Goal: Task Accomplishment & Management: Use online tool/utility

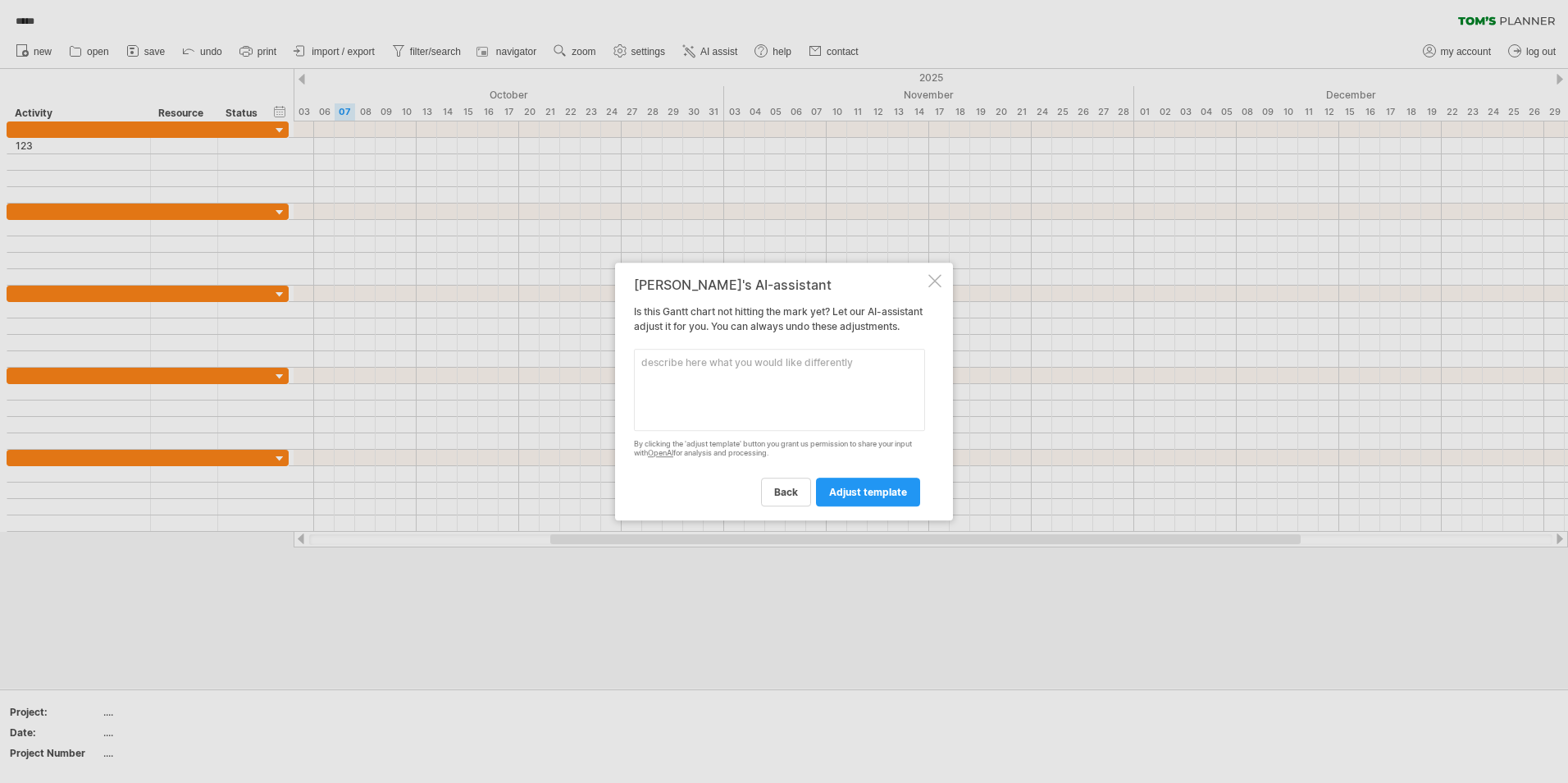
click at [723, 408] on textarea at bounding box center [779, 390] width 292 height 82
type textarea "C"
type textarea "an i import other project from my account?"
click at [878, 495] on span "adjust template" at bounding box center [868, 491] width 78 height 12
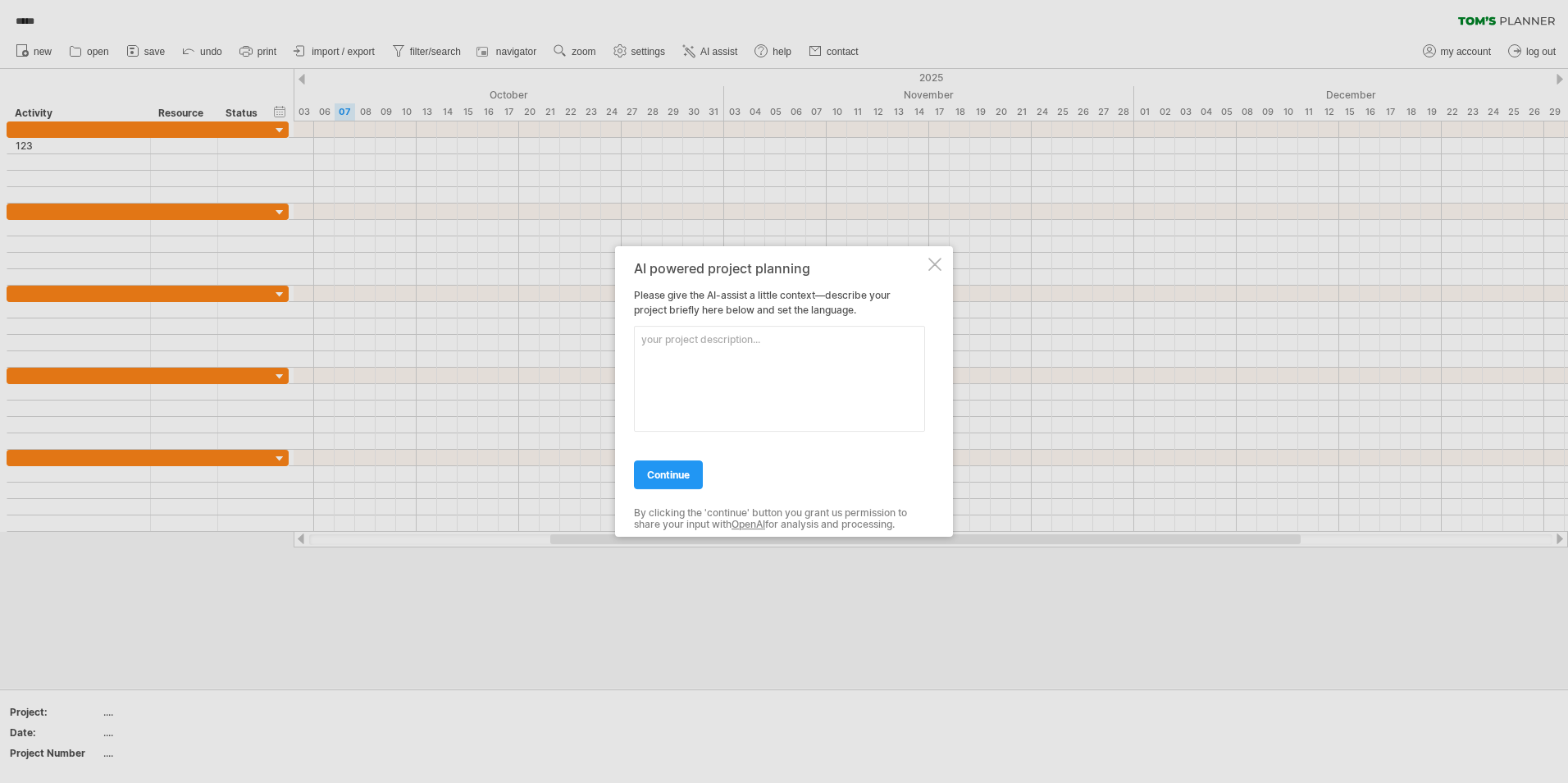
click at [688, 397] on textarea at bounding box center [779, 378] width 292 height 105
type textarea "can i import the other project from my account into this one?"
click at [681, 478] on span "continue" at bounding box center [668, 474] width 43 height 12
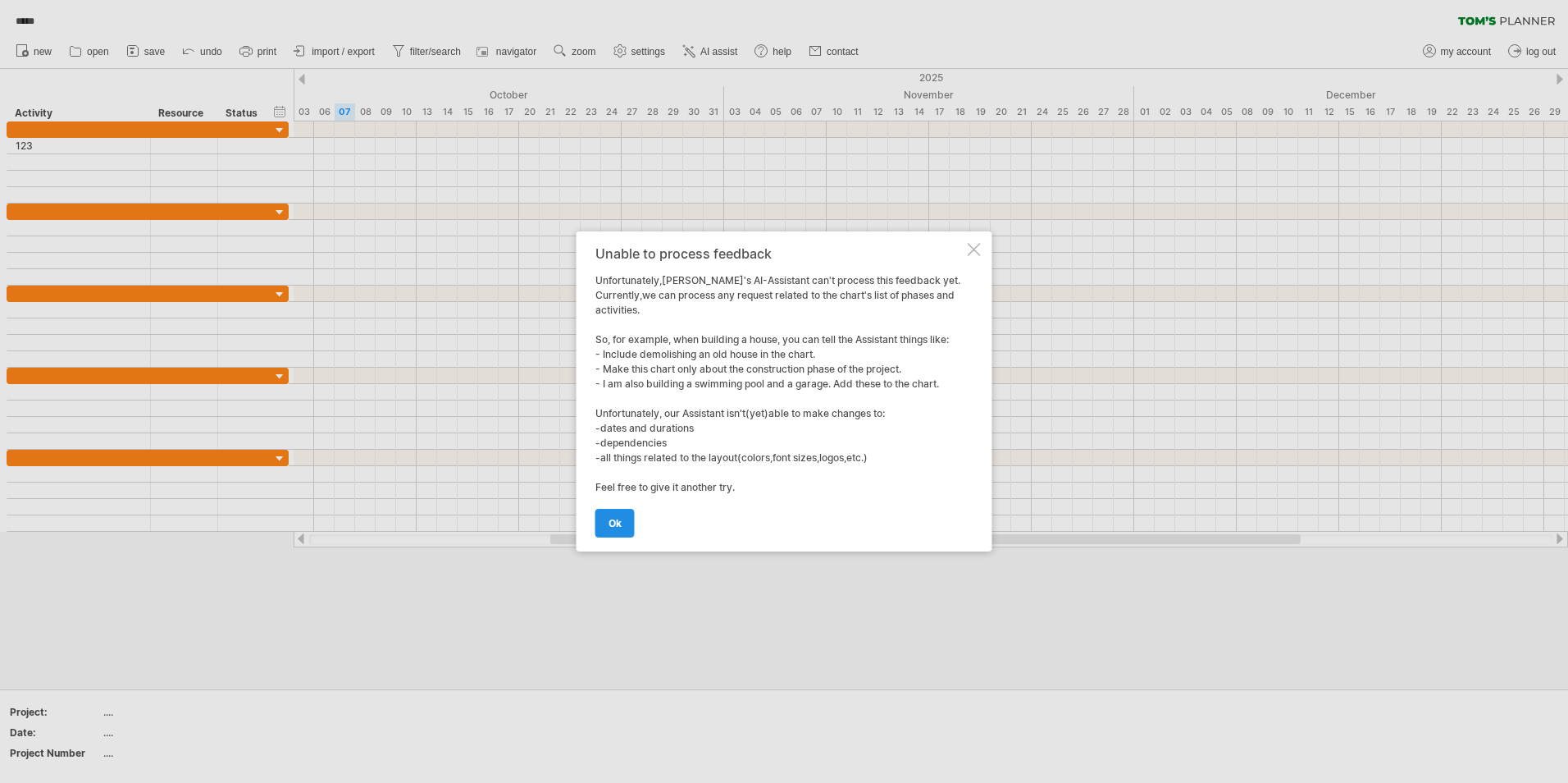
click at [626, 518] on link "ok" at bounding box center [614, 523] width 39 height 29
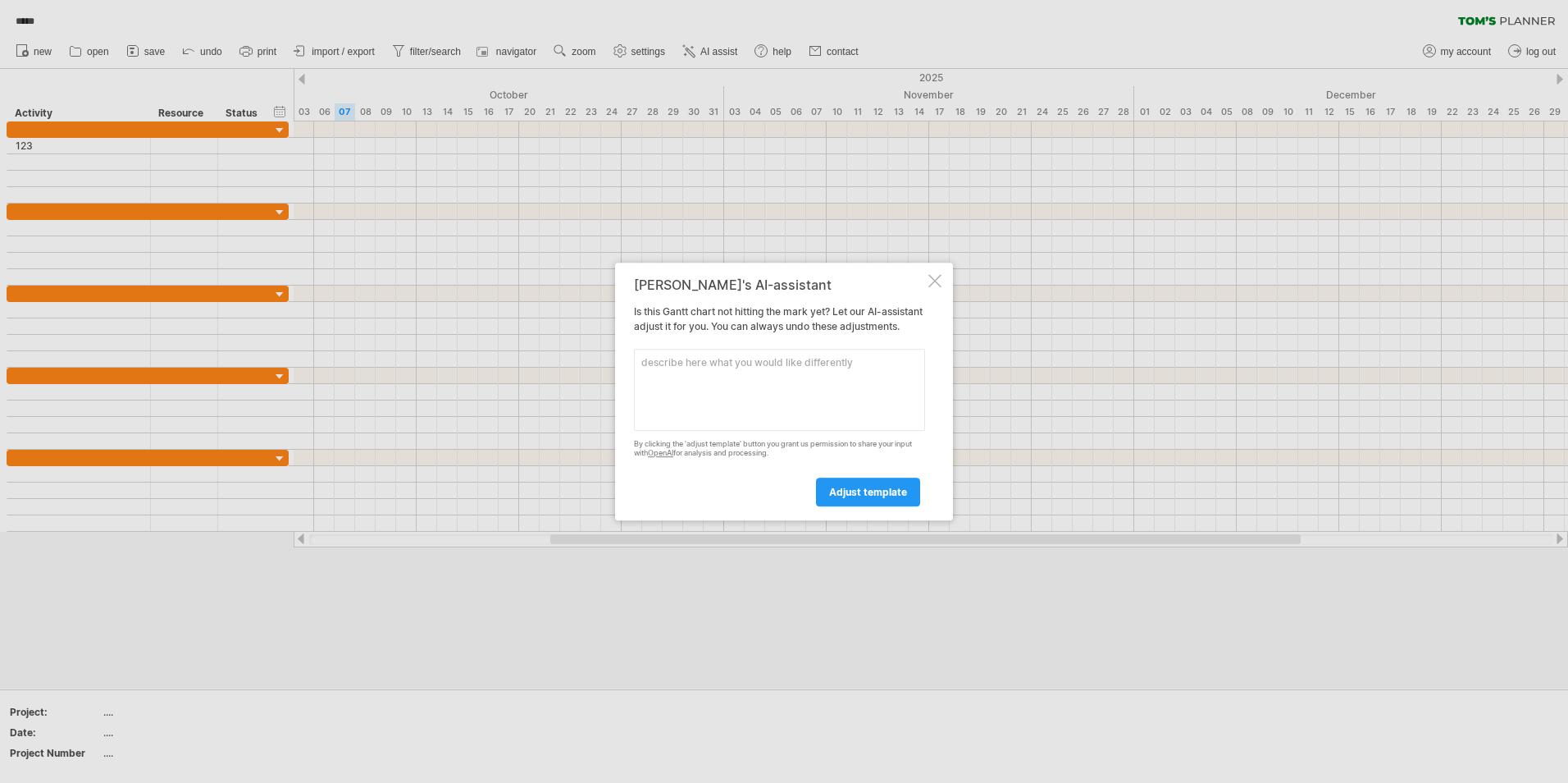
click at [611, 530] on div at bounding box center [784, 392] width 1568 height 783
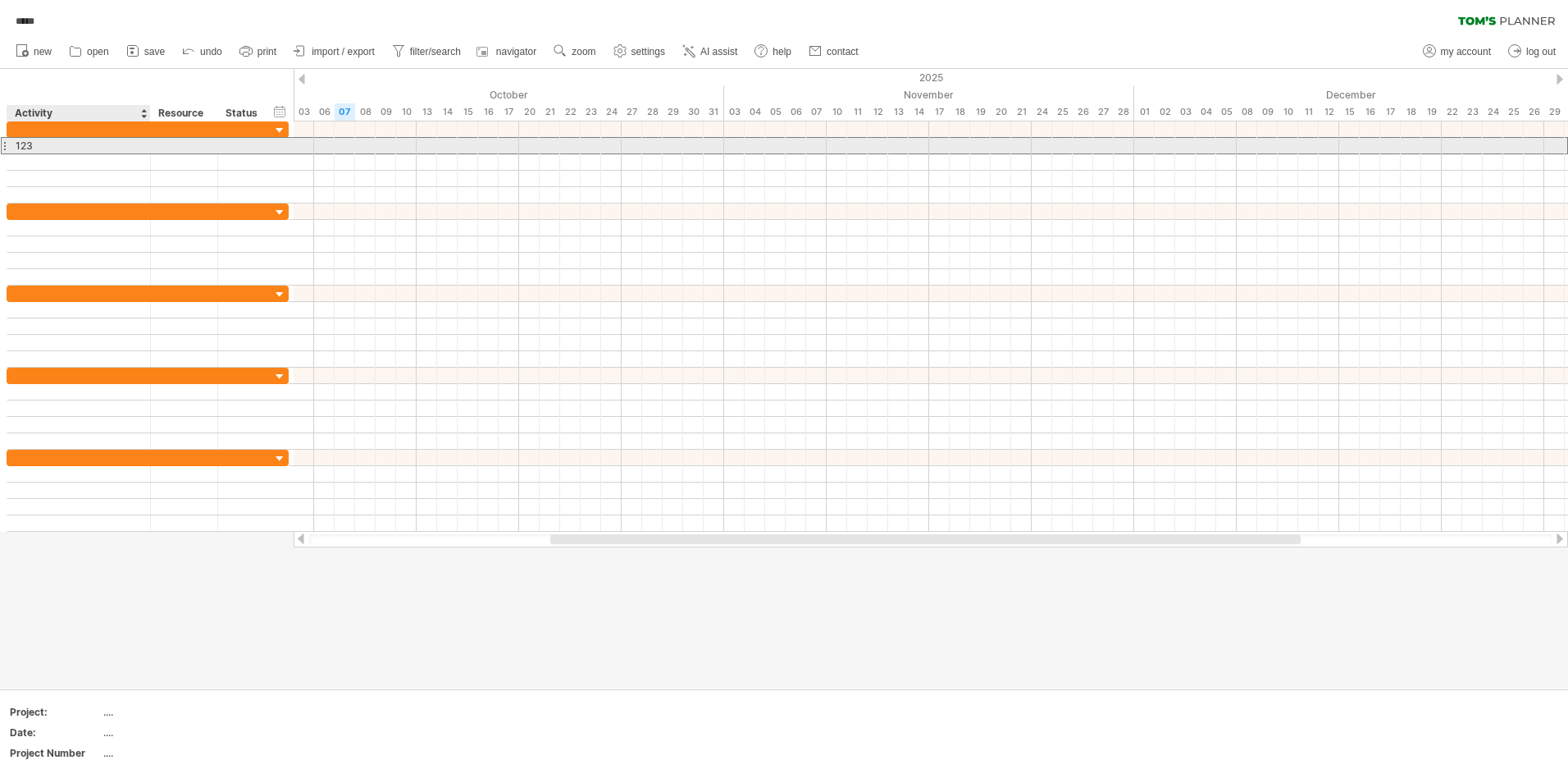
click at [16, 147] on div "123" at bounding box center [78, 145] width 126 height 15
click at [0, 0] on input "***" at bounding box center [0, 0] width 0 height 0
paste input "**********"
type input "**********"
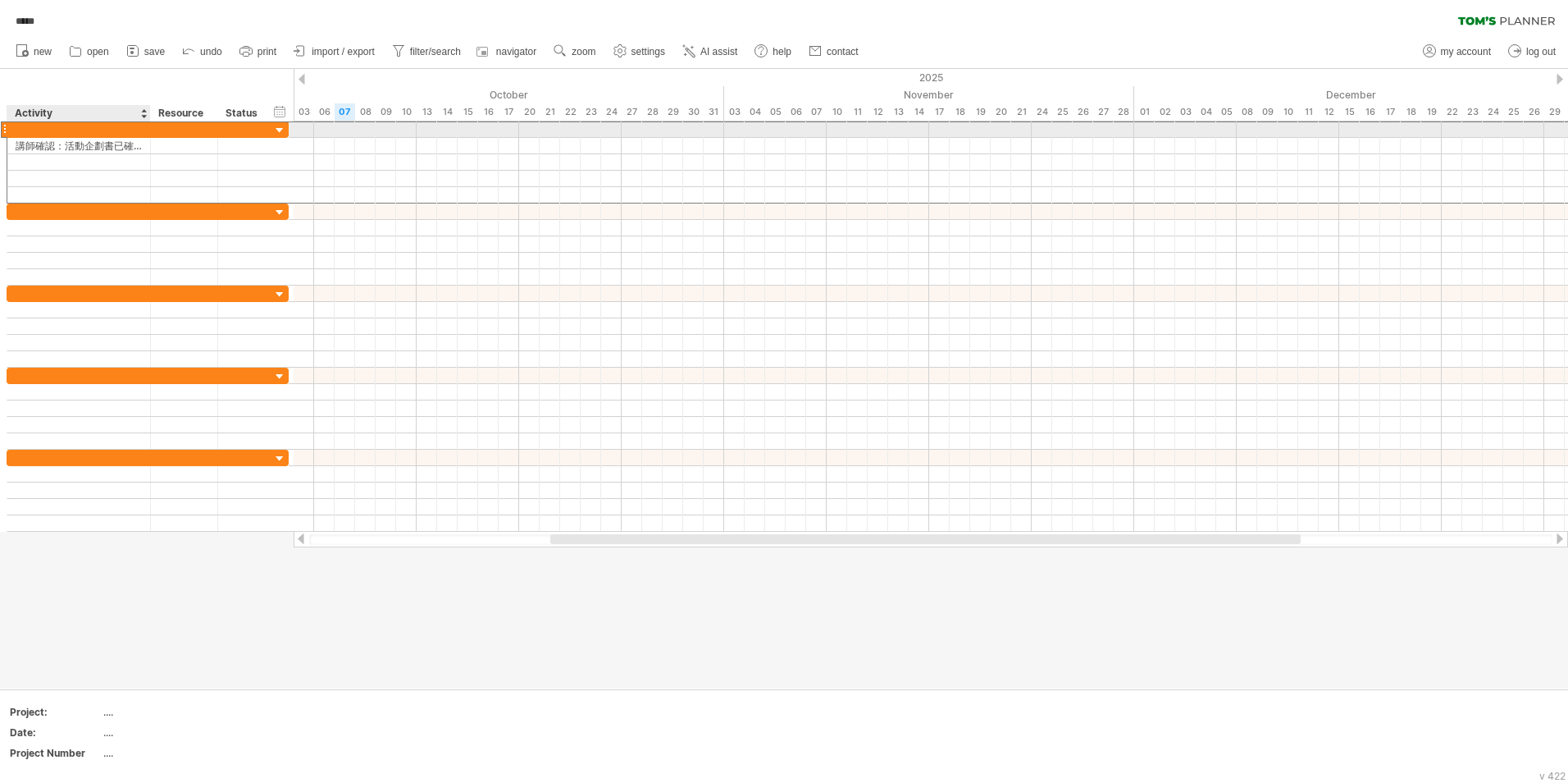
click at [47, 130] on div at bounding box center [78, 129] width 126 height 15
click at [48, 130] on input "text" at bounding box center [78, 129] width 126 height 15
paste input "**********"
type input "**********"
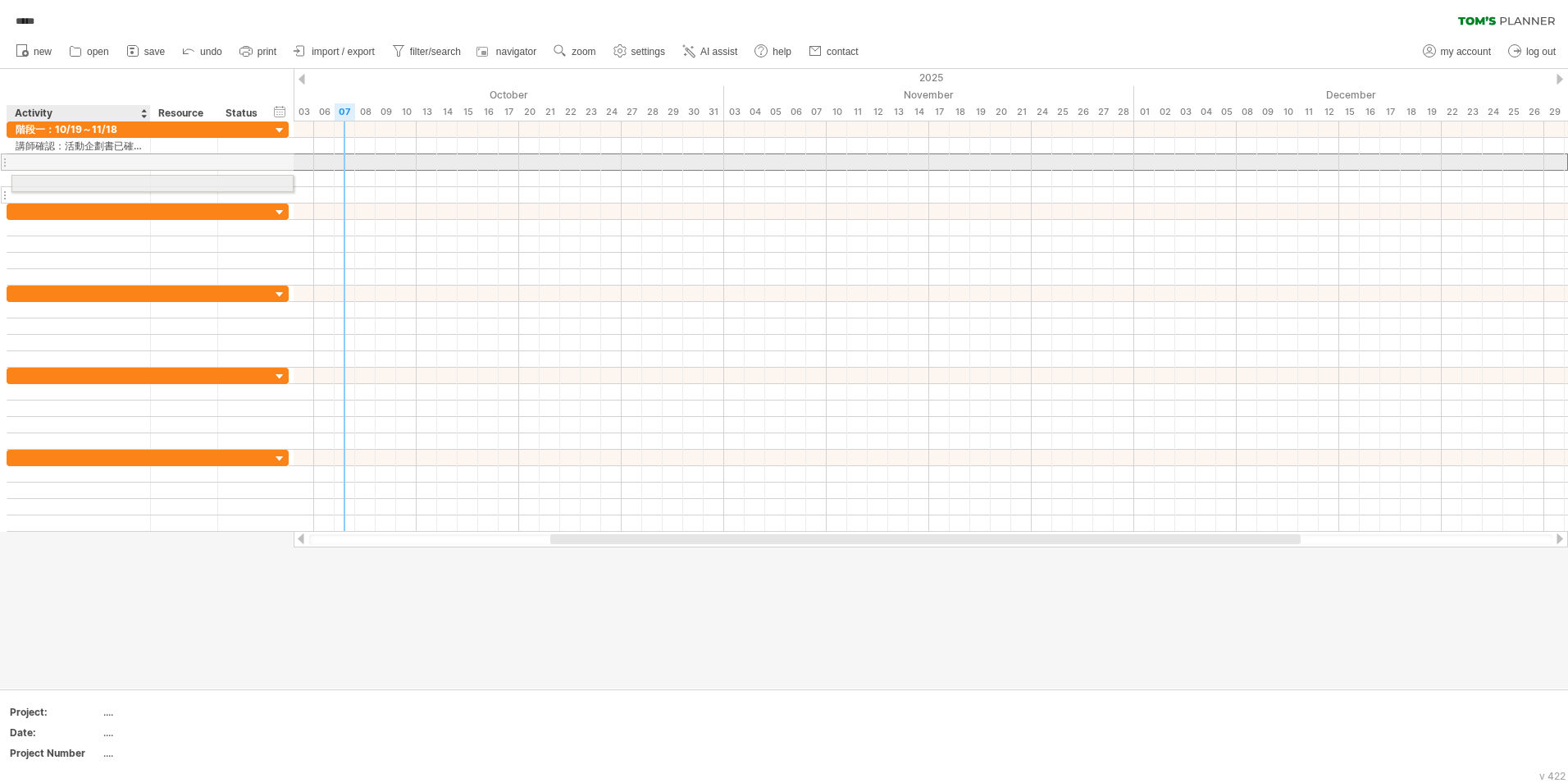
drag, startPoint x: 19, startPoint y: 159, endPoint x: 20, endPoint y: 190, distance: 31.0
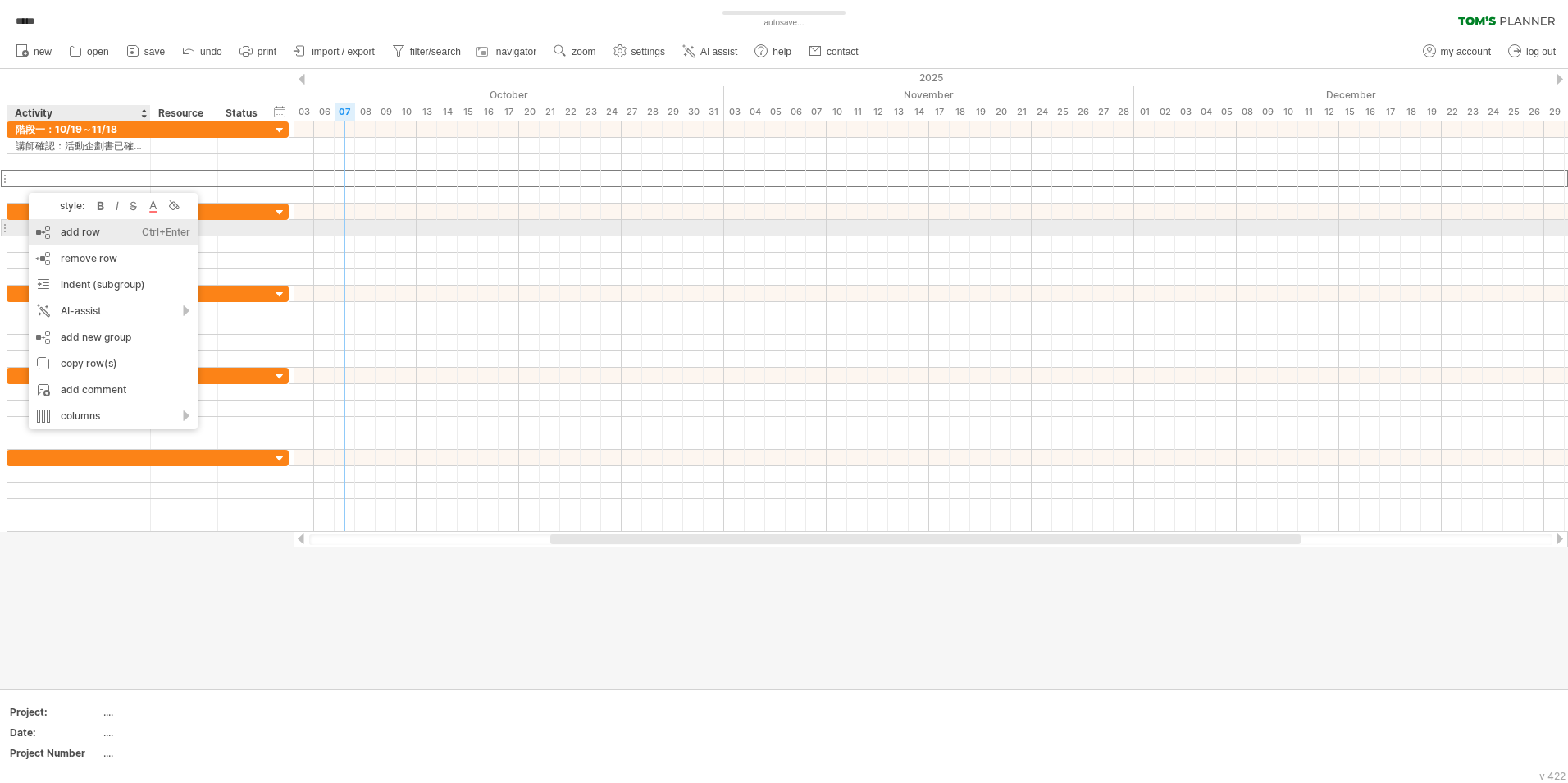
click at [59, 236] on div "add row Ctrl+Enter Cmd+Enter" at bounding box center [113, 233] width 169 height 27
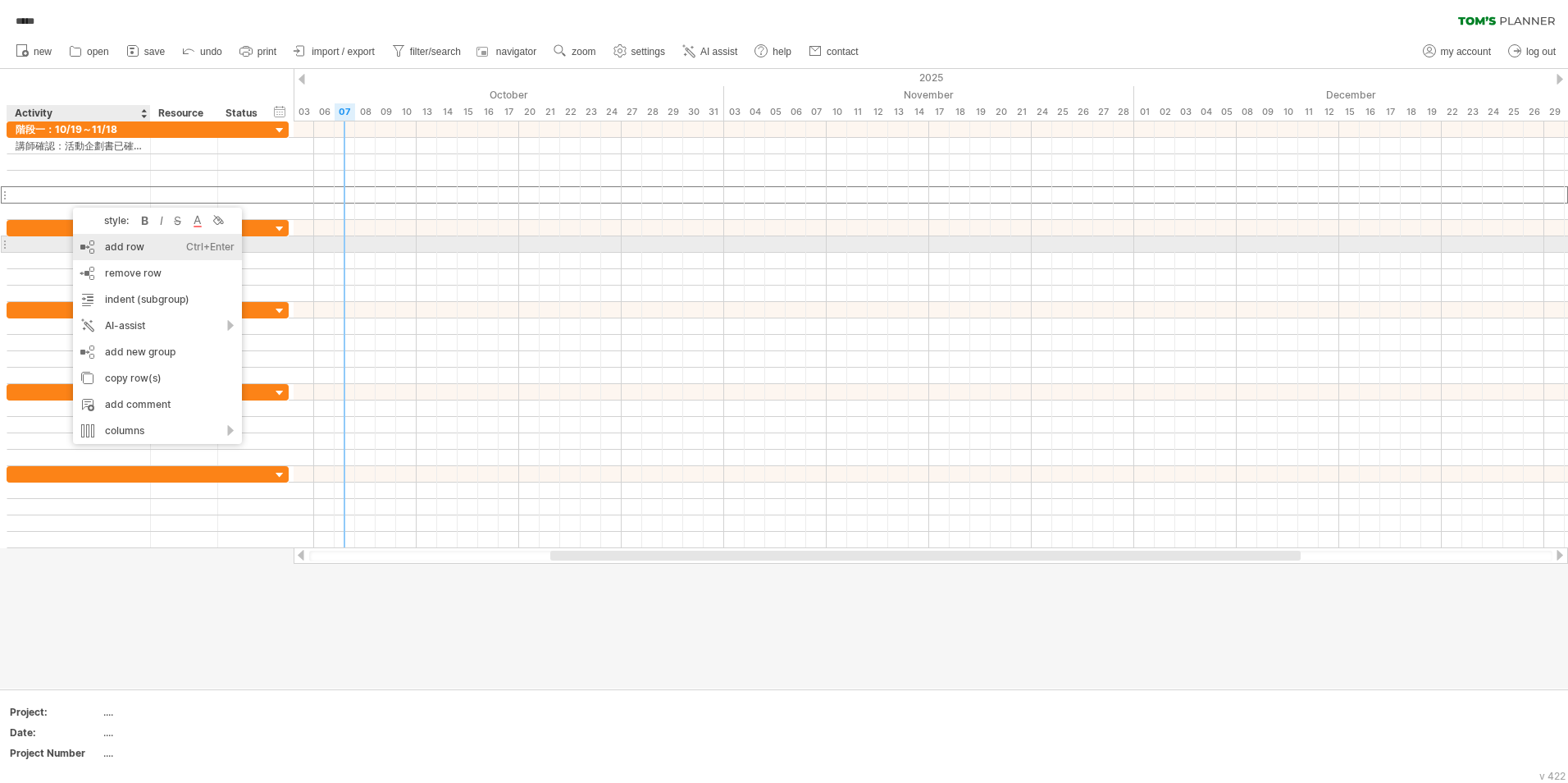
click at [87, 247] on div "add row Ctrl+Enter Cmd+Enter" at bounding box center [158, 247] width 169 height 27
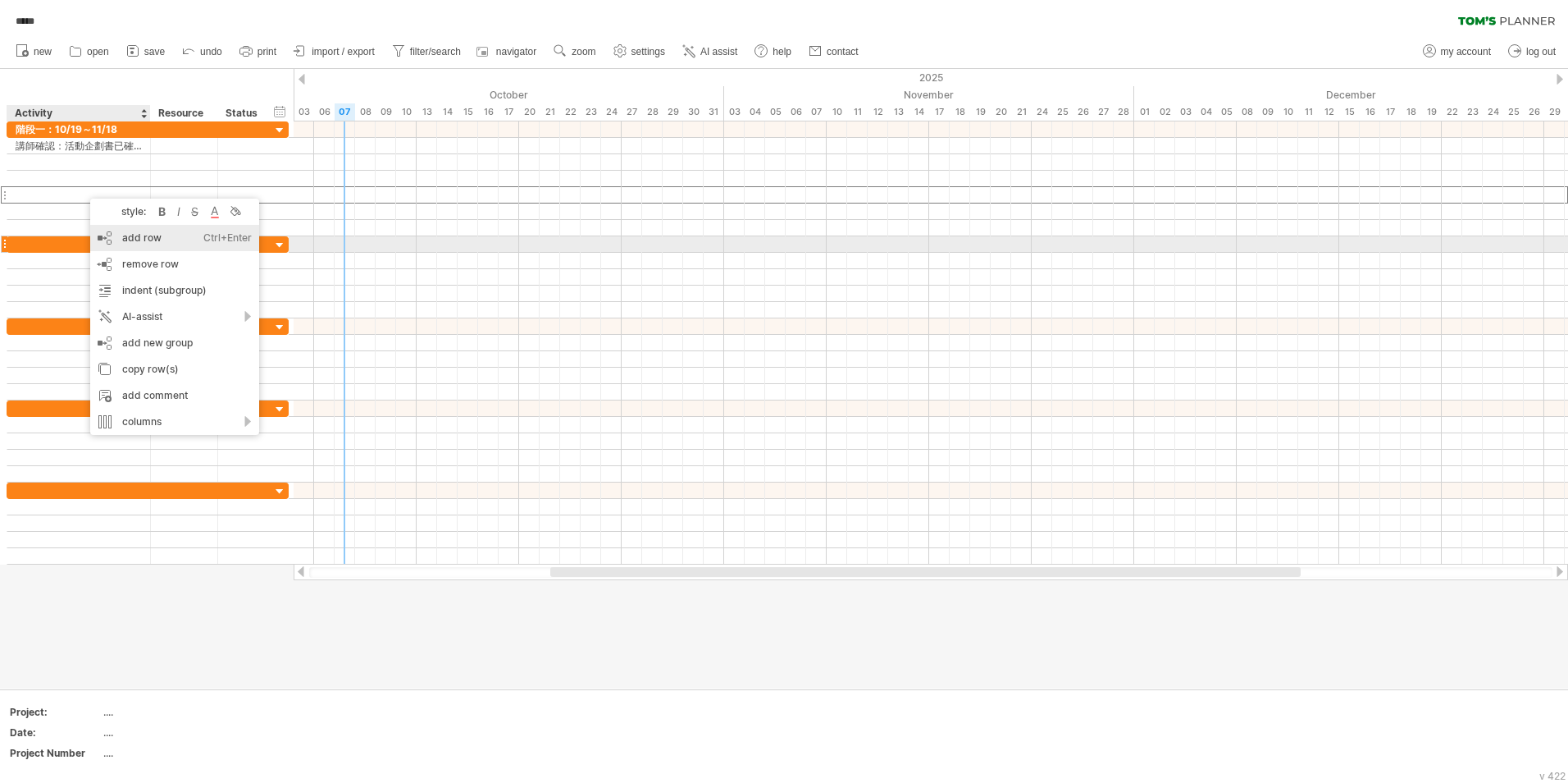
click at [101, 244] on div "add row Ctrl+Enter Cmd+Enter" at bounding box center [175, 239] width 169 height 27
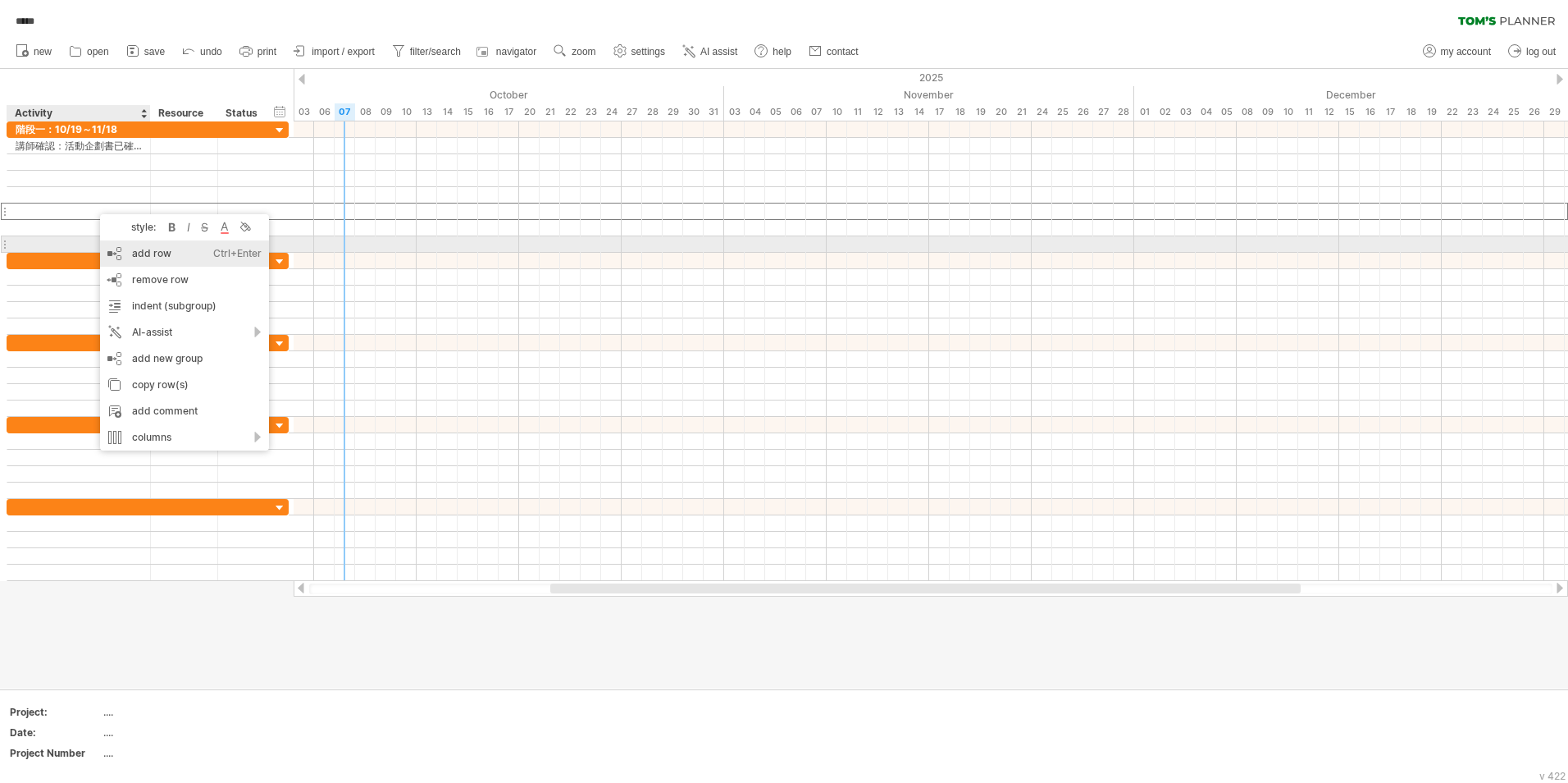
click at [106, 249] on div "add row Ctrl+Enter Cmd+Enter" at bounding box center [184, 254] width 169 height 27
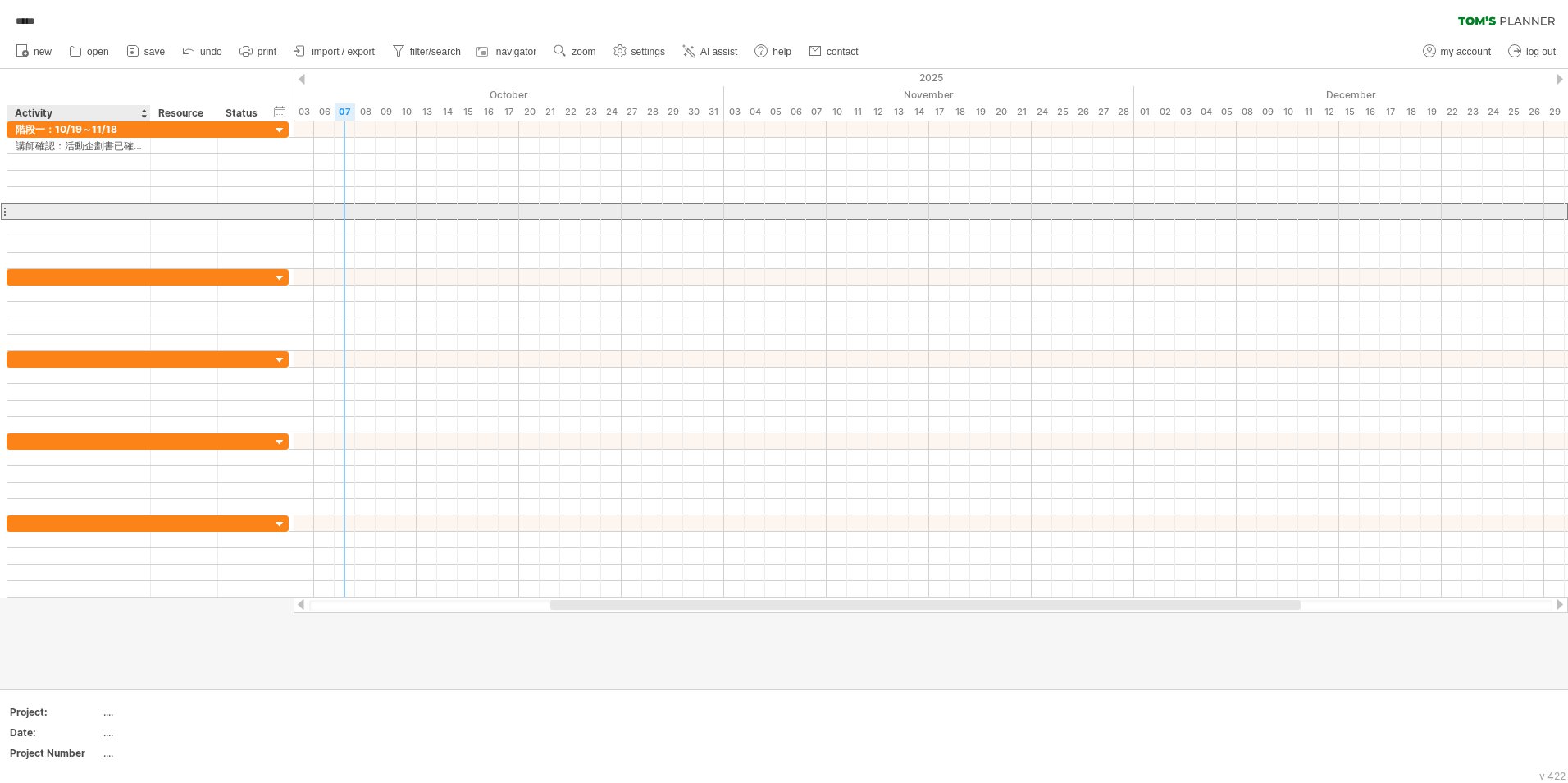
drag, startPoint x: 99, startPoint y: 204, endPoint x: 105, endPoint y: 214, distance: 11.7
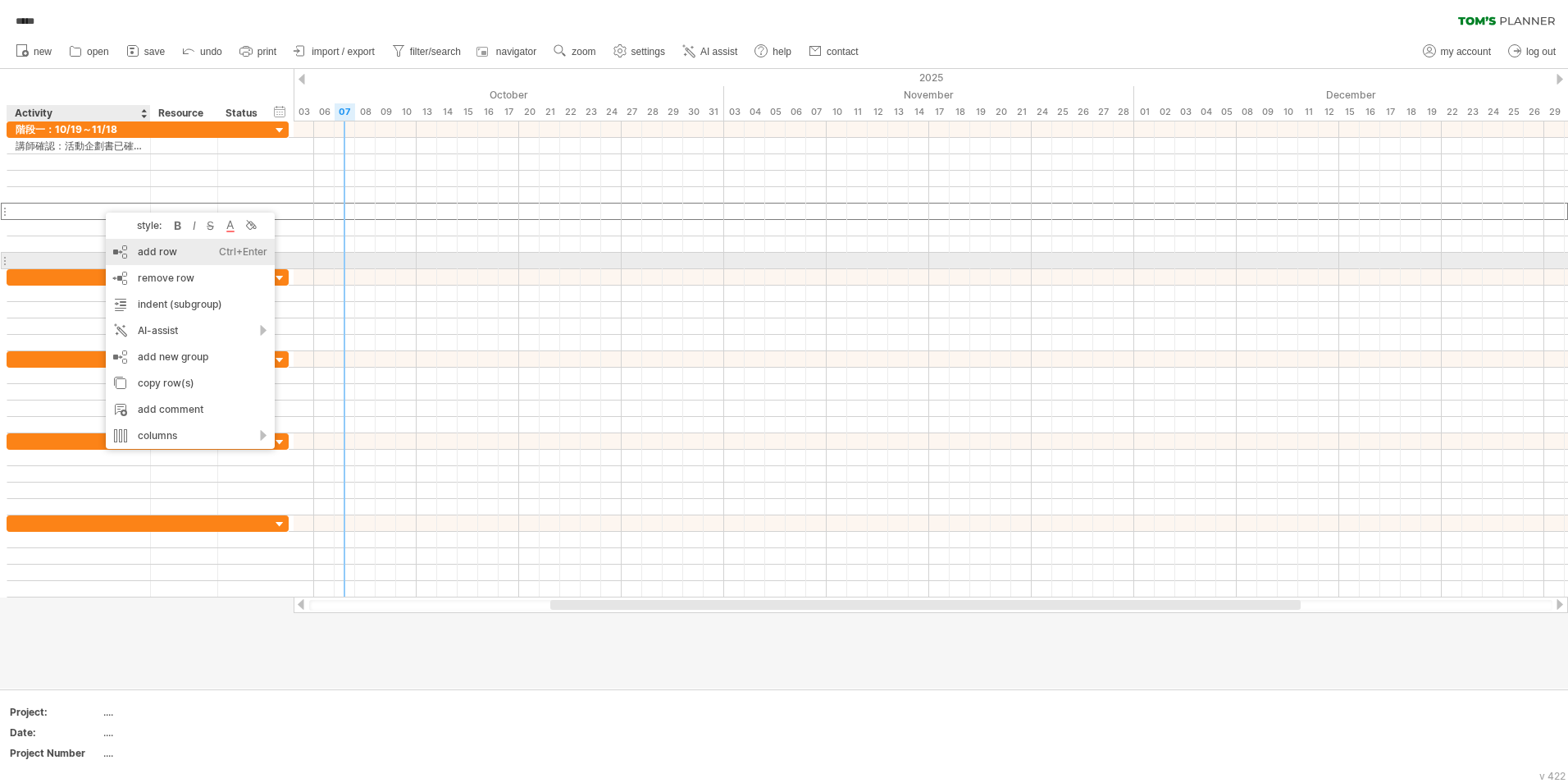
click at [139, 260] on div "add row Ctrl+Enter Cmd+Enter" at bounding box center [190, 252] width 169 height 27
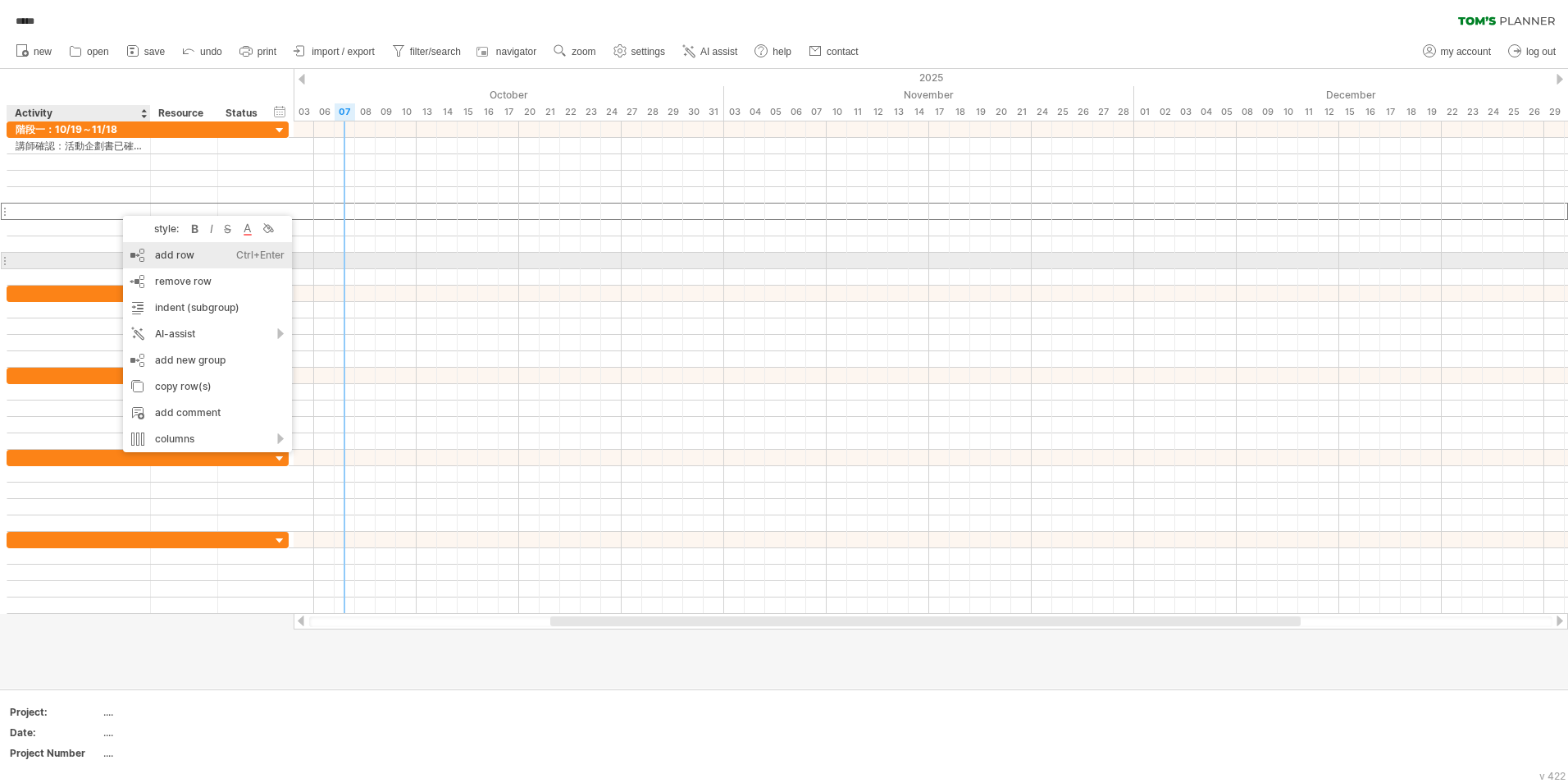
click at [142, 255] on div "add row Ctrl+Enter Cmd+Enter" at bounding box center [208, 256] width 169 height 27
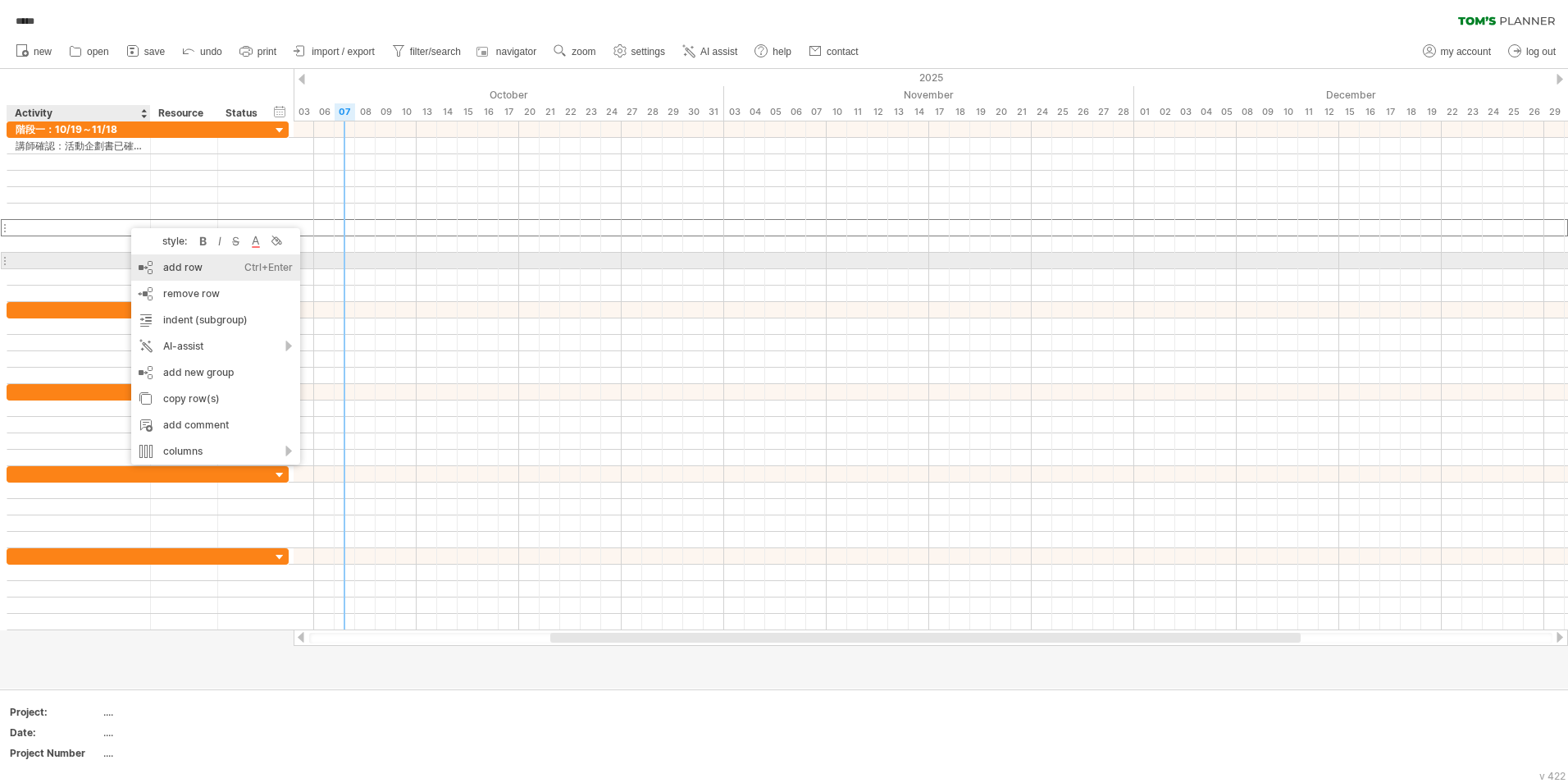
click at [155, 263] on div "add row Ctrl+Enter Cmd+Enter" at bounding box center [216, 268] width 169 height 27
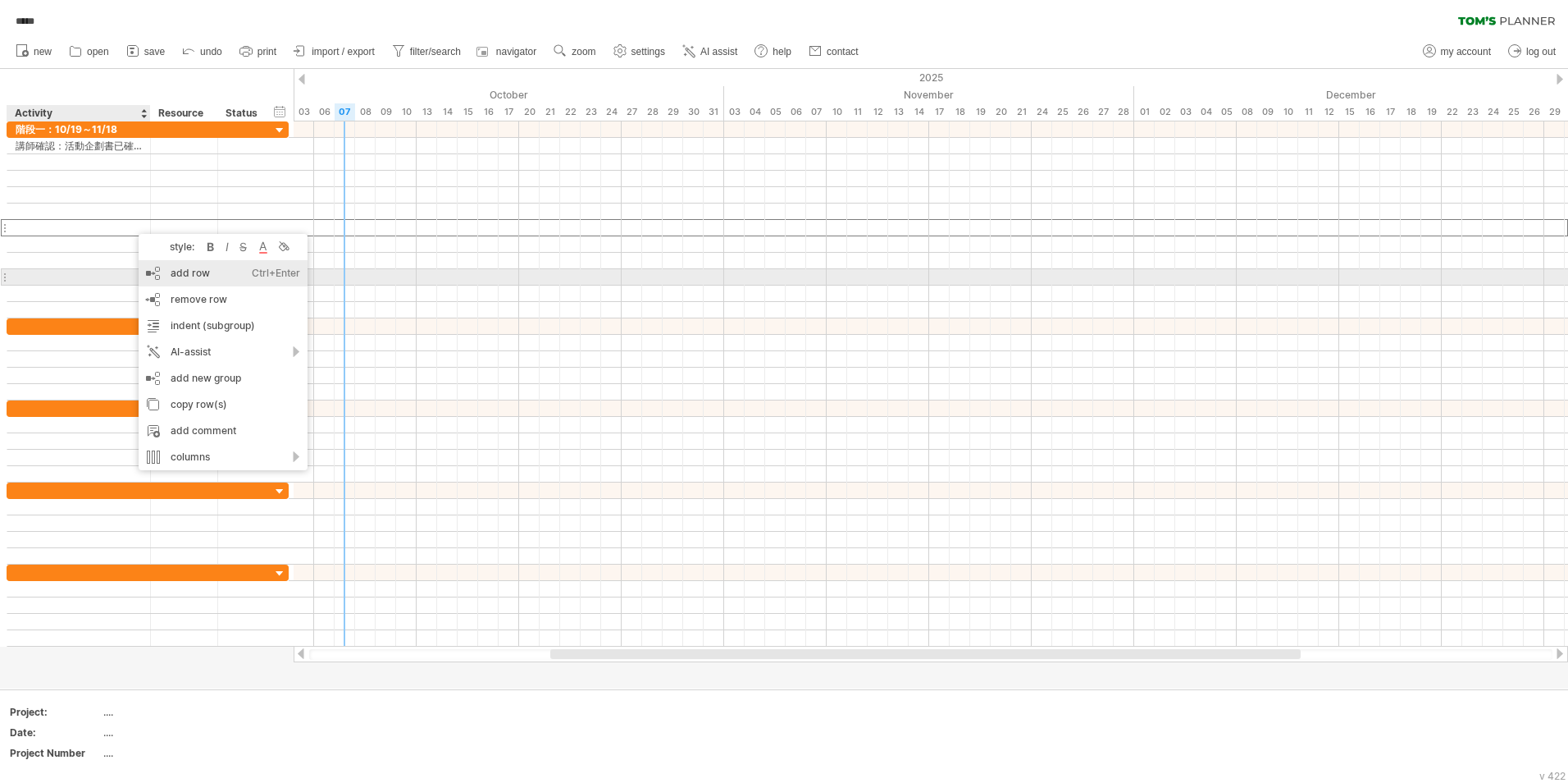
click at [161, 277] on div "add row Ctrl+Enter Cmd+Enter" at bounding box center [223, 274] width 169 height 27
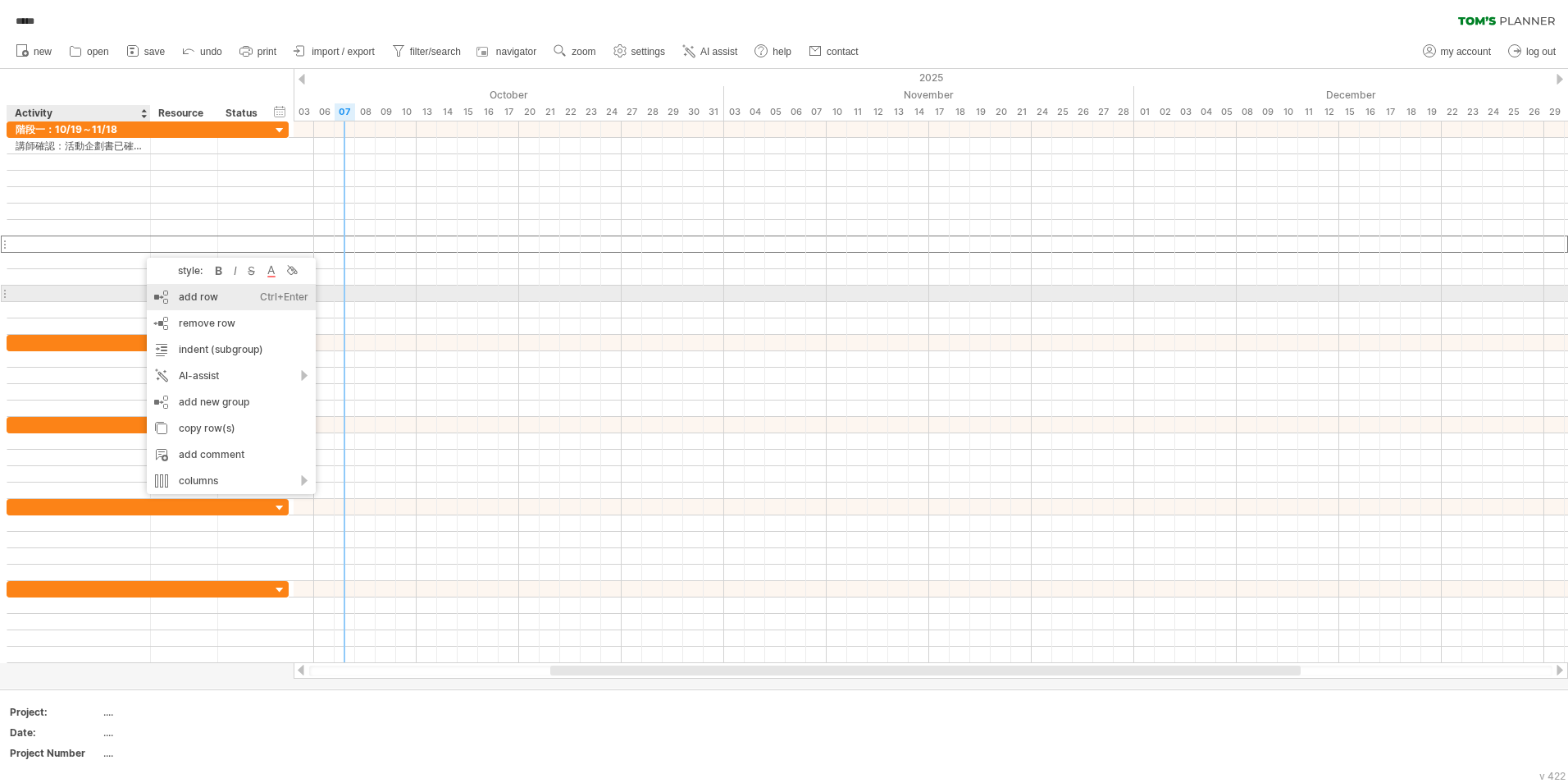
click at [161, 296] on div "add row Ctrl+Enter Cmd+Enter" at bounding box center [232, 297] width 169 height 27
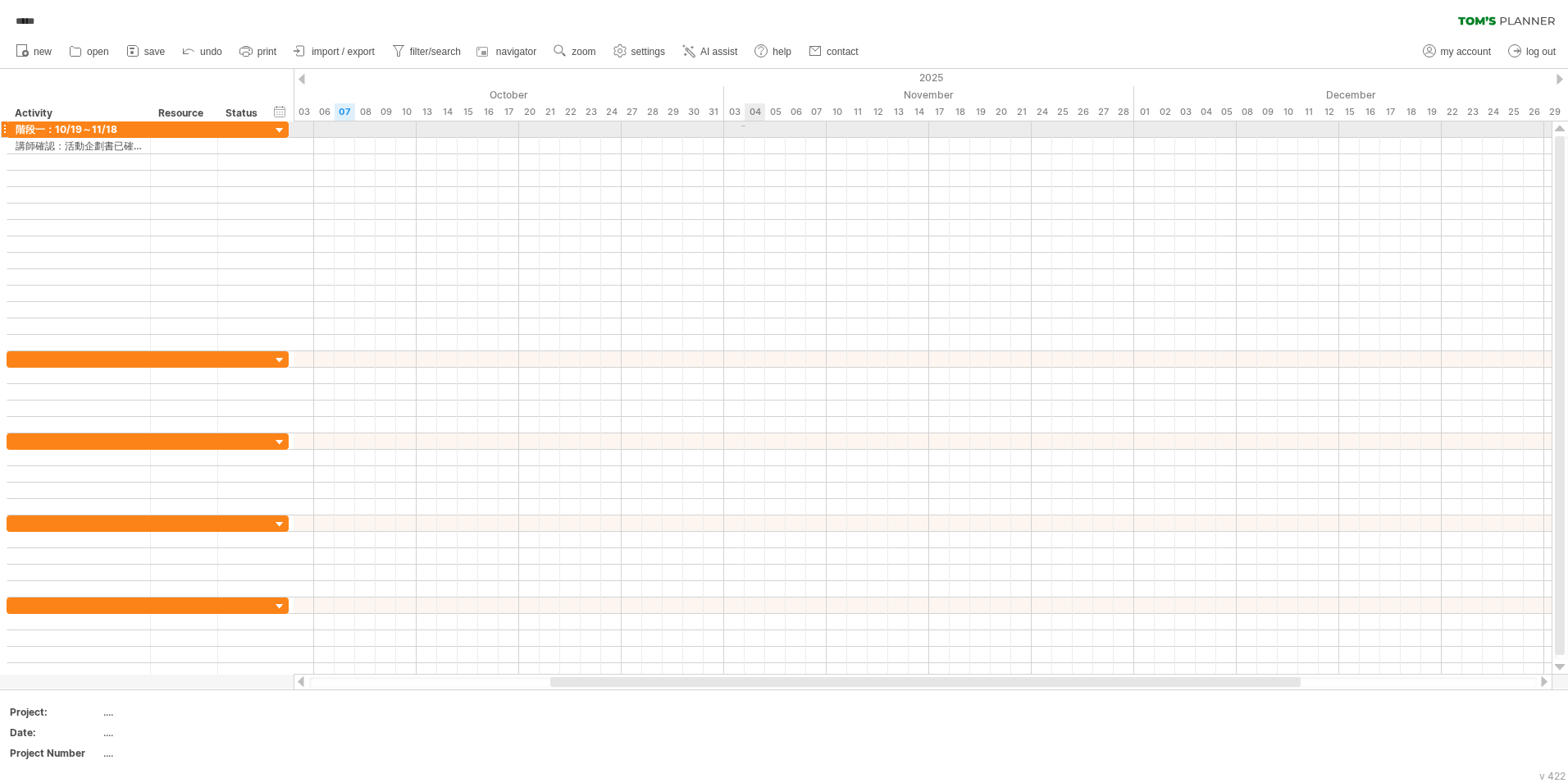
click at [746, 126] on div at bounding box center [922, 129] width 1258 height 16
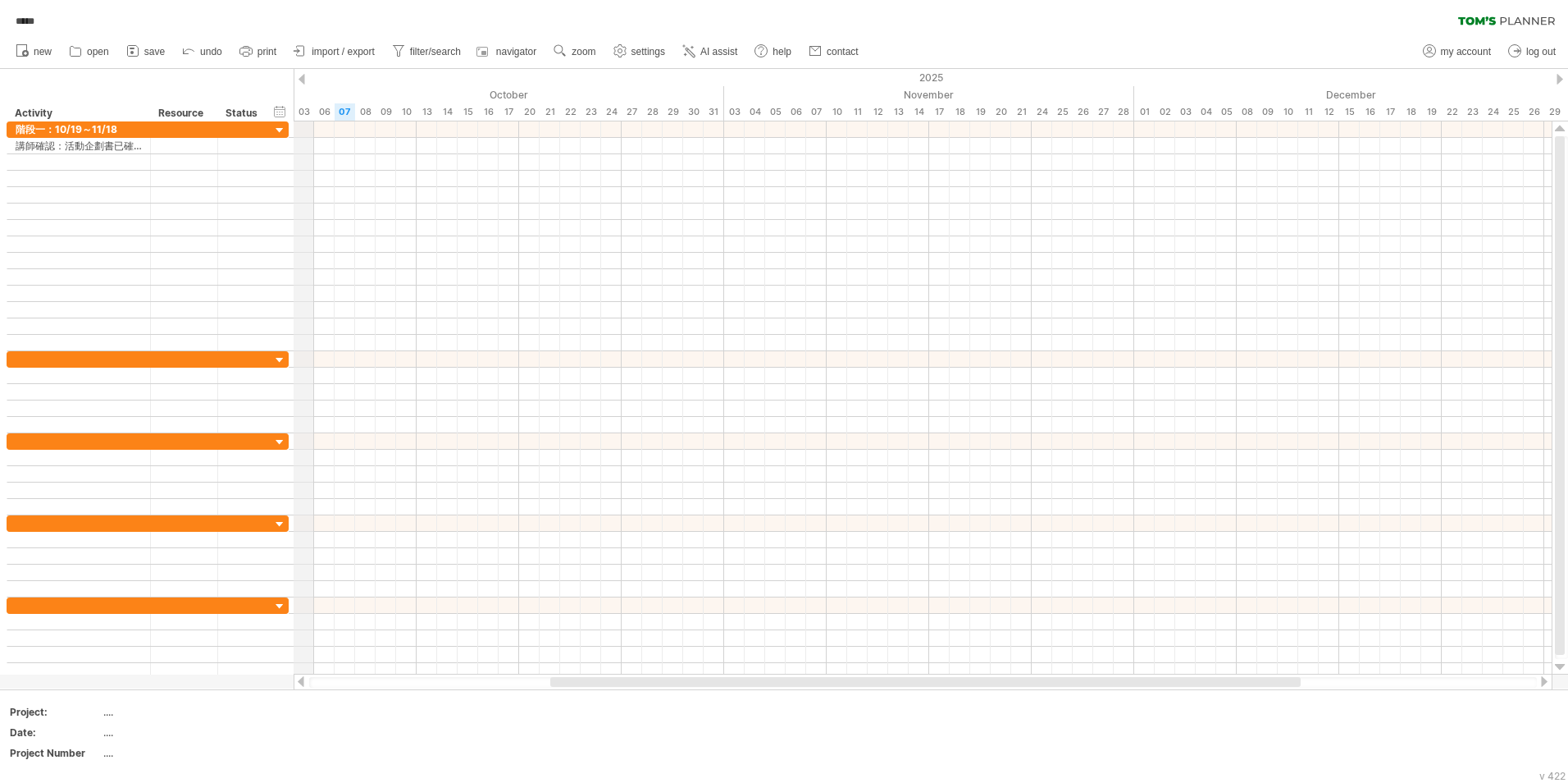
click at [303, 80] on div at bounding box center [301, 79] width 7 height 10
click at [480, 116] on div "timeline settings" at bounding box center [511, 115] width 122 height 27
select select "*"
select select "**"
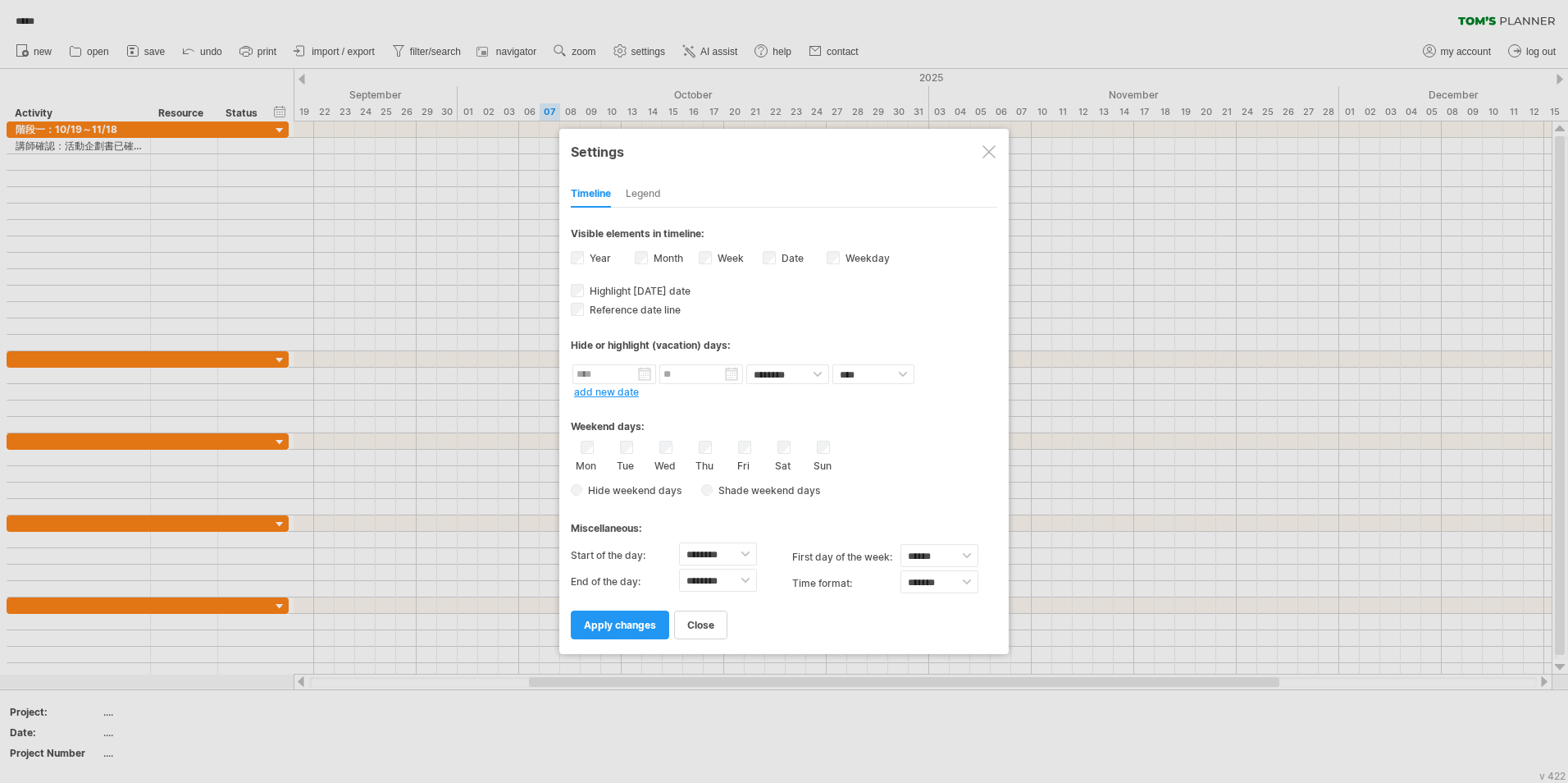
click at [697, 261] on div "Month" at bounding box center [666, 259] width 64 height 22
click at [635, 624] on span "apply changes" at bounding box center [620, 624] width 72 height 12
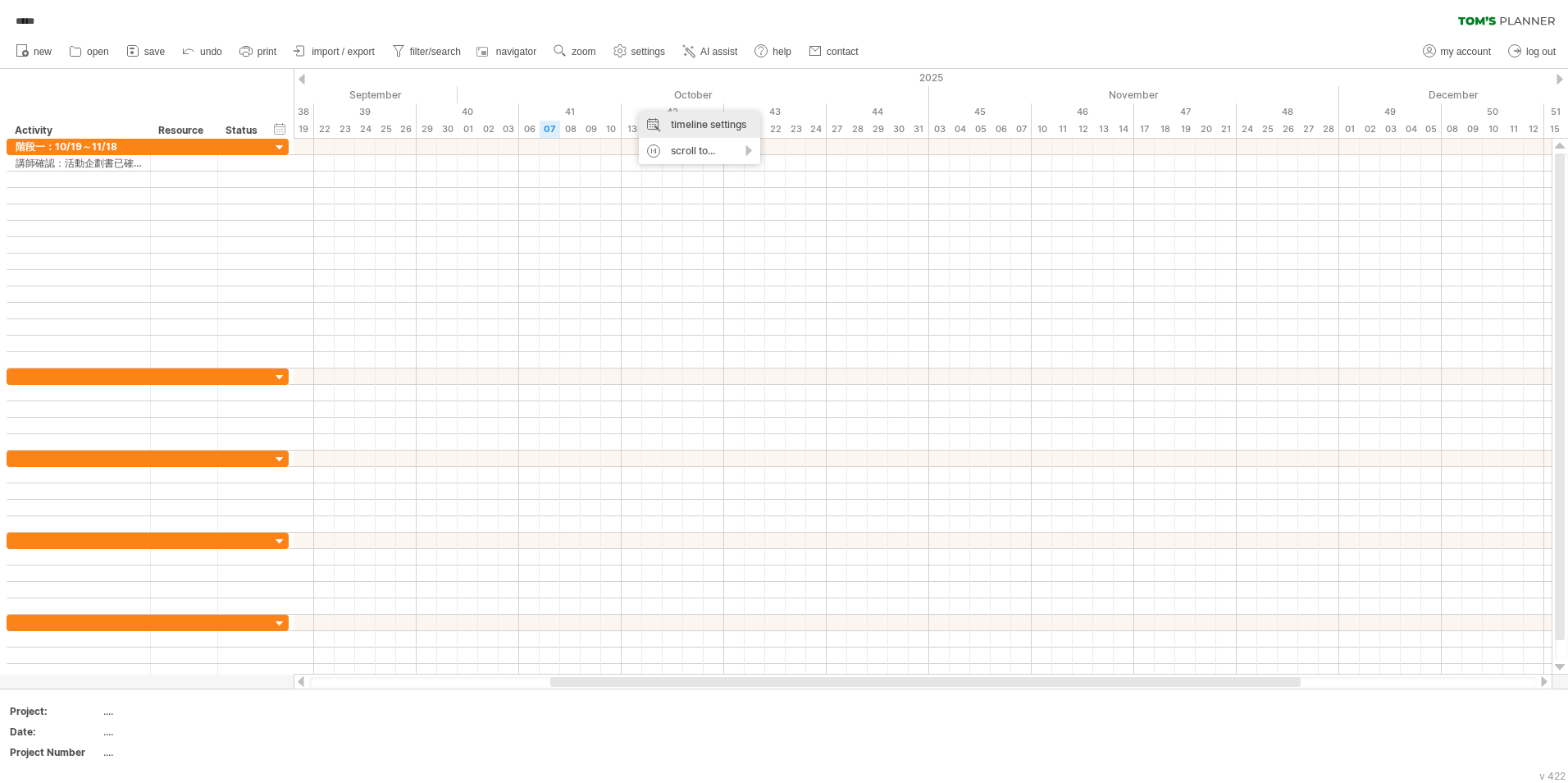
click at [652, 120] on div "timeline settings" at bounding box center [700, 124] width 122 height 27
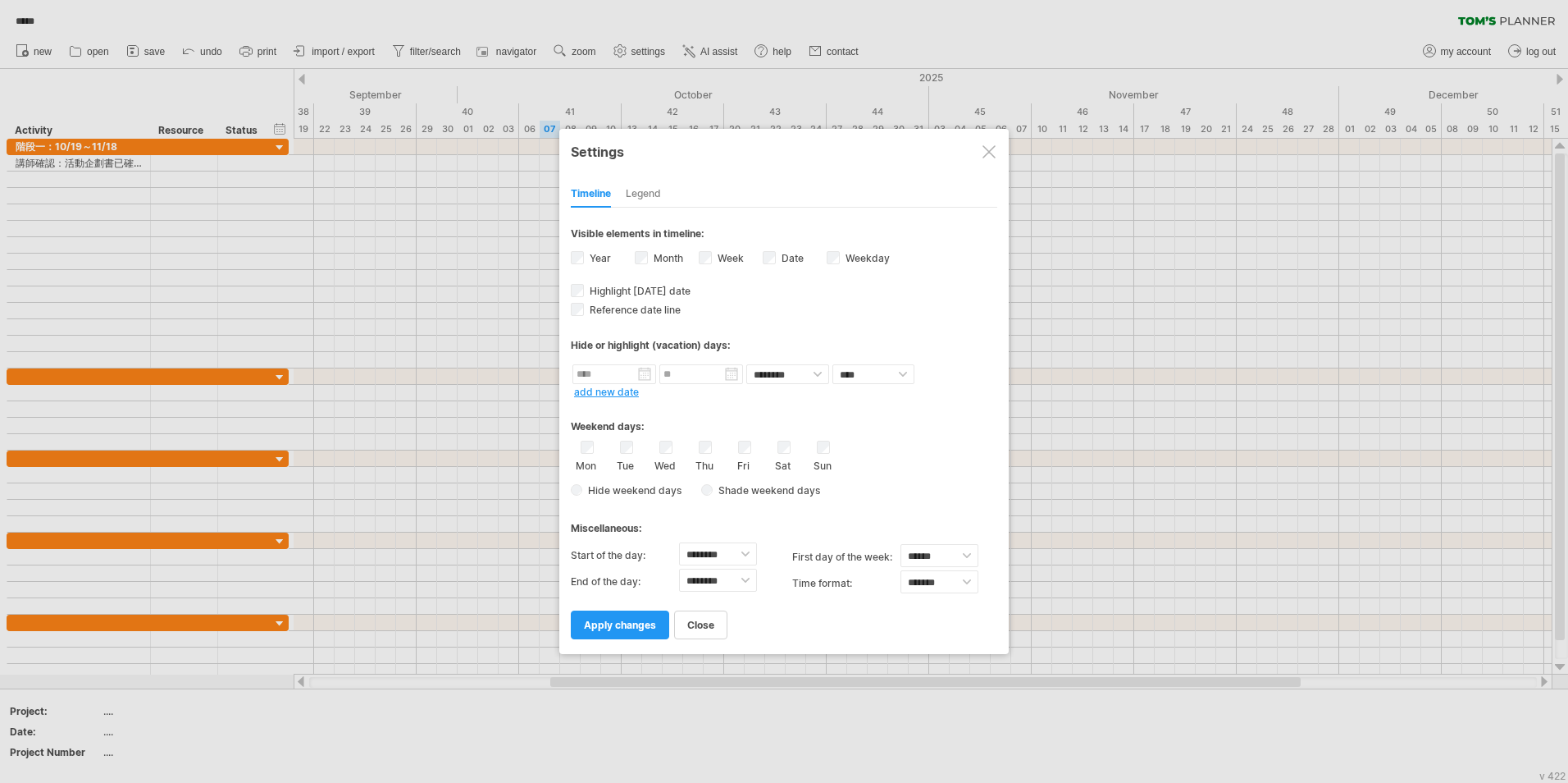
click at [825, 257] on div "Date visibility of date Currently there is not enough space horizontally to dis…" at bounding box center [794, 259] width 64 height 22
click at [782, 456] on label "Sat" at bounding box center [783, 464] width 21 height 15
click at [633, 625] on span "apply changes" at bounding box center [620, 624] width 72 height 12
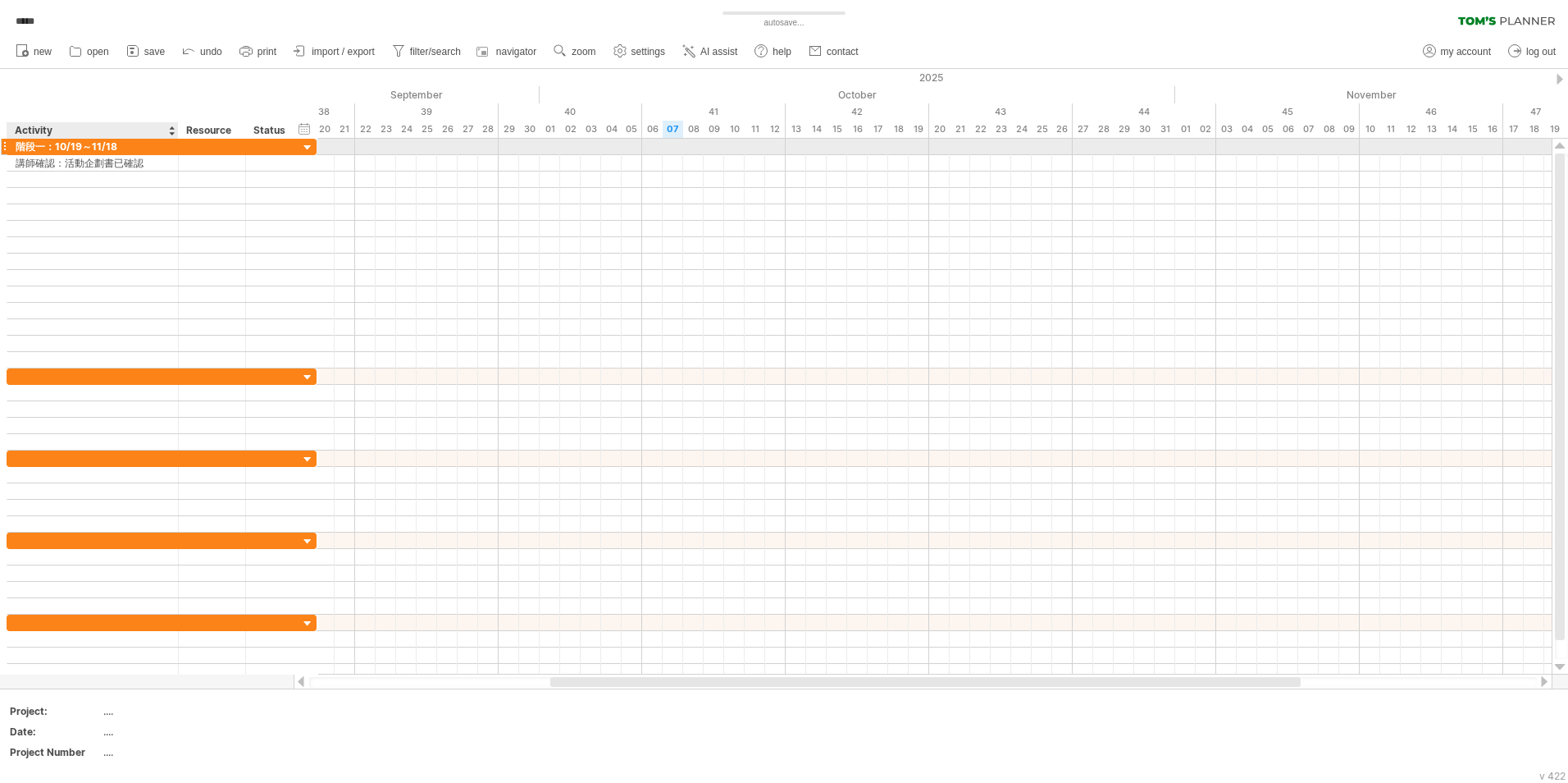
drag, startPoint x: 147, startPoint y: 142, endPoint x: 184, endPoint y: 142, distance: 37.0
click at [180, 142] on div at bounding box center [176, 146] width 9 height 16
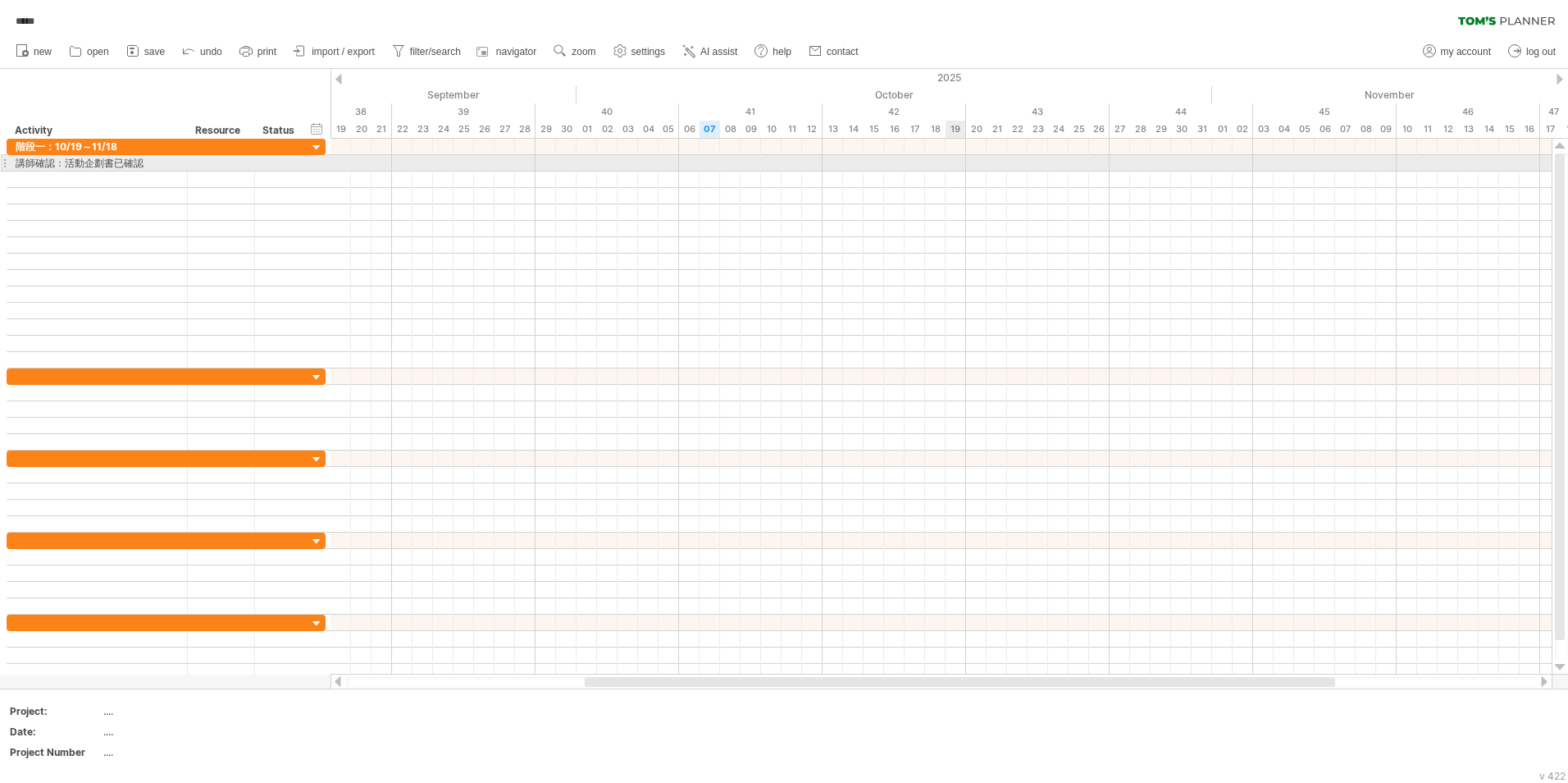
click at [958, 165] on div at bounding box center [941, 162] width 1221 height 16
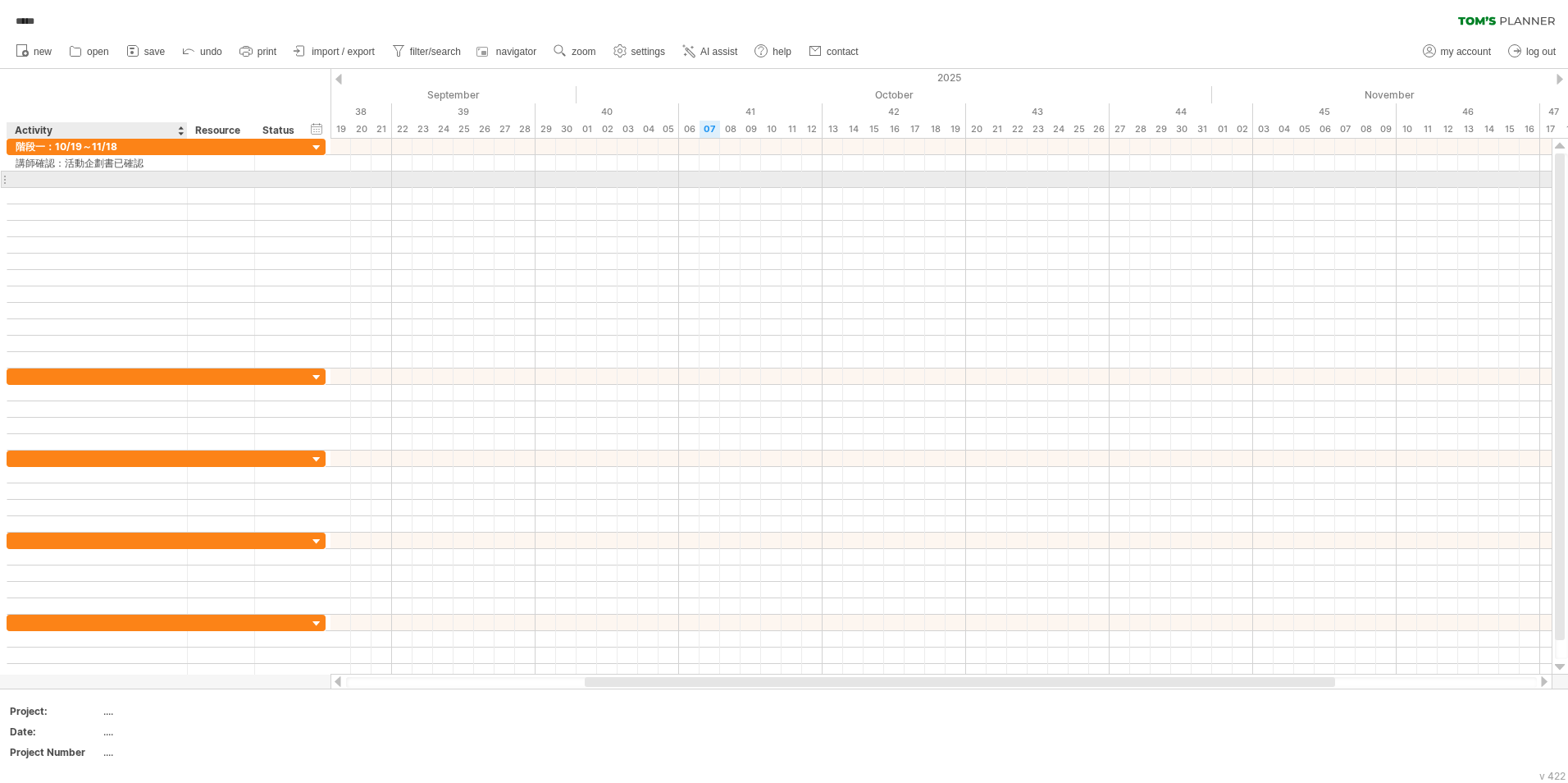
click at [127, 183] on div at bounding box center [97, 179] width 163 height 15
click at [127, 181] on input "text" at bounding box center [97, 179] width 163 height 15
paste input "**********"
type input "**********"
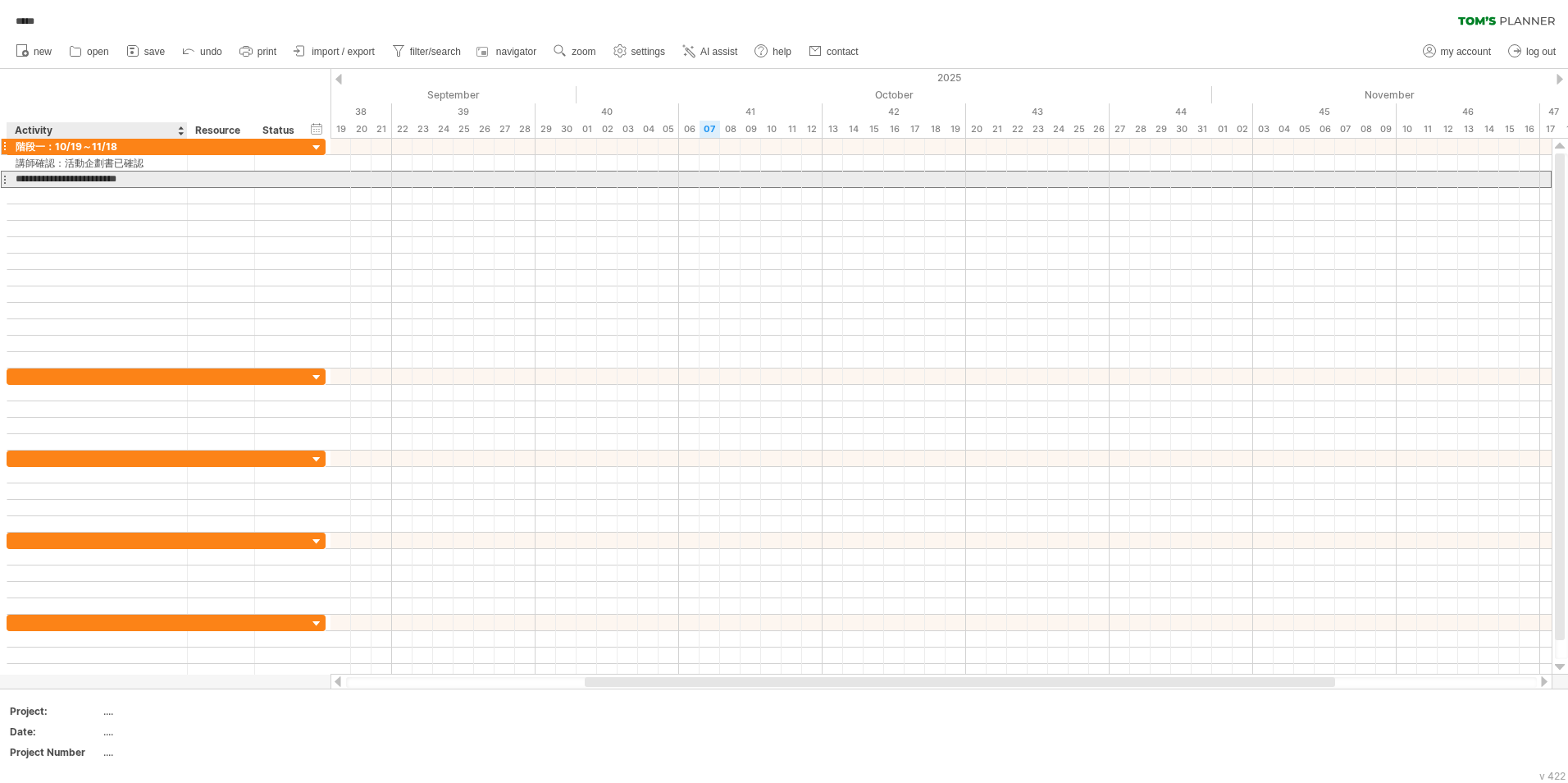
scroll to position [0, 83]
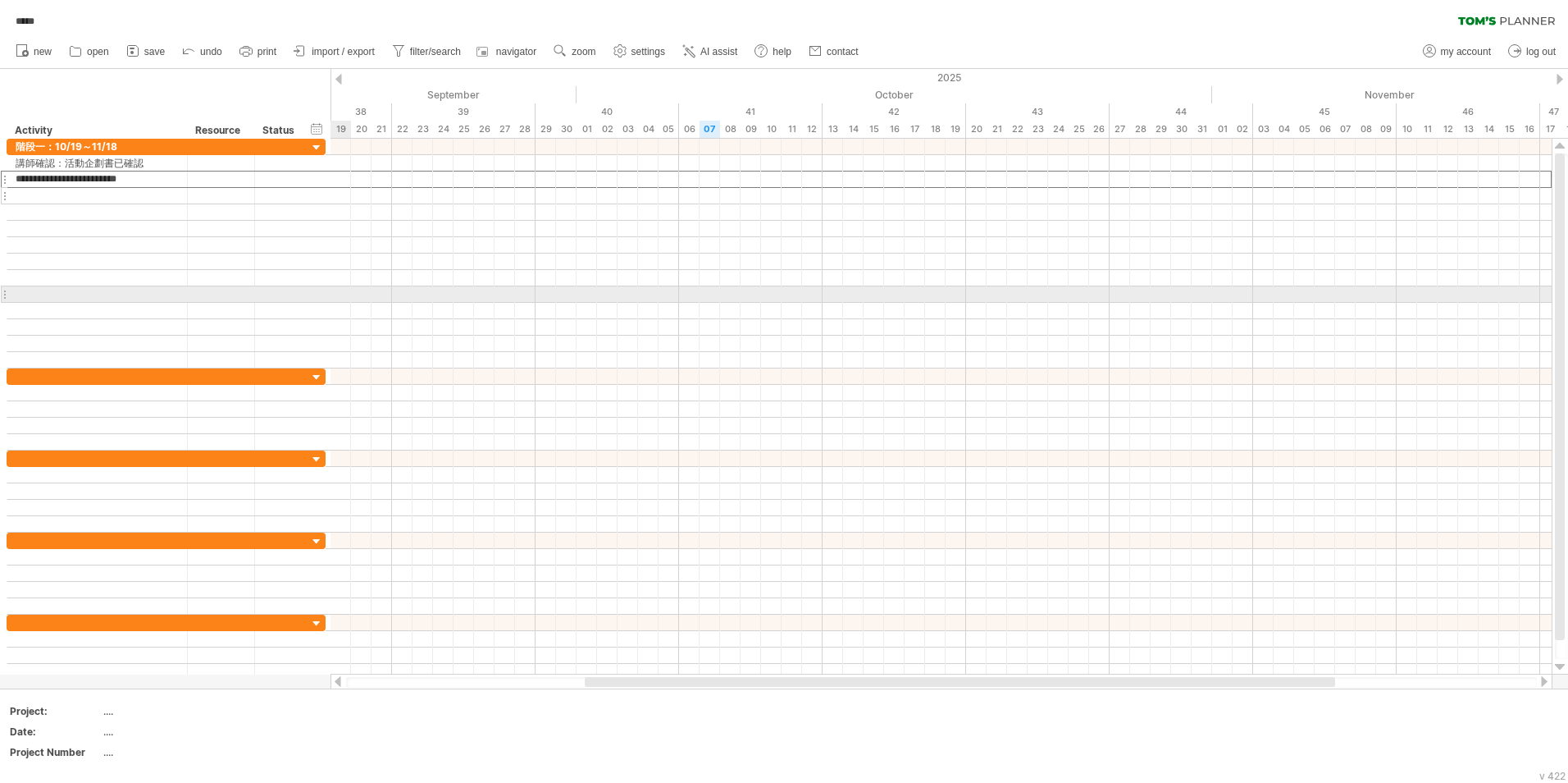
drag, startPoint x: 331, startPoint y: 289, endPoint x: 255, endPoint y: 195, distance: 120.9
click at [328, 286] on div "Trying to reach [DOMAIN_NAME] Connected again... 0% autosave... ***** clear fil…" at bounding box center [784, 392] width 1568 height 783
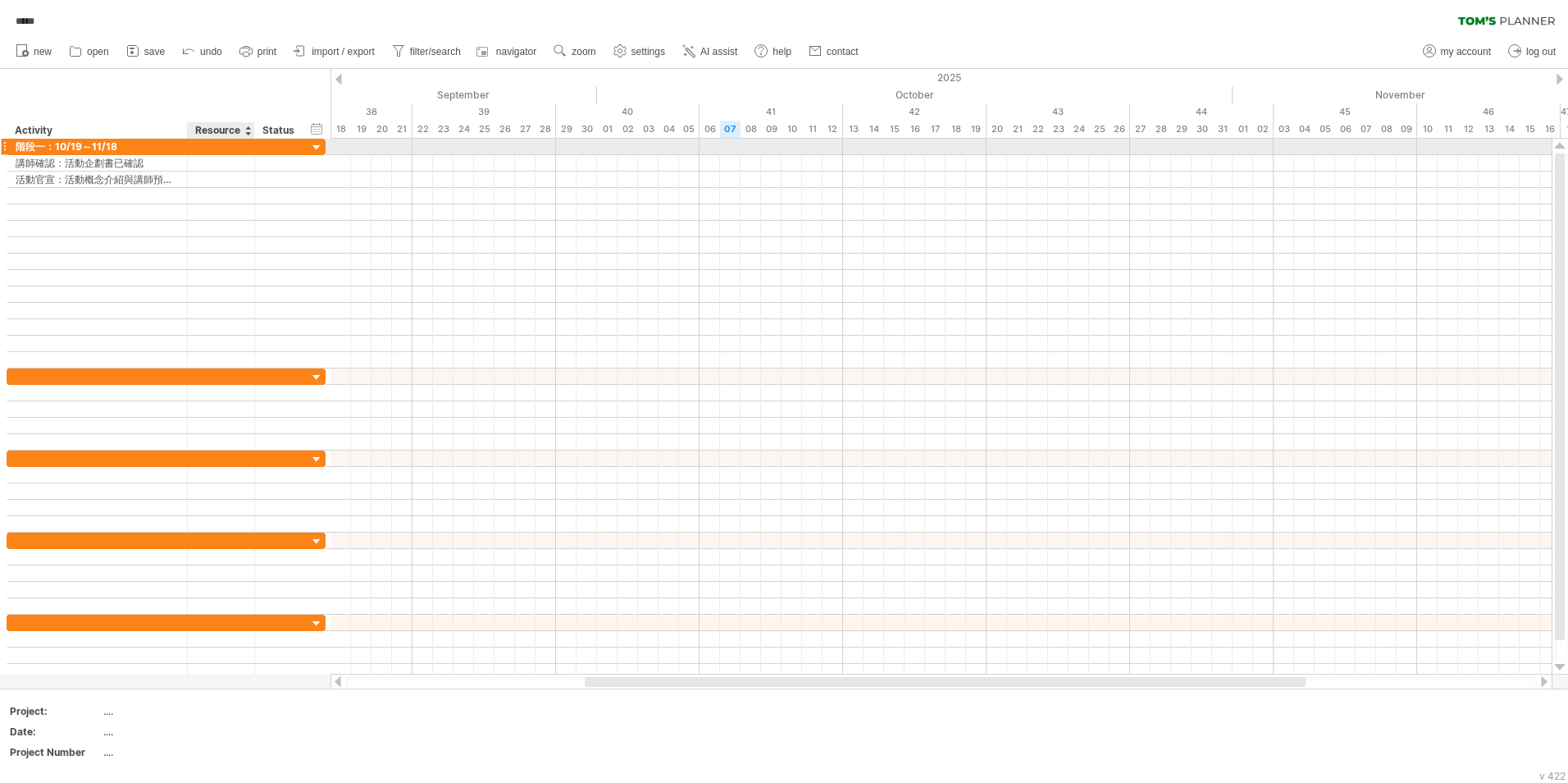
click at [255, 142] on div at bounding box center [253, 146] width 9 height 16
click at [238, 159] on div at bounding box center [221, 162] width 52 height 15
click at [175, 149] on div "階段一：10/19～11/18" at bounding box center [97, 146] width 163 height 15
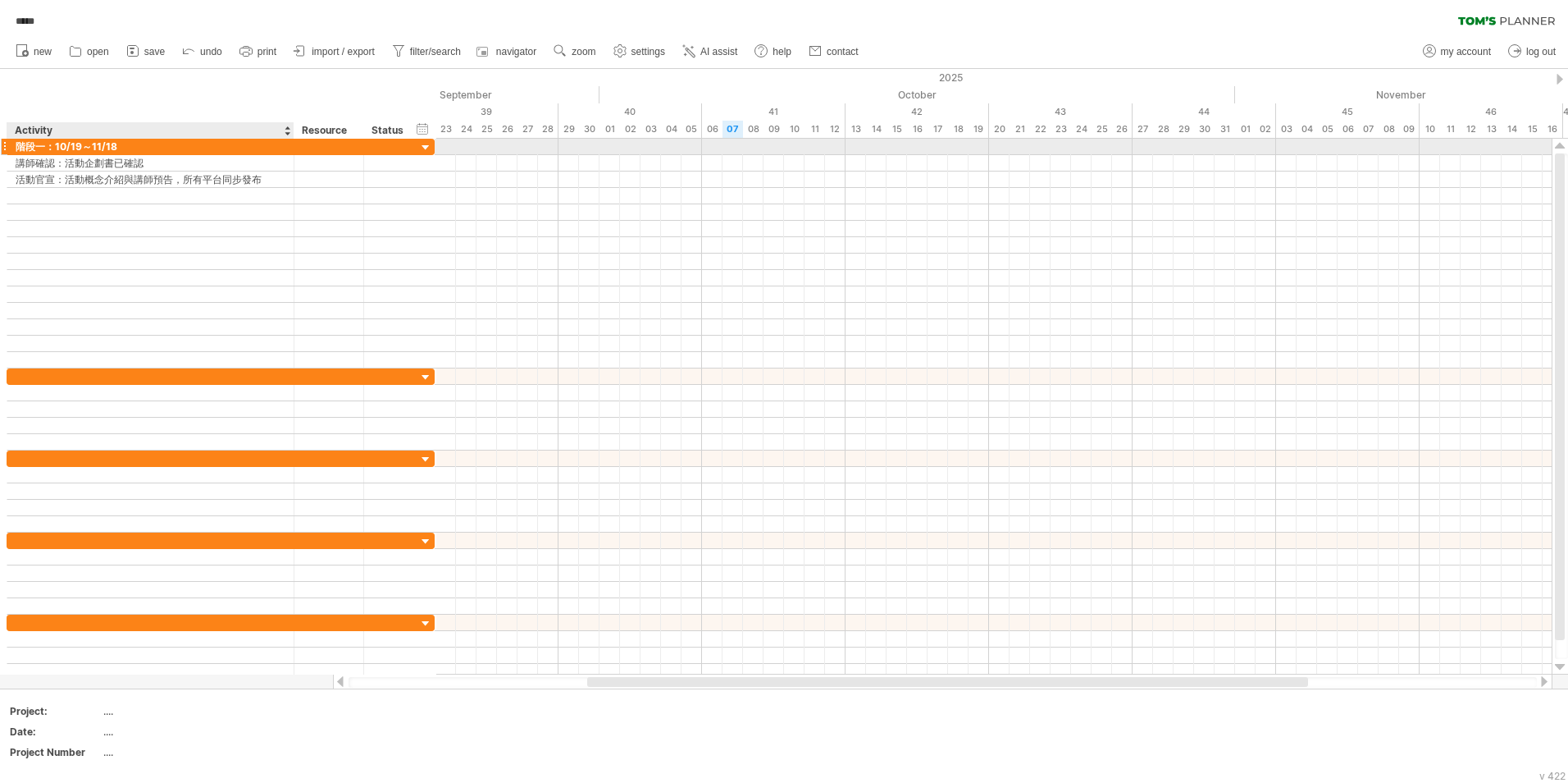
drag, startPoint x: 185, startPoint y: 149, endPoint x: 292, endPoint y: 148, distance: 107.0
click at [292, 148] on div at bounding box center [292, 146] width 9 height 16
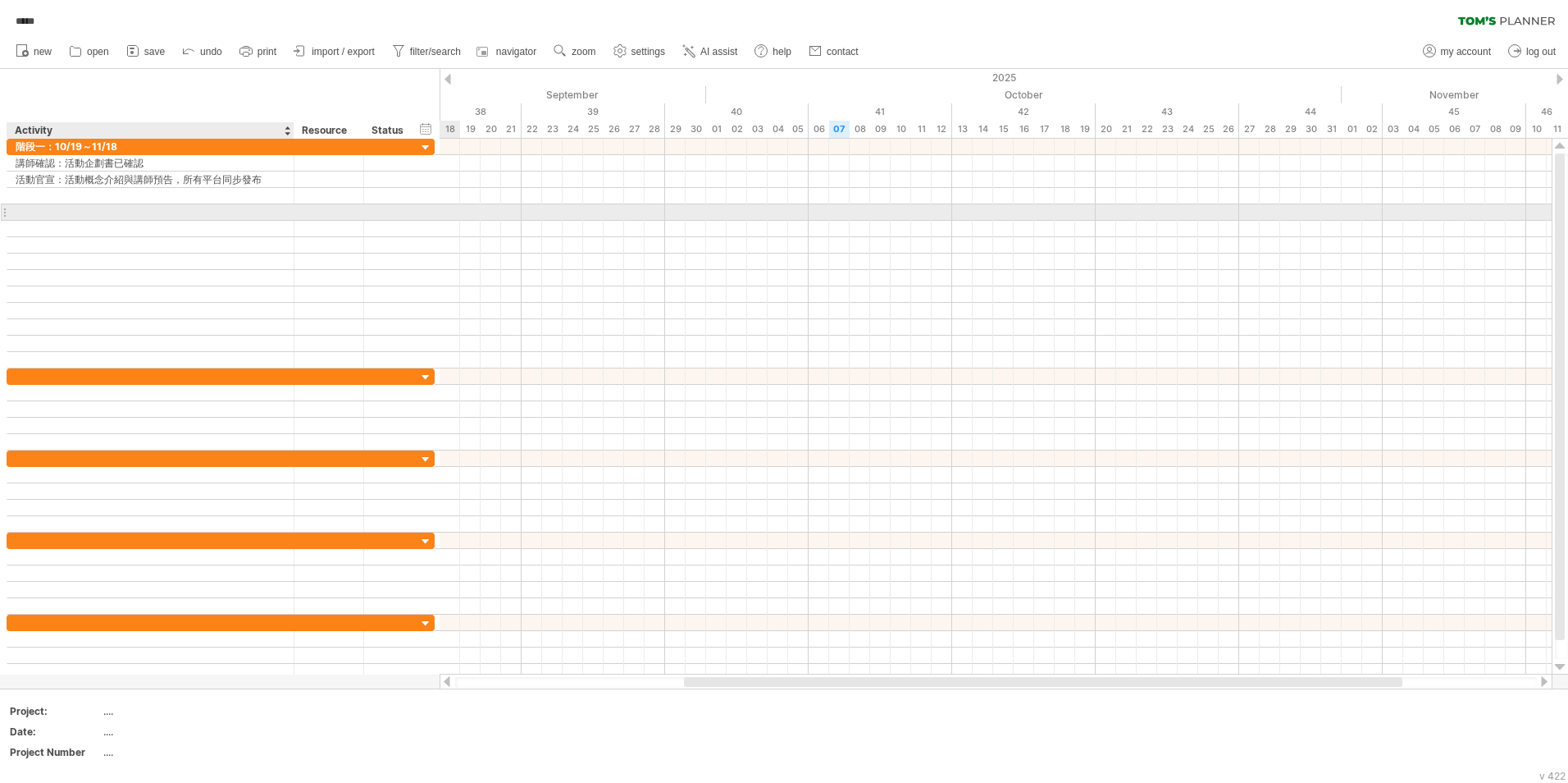
click at [249, 204] on div at bounding box center [150, 212] width 270 height 15
click at [249, 204] on div at bounding box center [220, 212] width 428 height 16
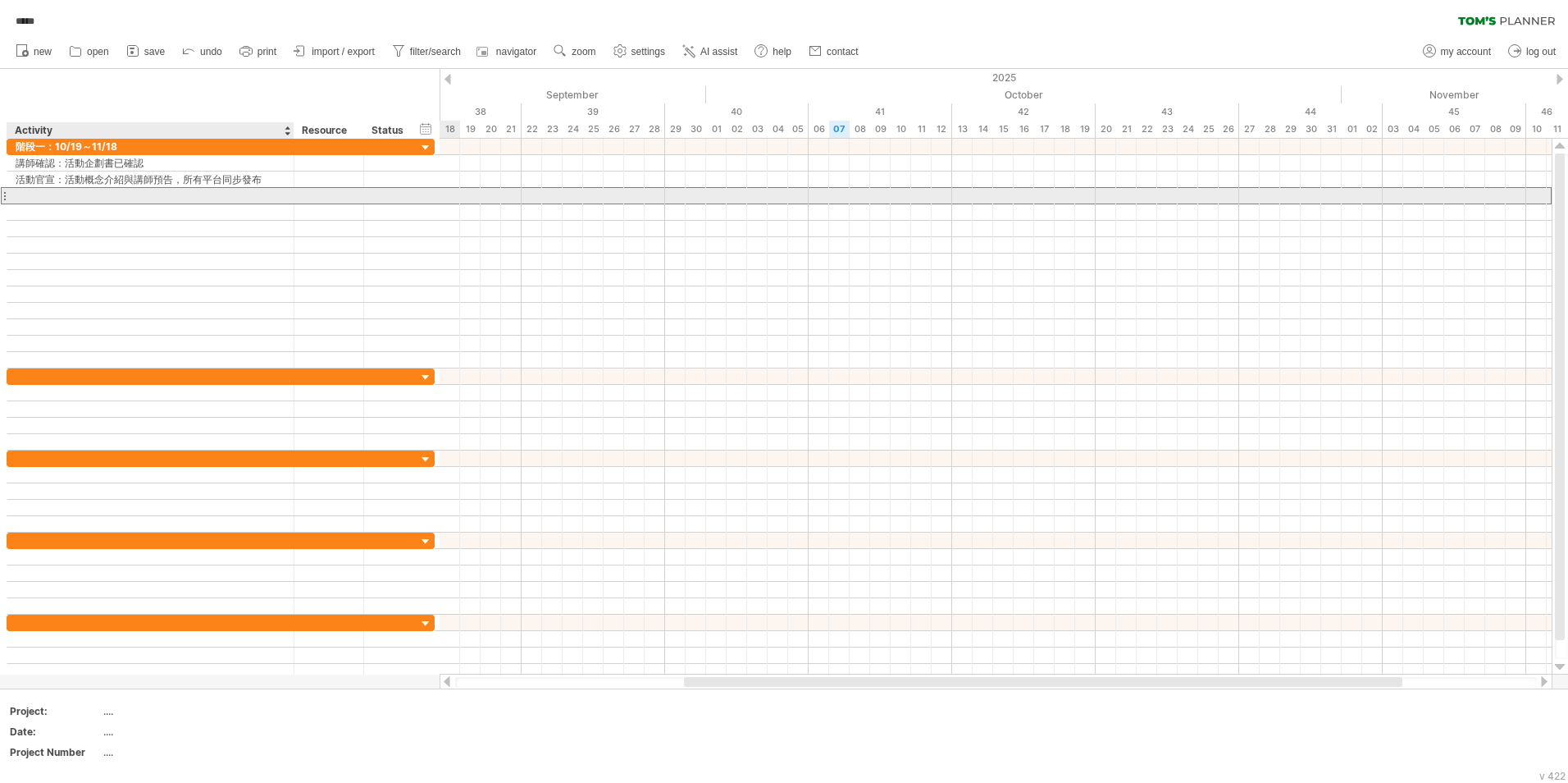
click at [248, 201] on div at bounding box center [150, 196] width 270 height 15
click at [0, 0] on input "text" at bounding box center [0, 0] width 0 height 0
paste input "**********"
type input "**********"
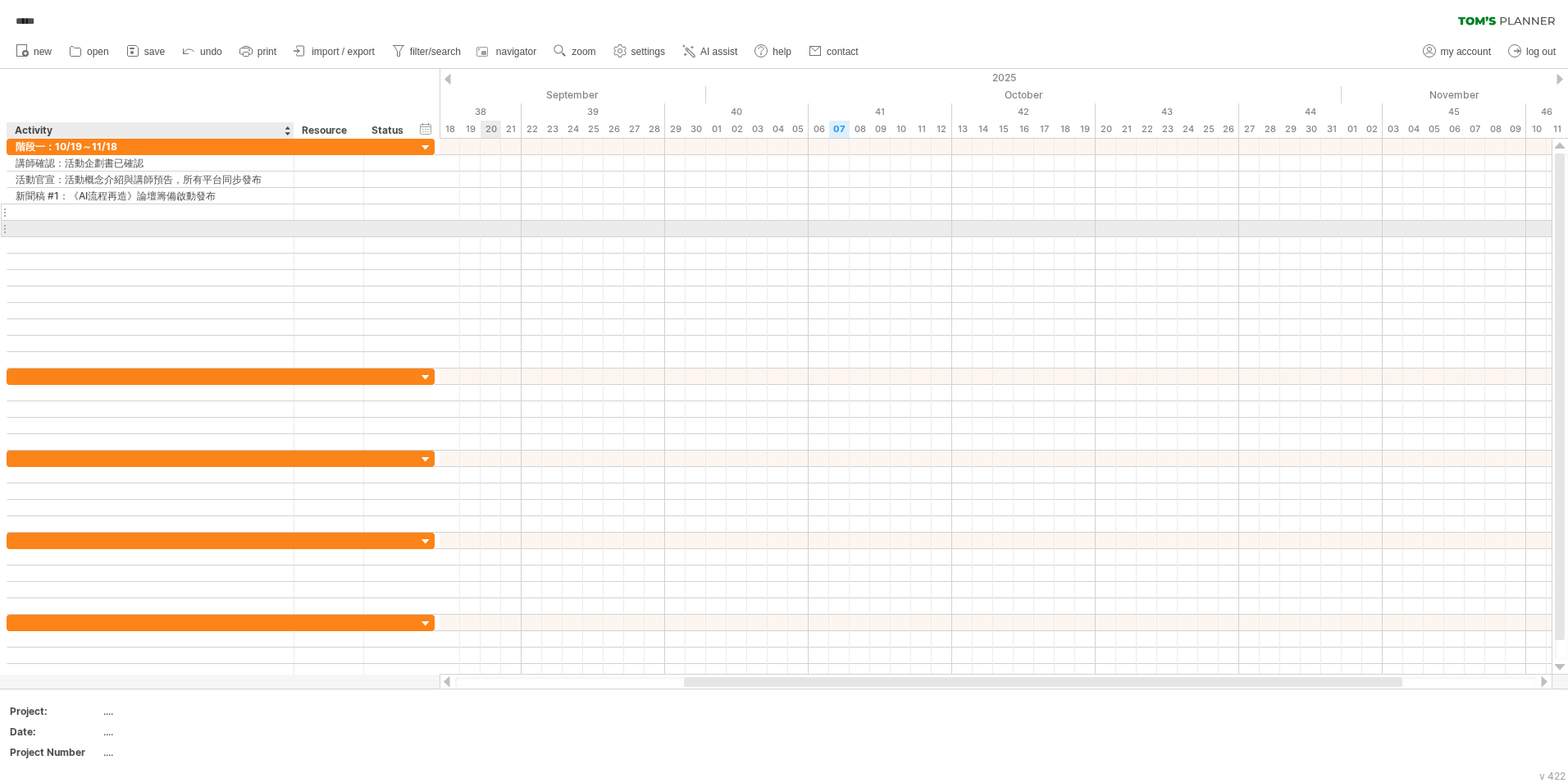
click at [138, 213] on div at bounding box center [150, 212] width 270 height 15
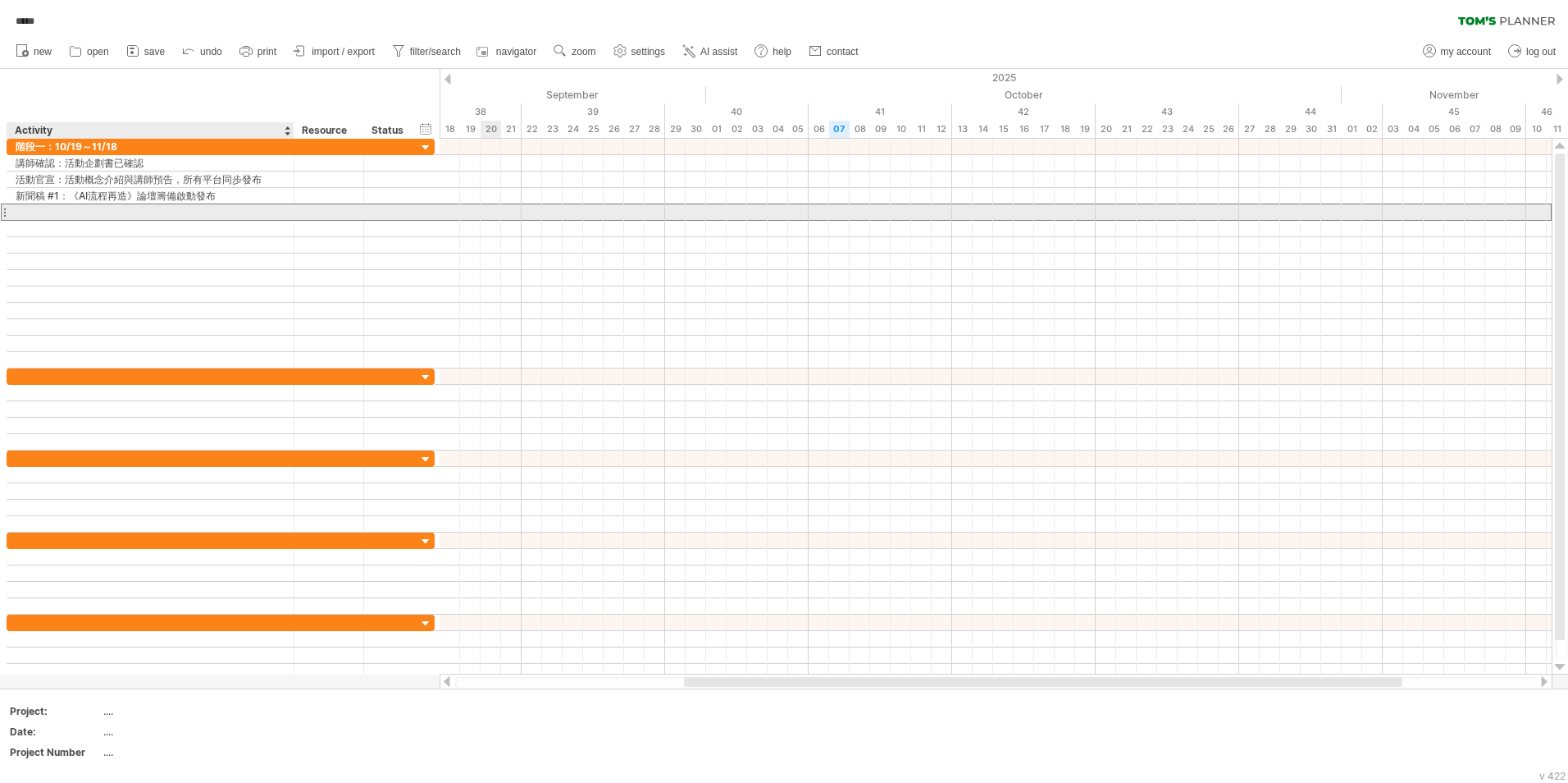
click at [138, 212] on input "text" at bounding box center [150, 212] width 270 height 15
paste input "**********"
type input "**********"
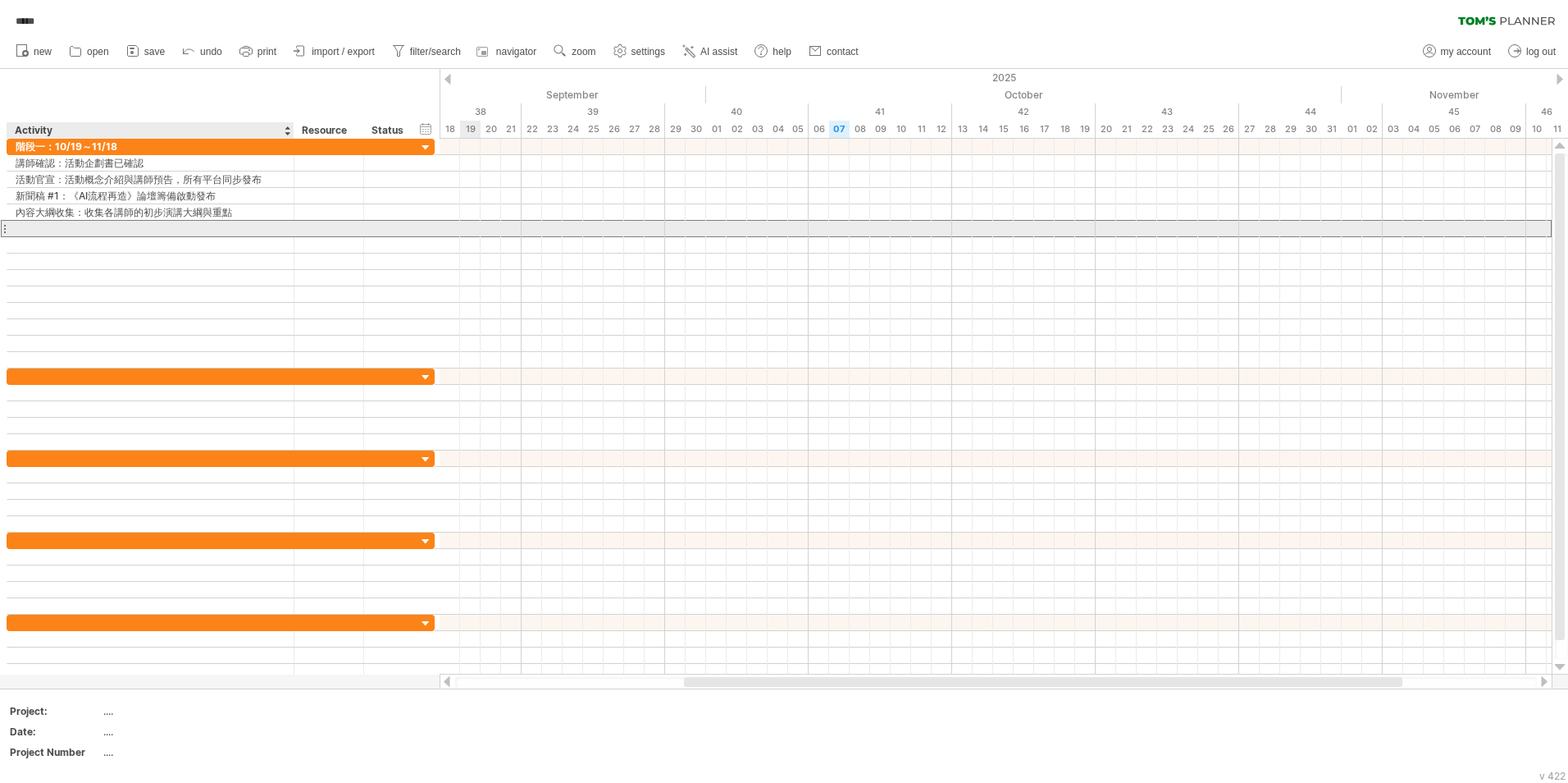
click at [138, 225] on div at bounding box center [150, 228] width 270 height 15
click at [0, 0] on input "text" at bounding box center [0, 0] width 0 height 0
click at [138, 225] on input "text" at bounding box center [150, 228] width 270 height 15
paste input "**********"
type input "**********"
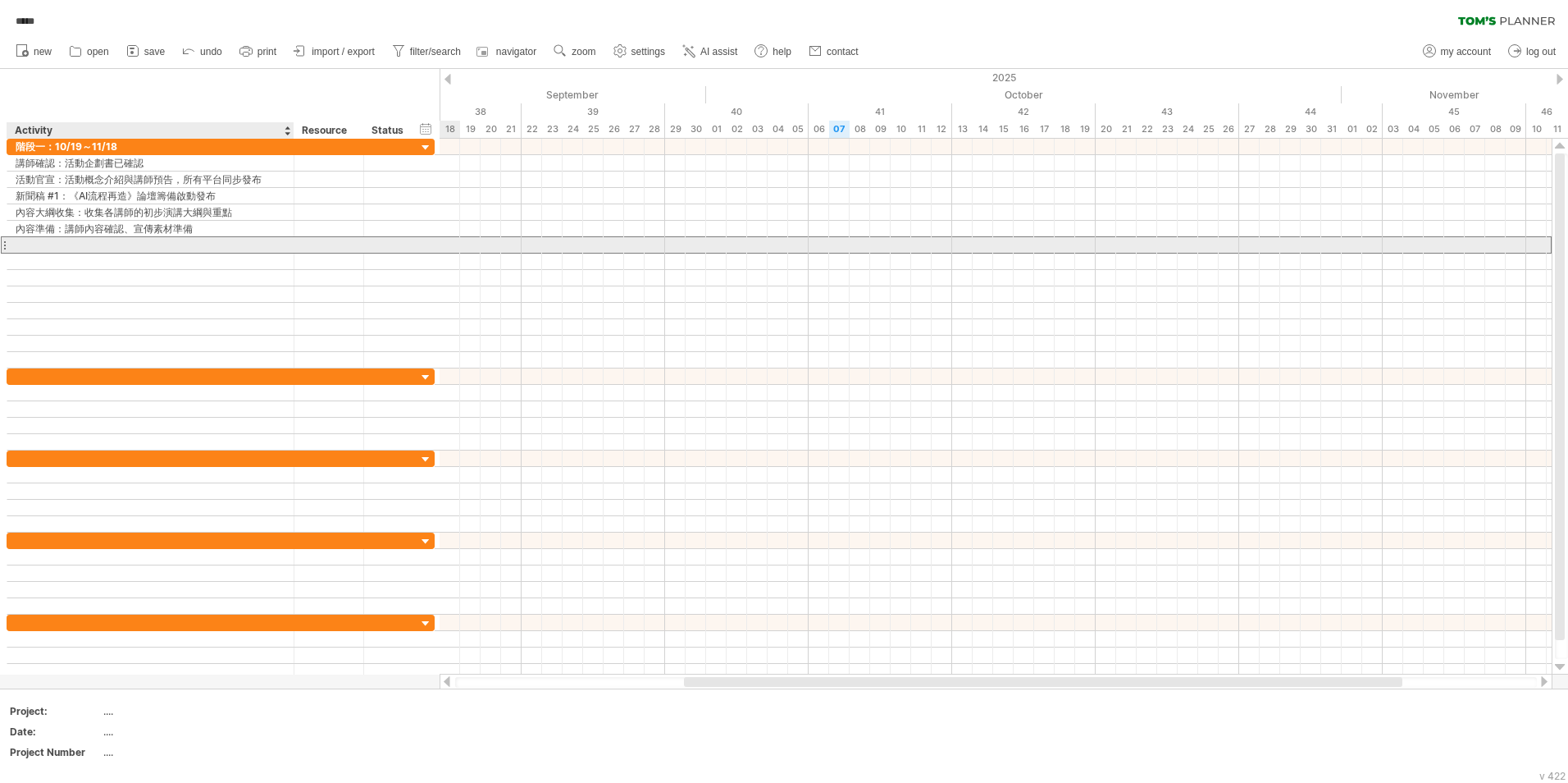
click at [94, 244] on div at bounding box center [150, 245] width 270 height 15
click at [0, 0] on input "text" at bounding box center [0, 0] width 0 height 0
paste input "**********"
type input "**********"
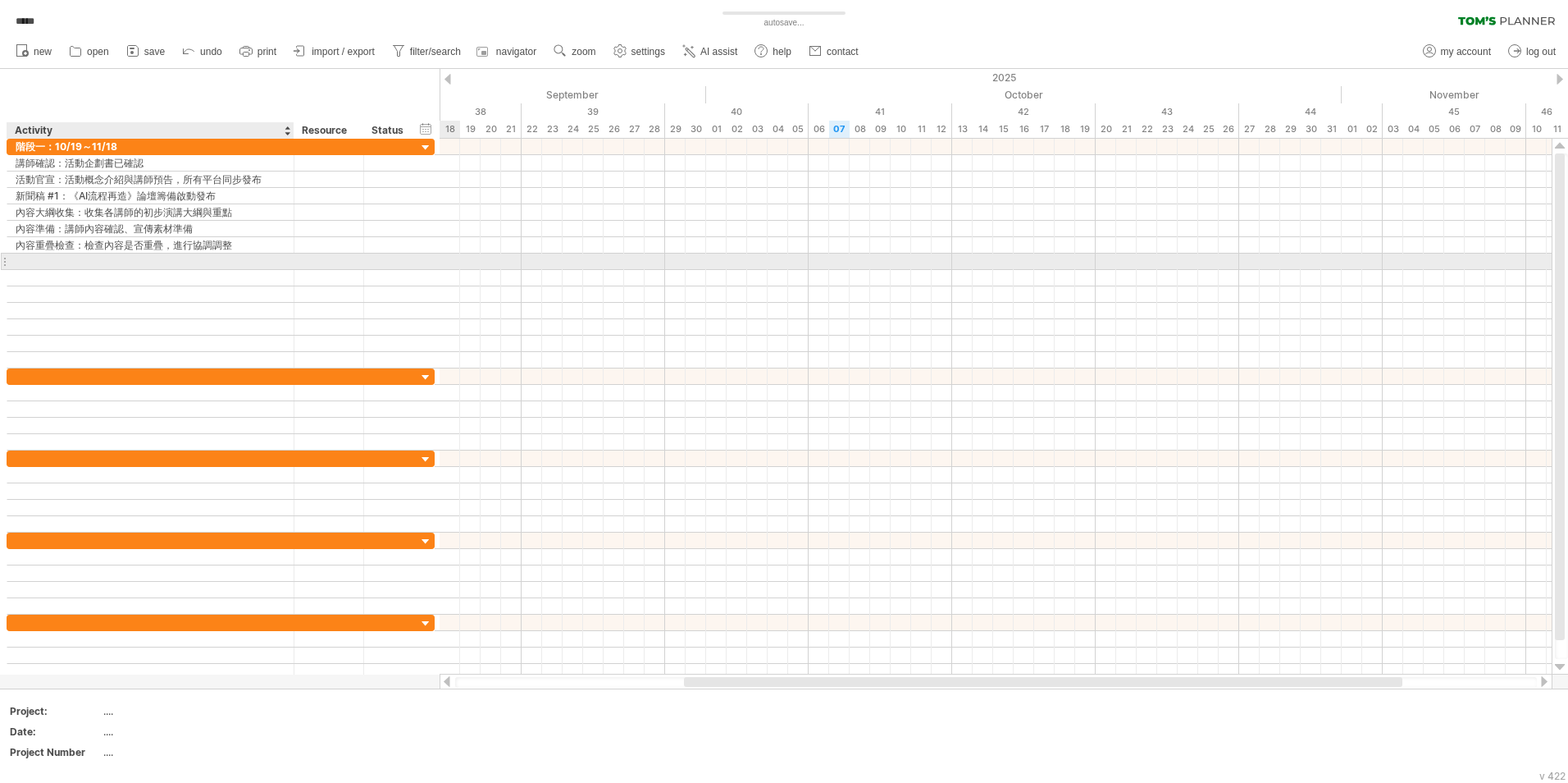
click at [201, 261] on div at bounding box center [150, 261] width 270 height 15
paste input "**********"
type input "**********"
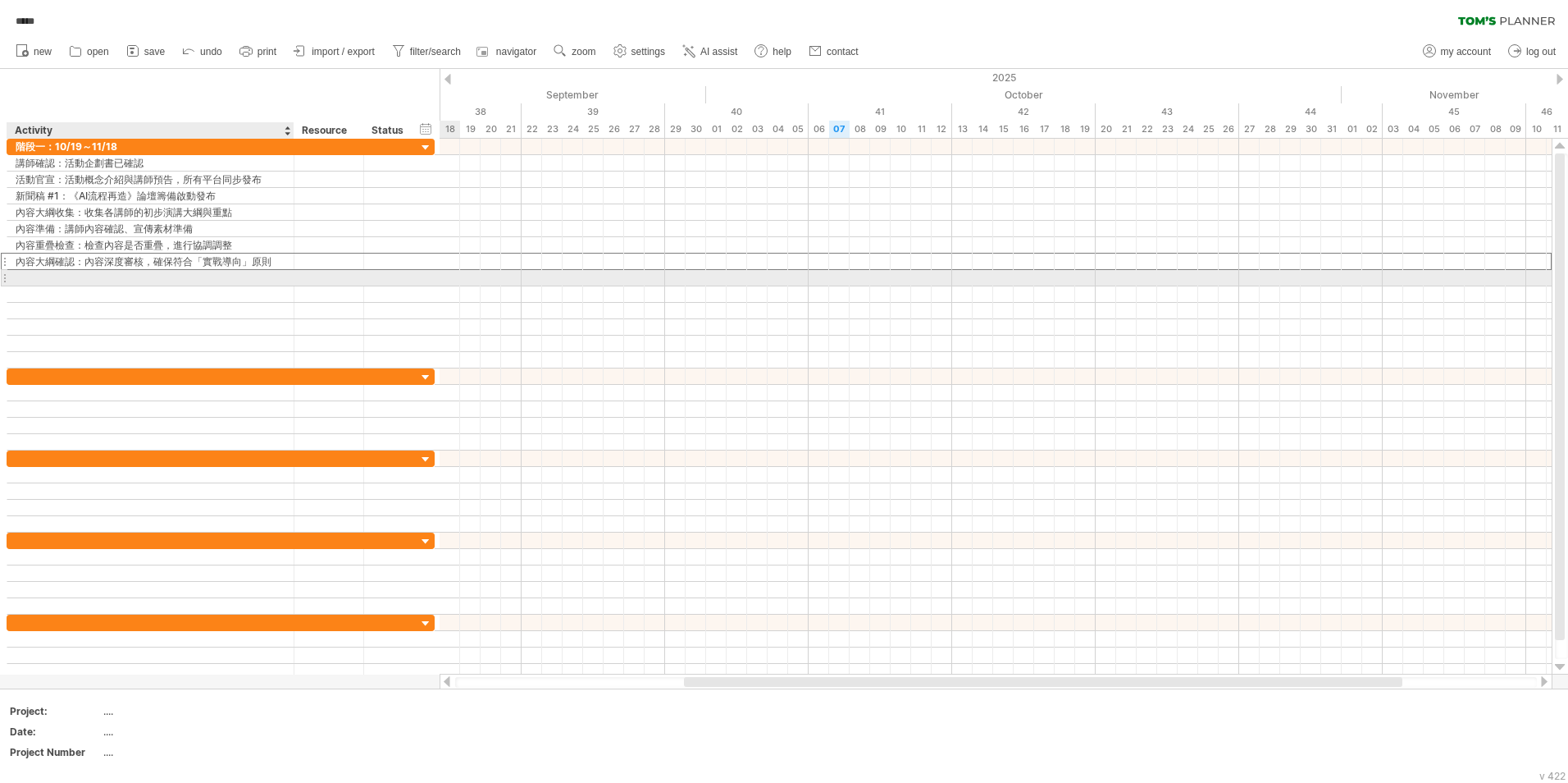
click at [182, 285] on div at bounding box center [220, 277] width 428 height 16
click at [182, 285] on div at bounding box center [220, 277] width 428 height 17
click at [180, 280] on div at bounding box center [150, 277] width 270 height 15
click at [181, 274] on input "text" at bounding box center [150, 277] width 270 height 15
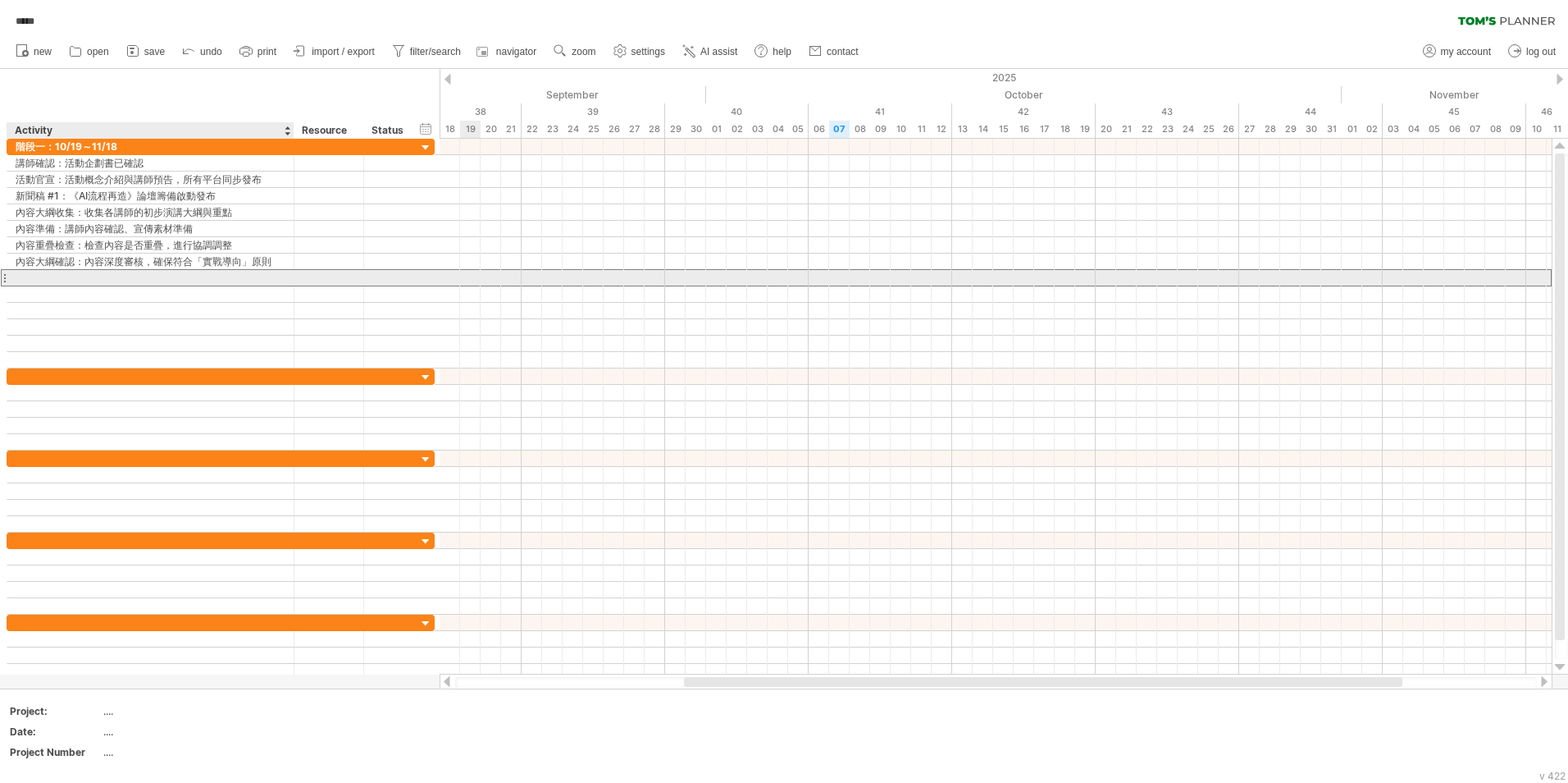
paste input "**********"
type input "**********"
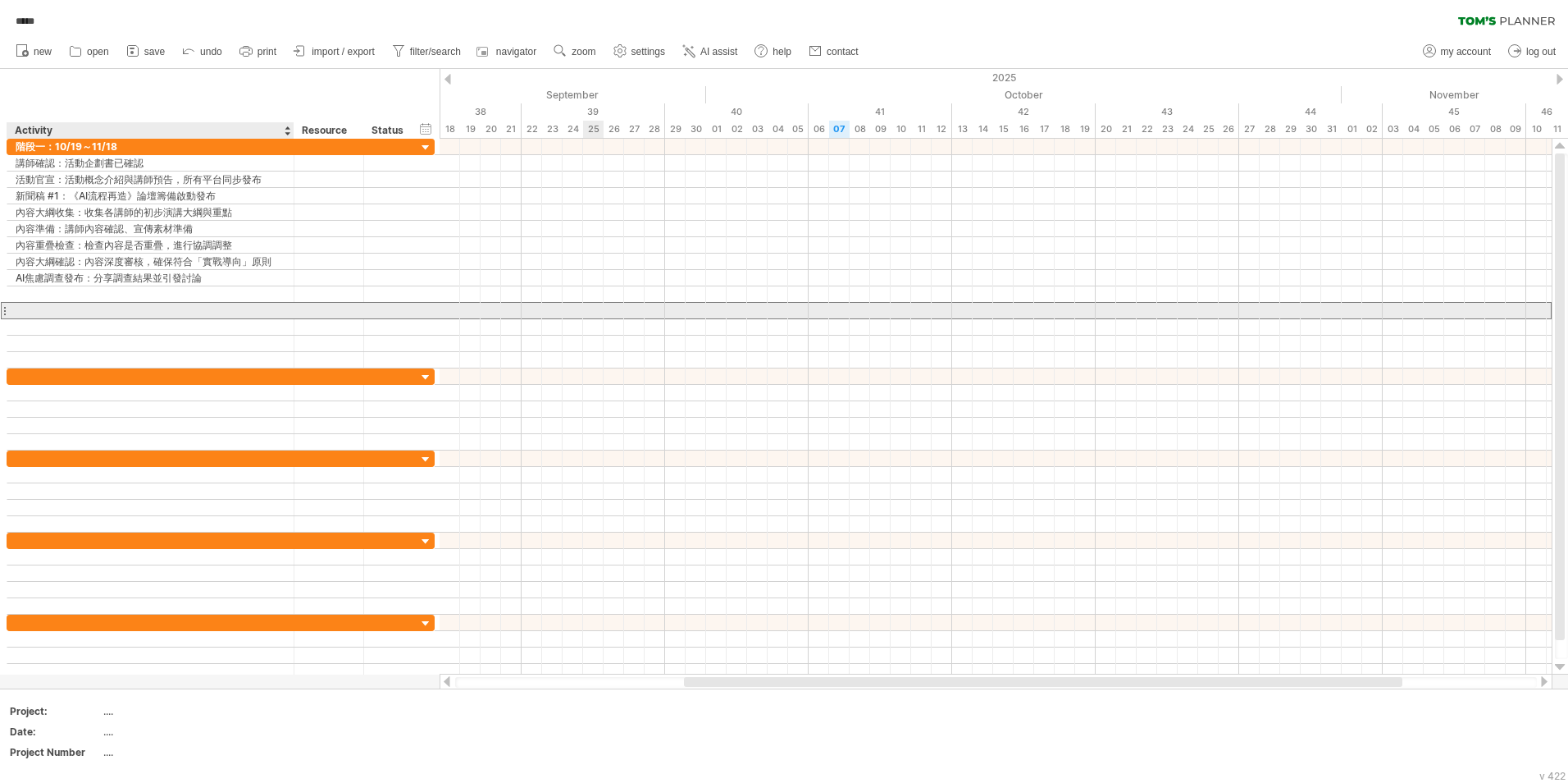
click at [142, 304] on div at bounding box center [150, 311] width 270 height 15
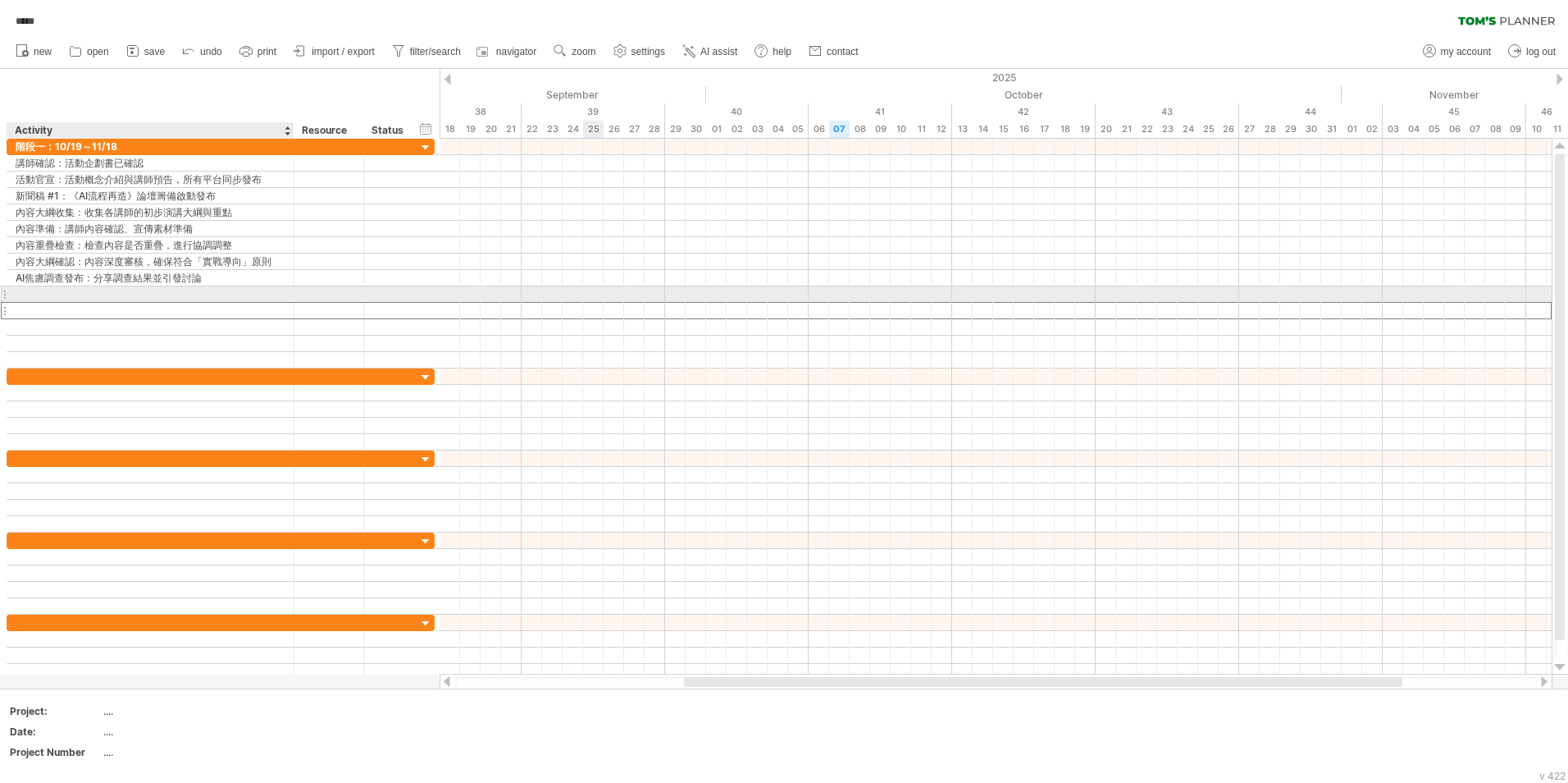
click at [142, 296] on div at bounding box center [150, 294] width 270 height 15
click at [142, 296] on input "text" at bounding box center [150, 294] width 270 height 15
paste input "**********"
type input "**********"
click at [53, 309] on div at bounding box center [150, 311] width 270 height 15
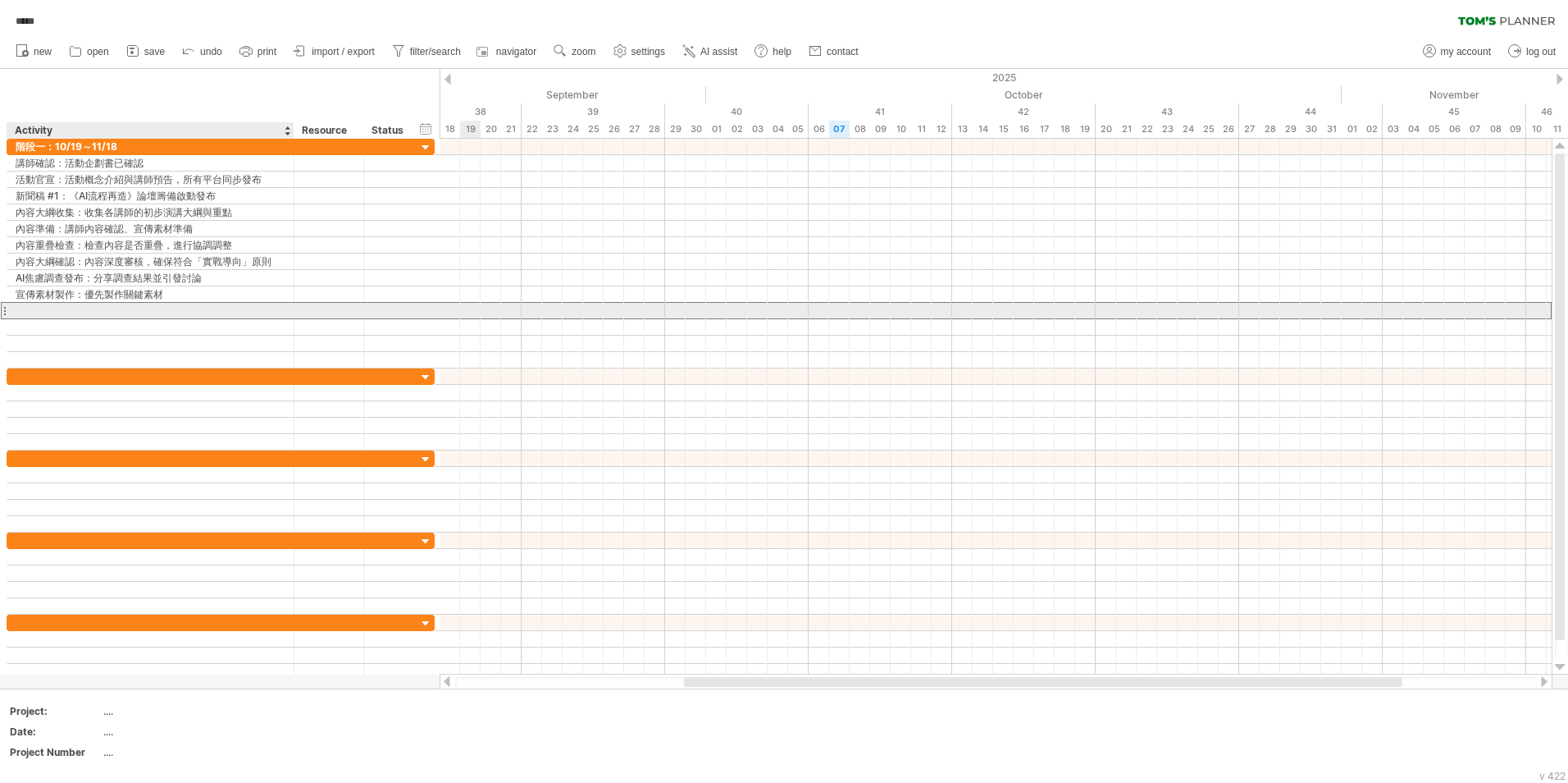
click at [53, 308] on input "text" at bounding box center [150, 311] width 270 height 15
paste input "**********"
type input "**********"
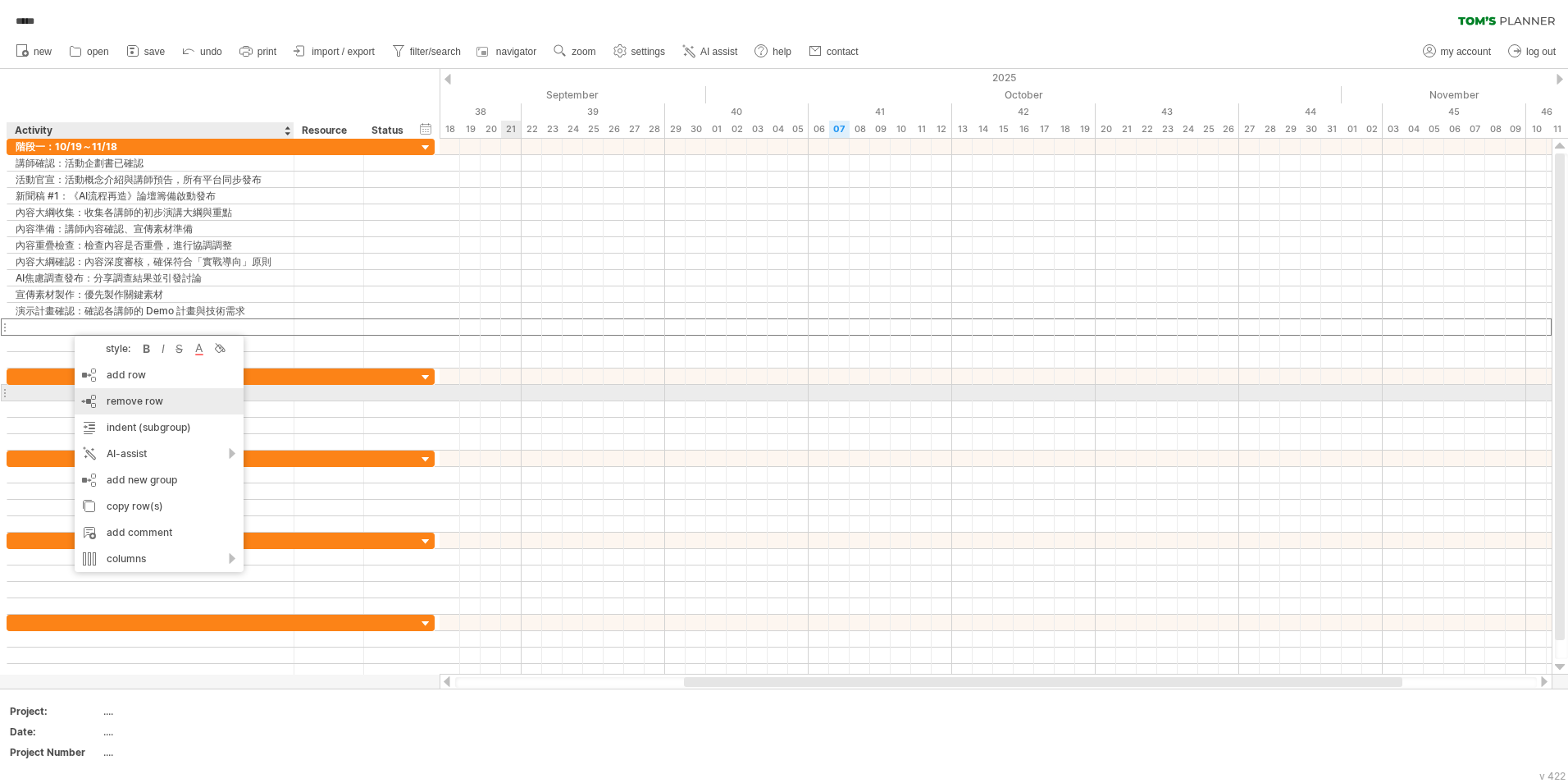
click at [119, 392] on div "remove row remove selected rows" at bounding box center [160, 401] width 169 height 27
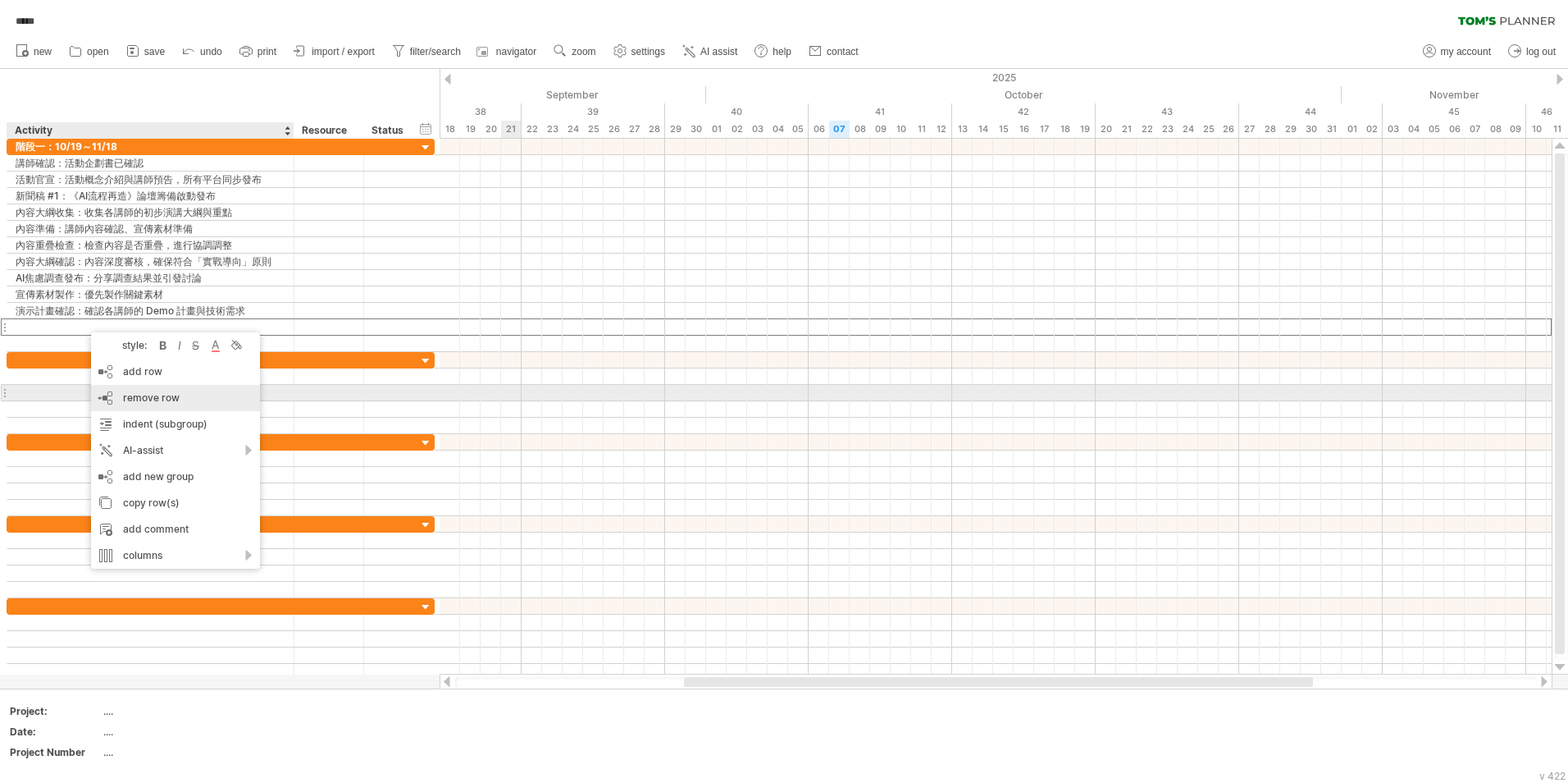
click at [125, 394] on span "remove row" at bounding box center [152, 397] width 57 height 12
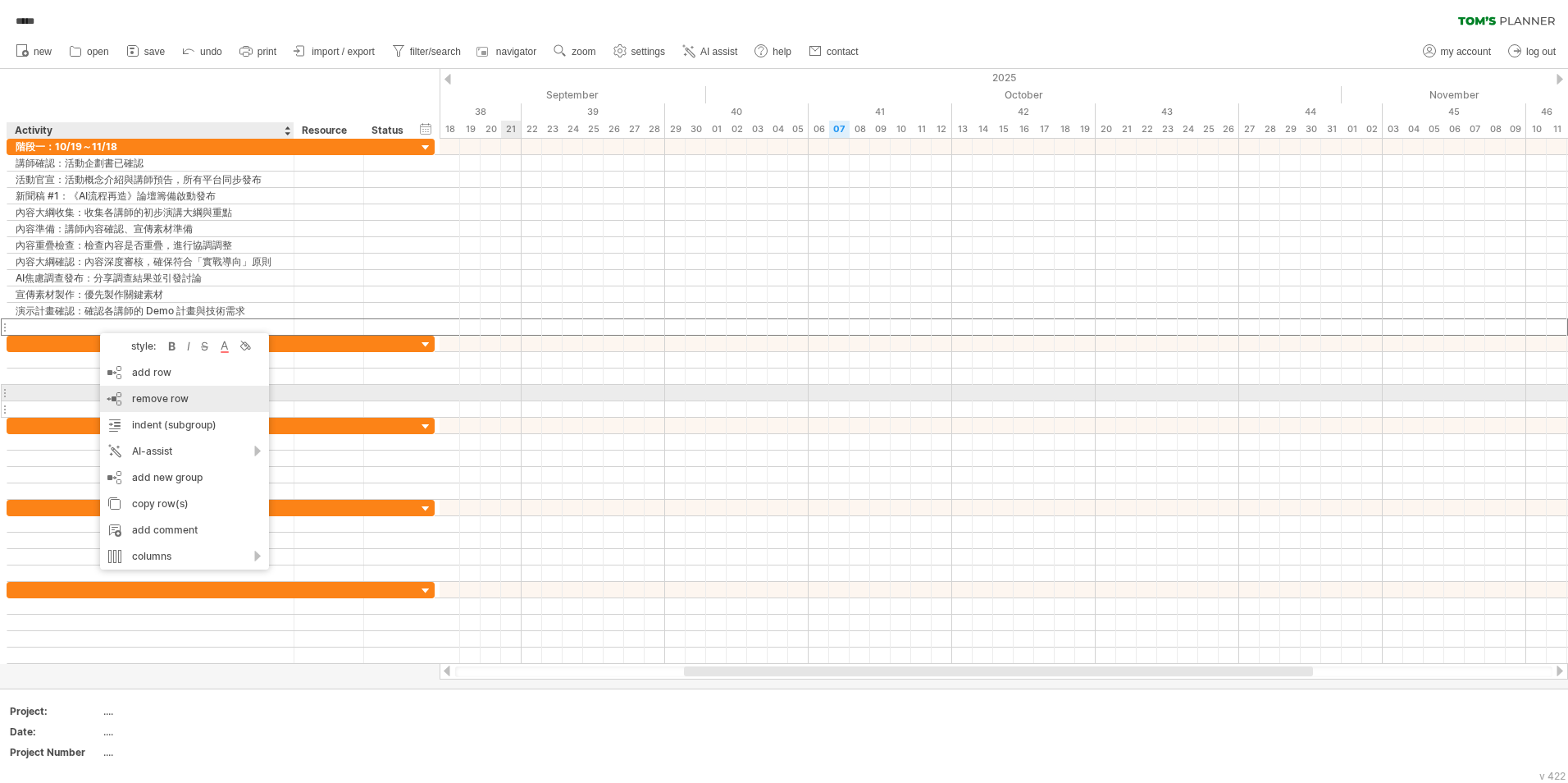
drag, startPoint x: 150, startPoint y: 399, endPoint x: 163, endPoint y: 391, distance: 15.3
click at [150, 398] on span "remove row" at bounding box center [161, 398] width 57 height 12
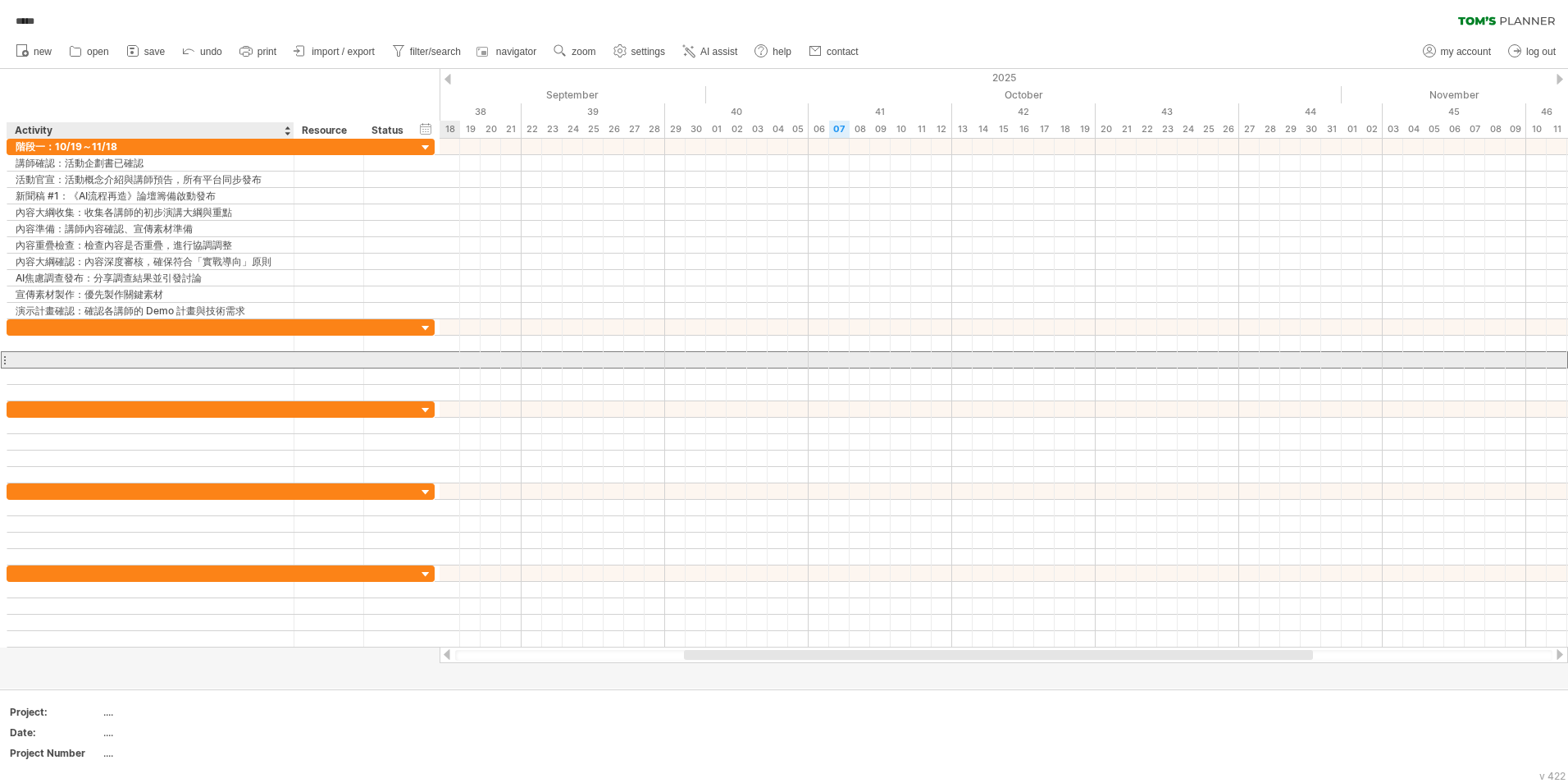
click at [157, 355] on div at bounding box center [150, 359] width 270 height 15
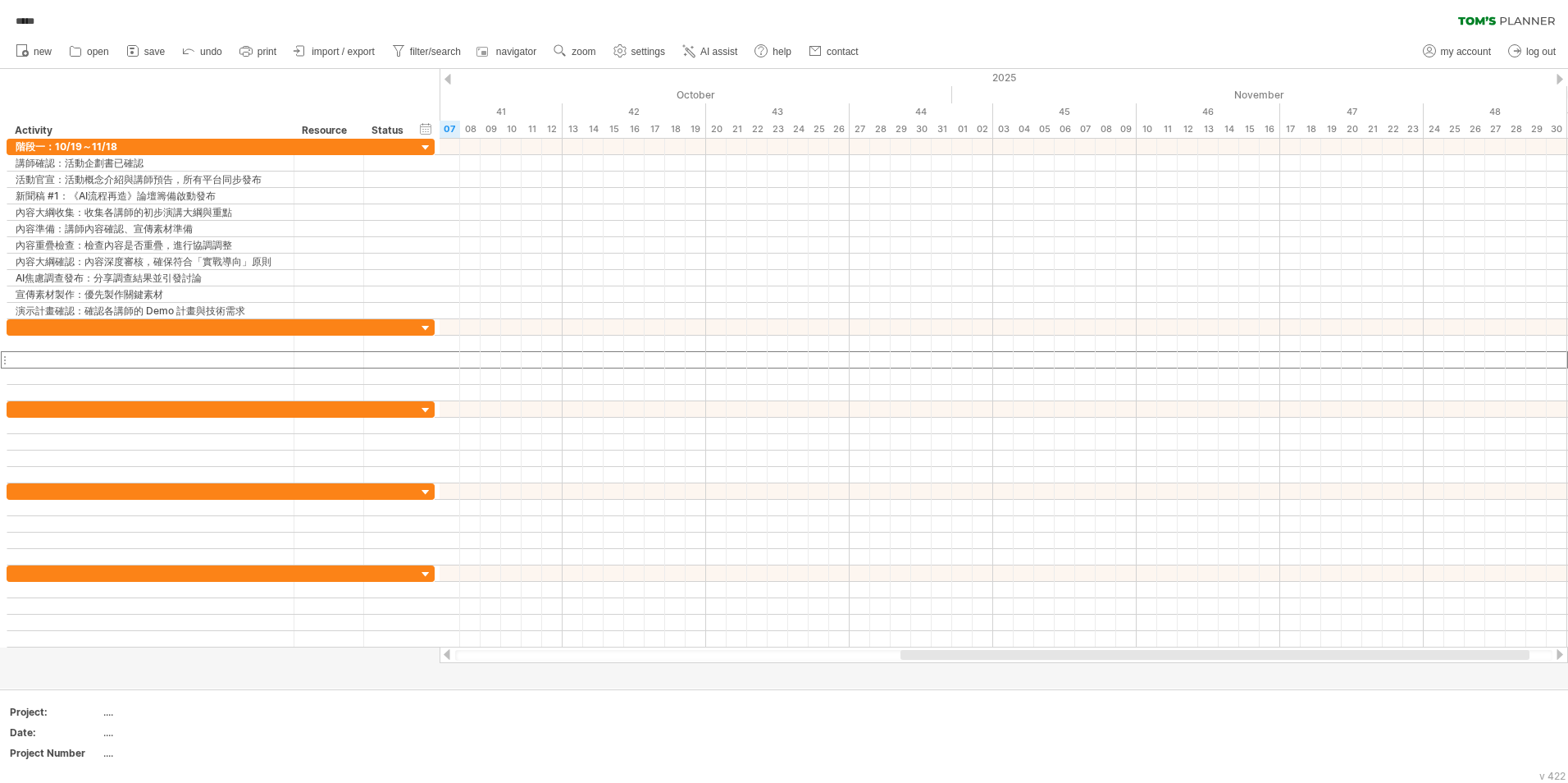
drag, startPoint x: 989, startPoint y: 657, endPoint x: 1204, endPoint y: 653, distance: 215.0
click at [1204, 653] on div at bounding box center [1215, 655] width 629 height 10
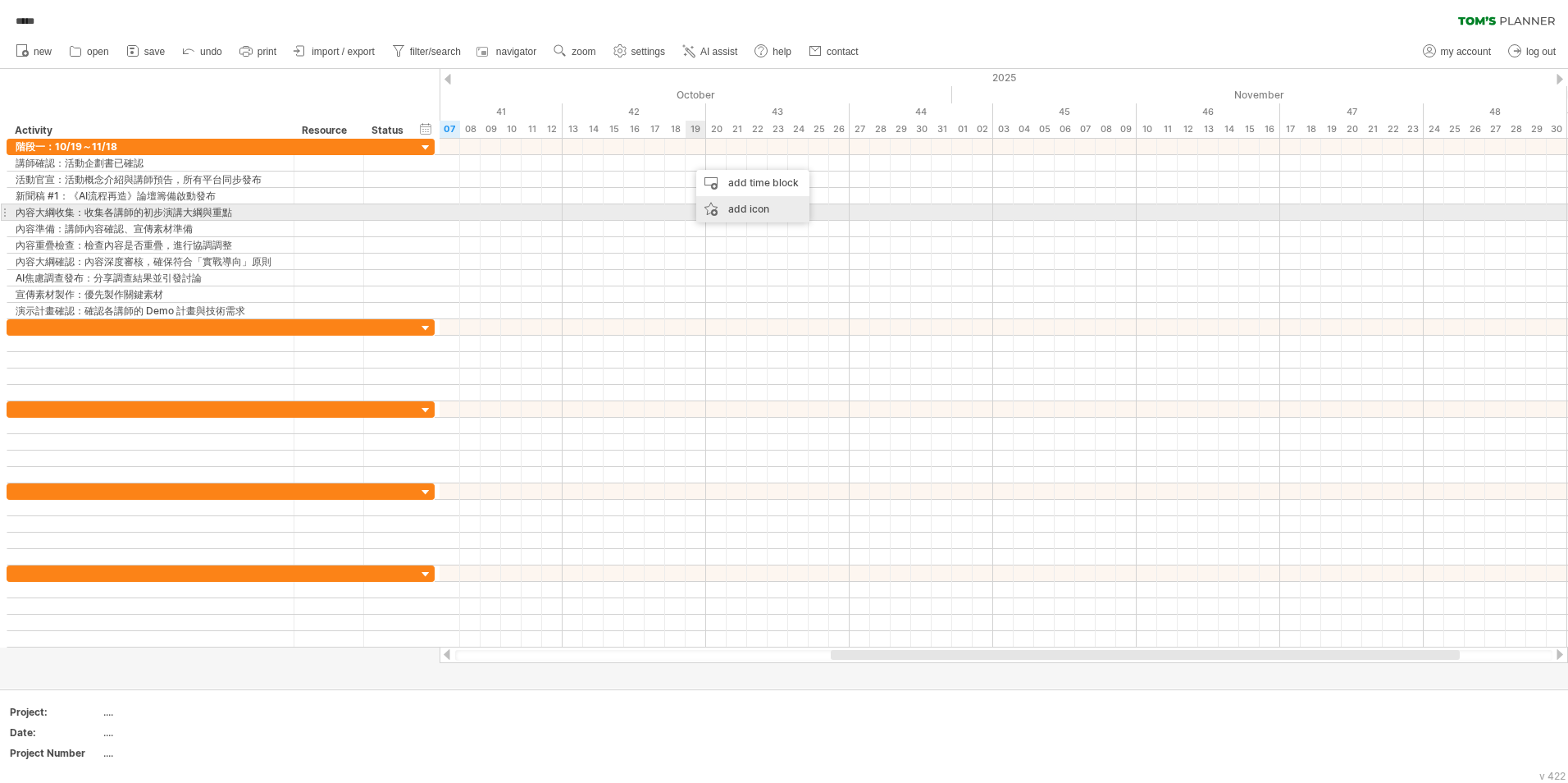
click at [729, 206] on div "add icon" at bounding box center [752, 209] width 113 height 27
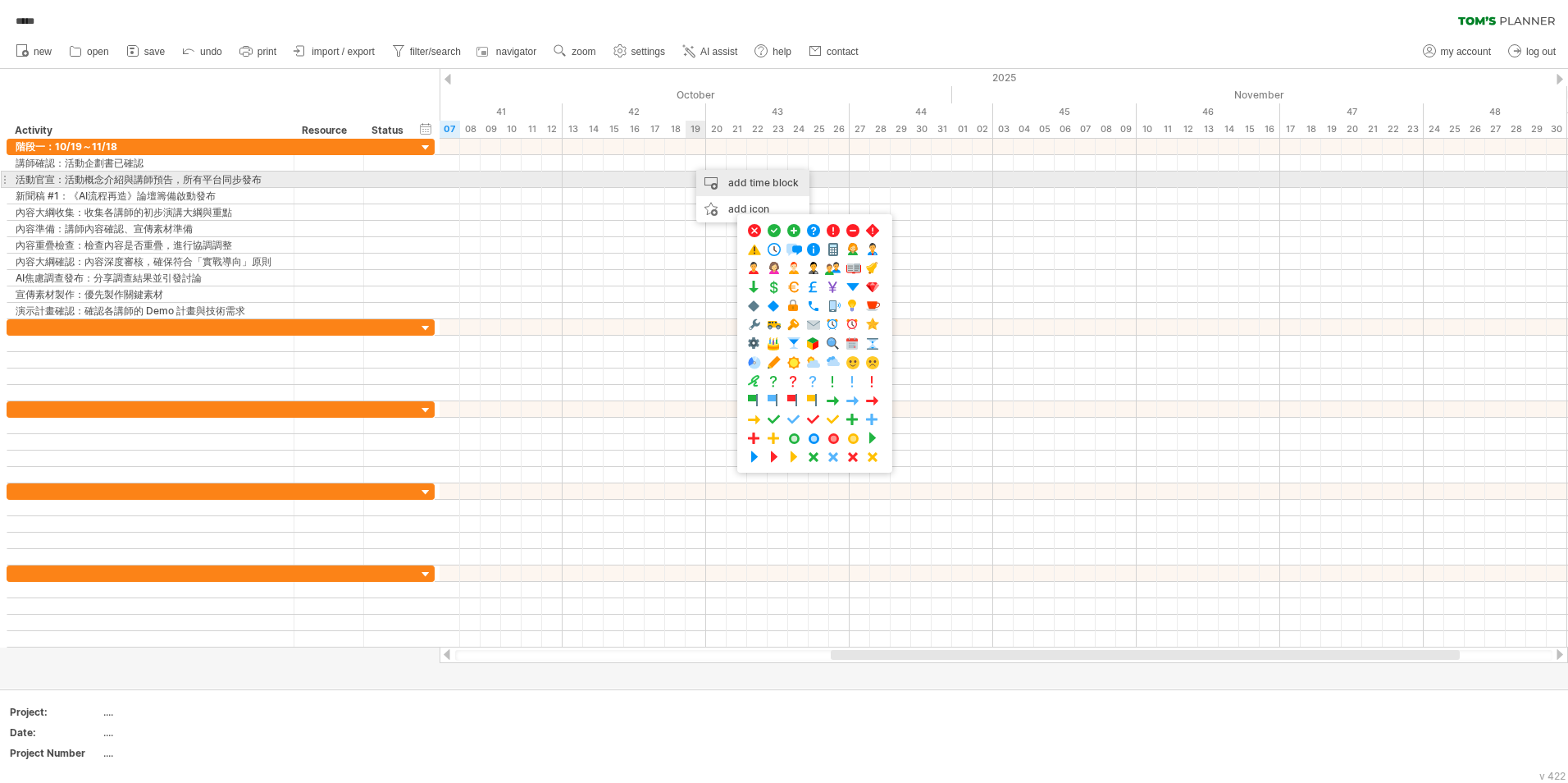
click at [726, 181] on div "add time block" at bounding box center [752, 183] width 113 height 27
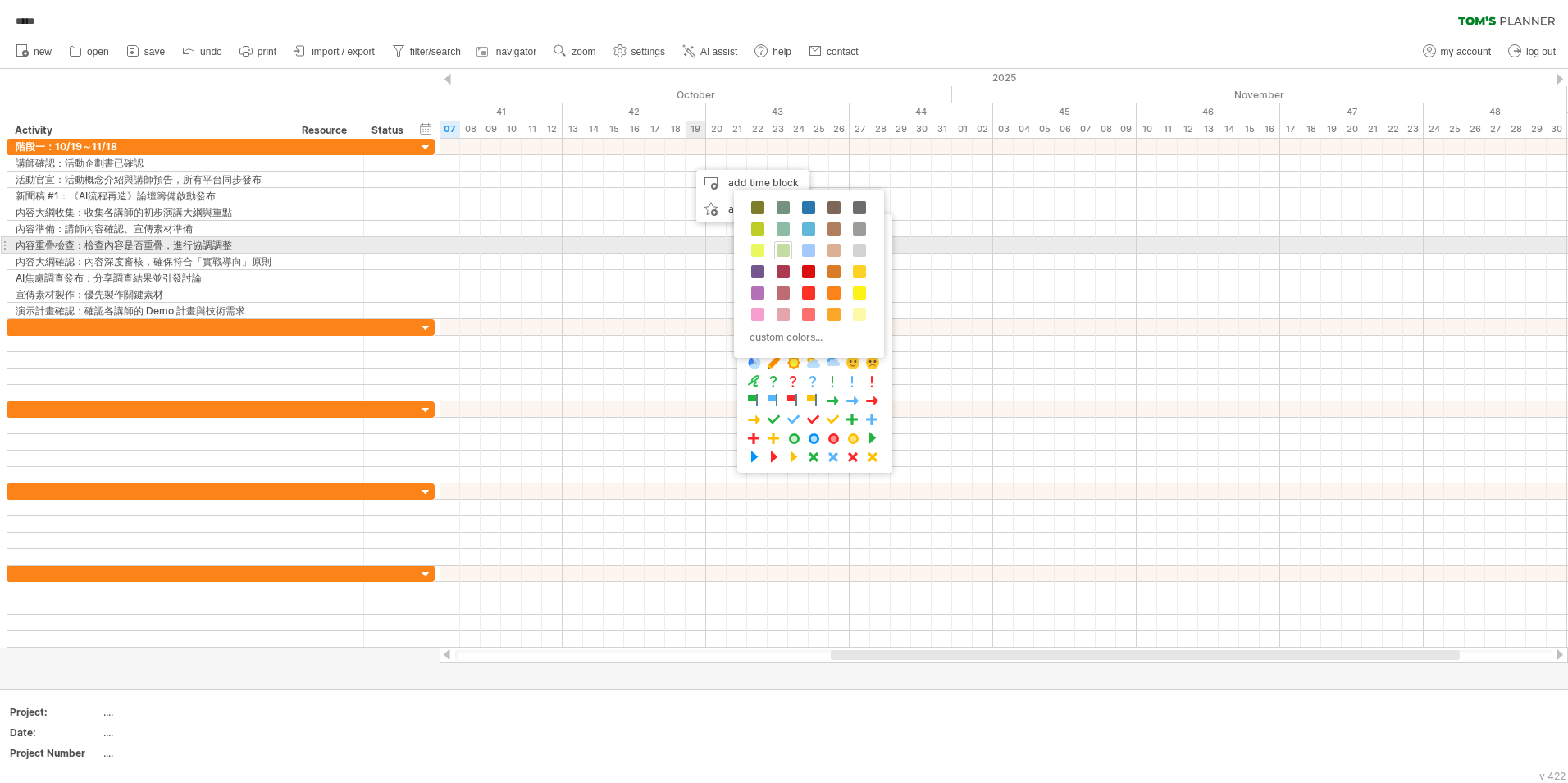
click at [786, 248] on span at bounding box center [784, 250] width 13 height 13
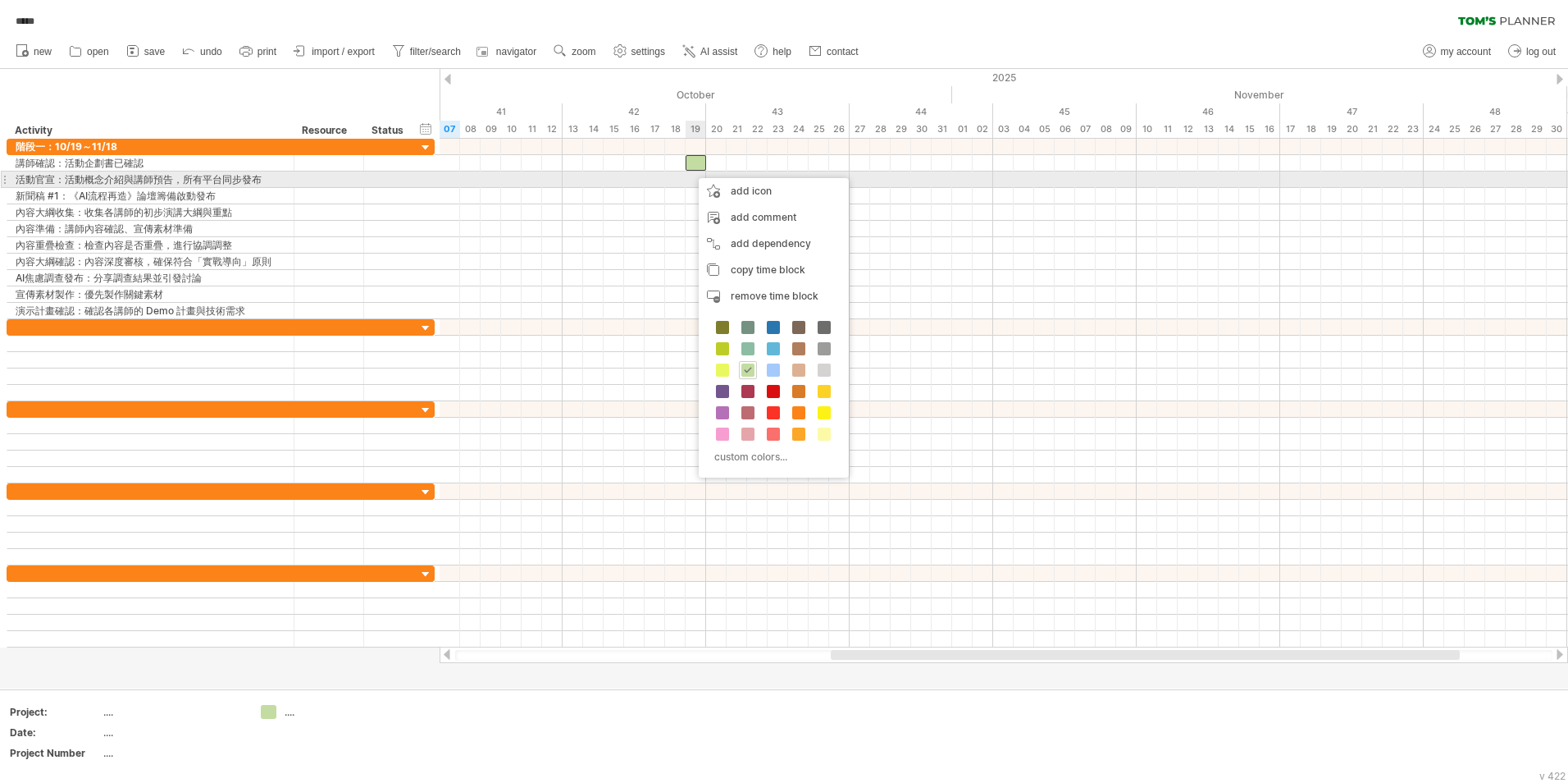
click at [692, 179] on div at bounding box center [1004, 179] width 1128 height 16
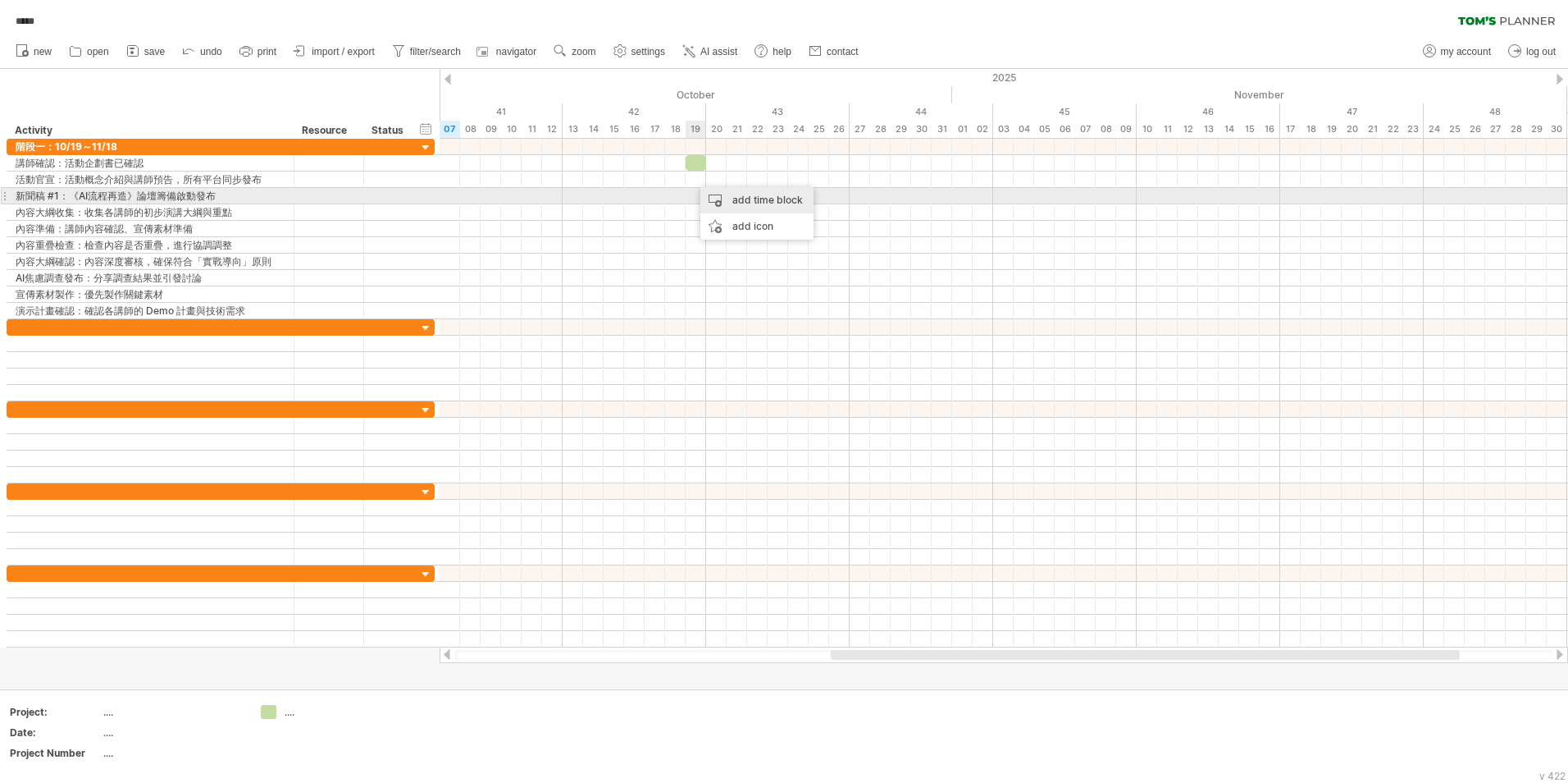
click at [724, 200] on div "add time block" at bounding box center [756, 201] width 113 height 27
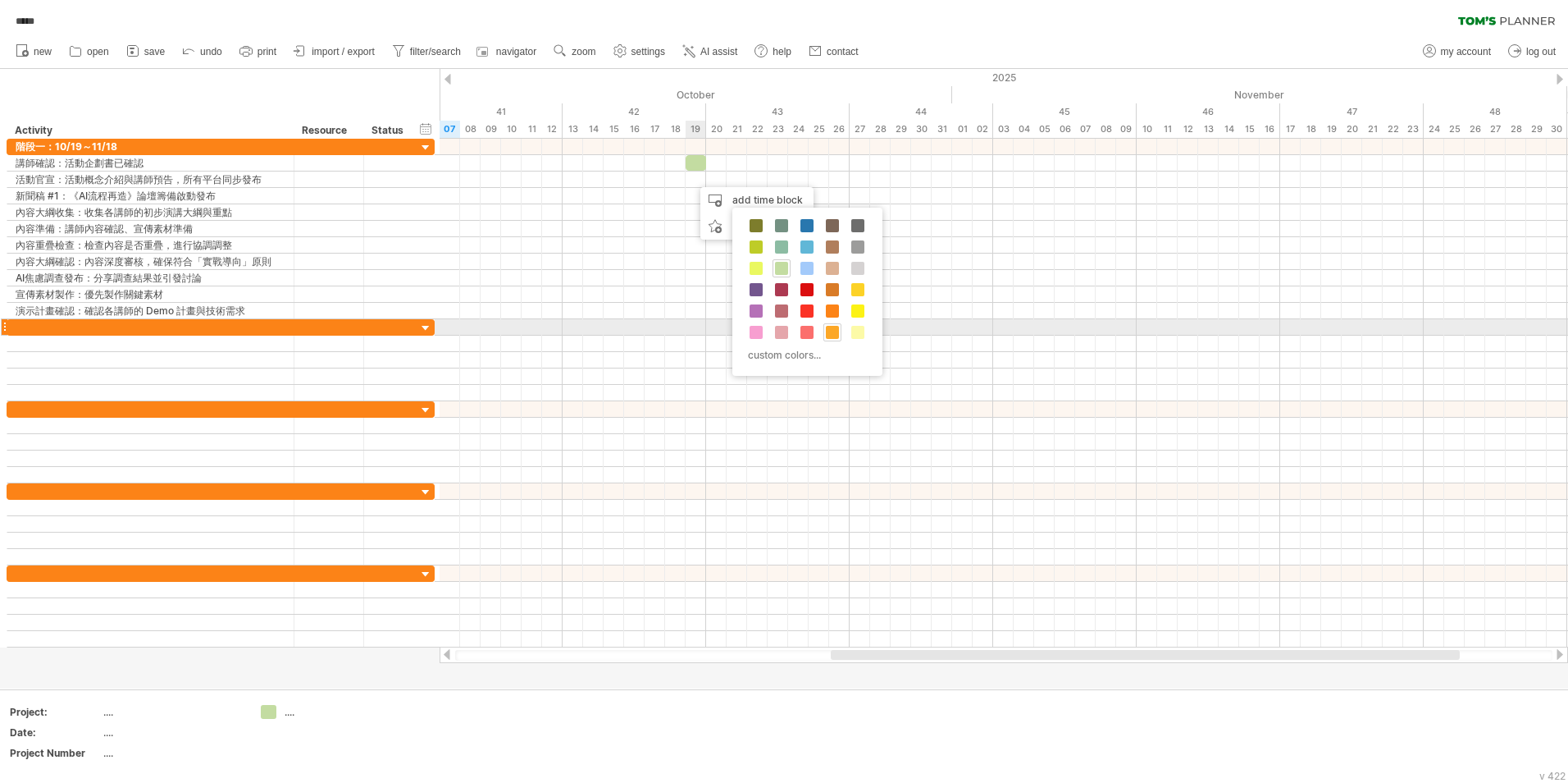
click at [829, 331] on span at bounding box center [832, 333] width 13 height 13
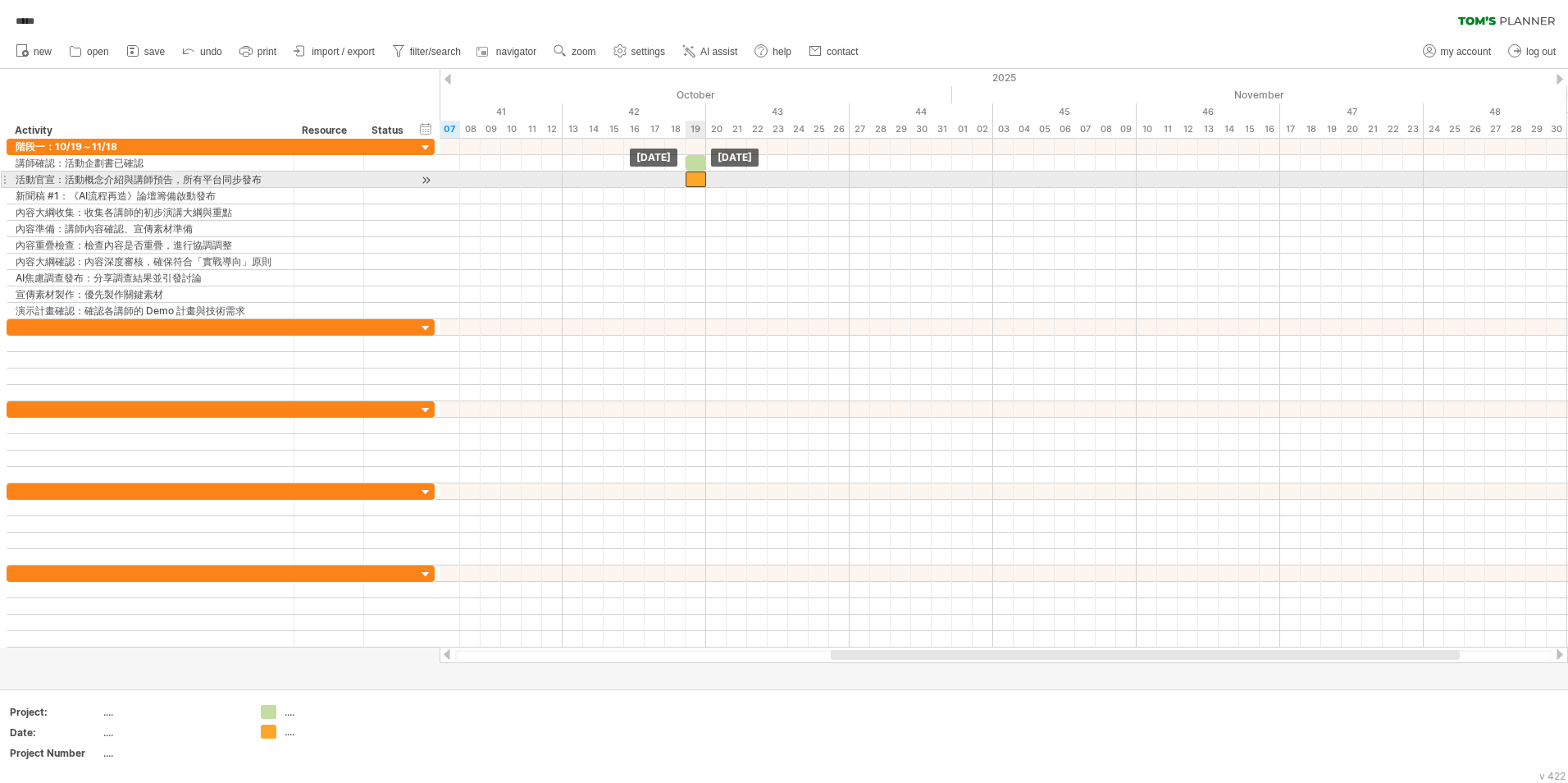
drag, startPoint x: 700, startPoint y: 180, endPoint x: 690, endPoint y: 180, distance: 10.0
click at [690, 180] on div at bounding box center [696, 179] width 21 height 15
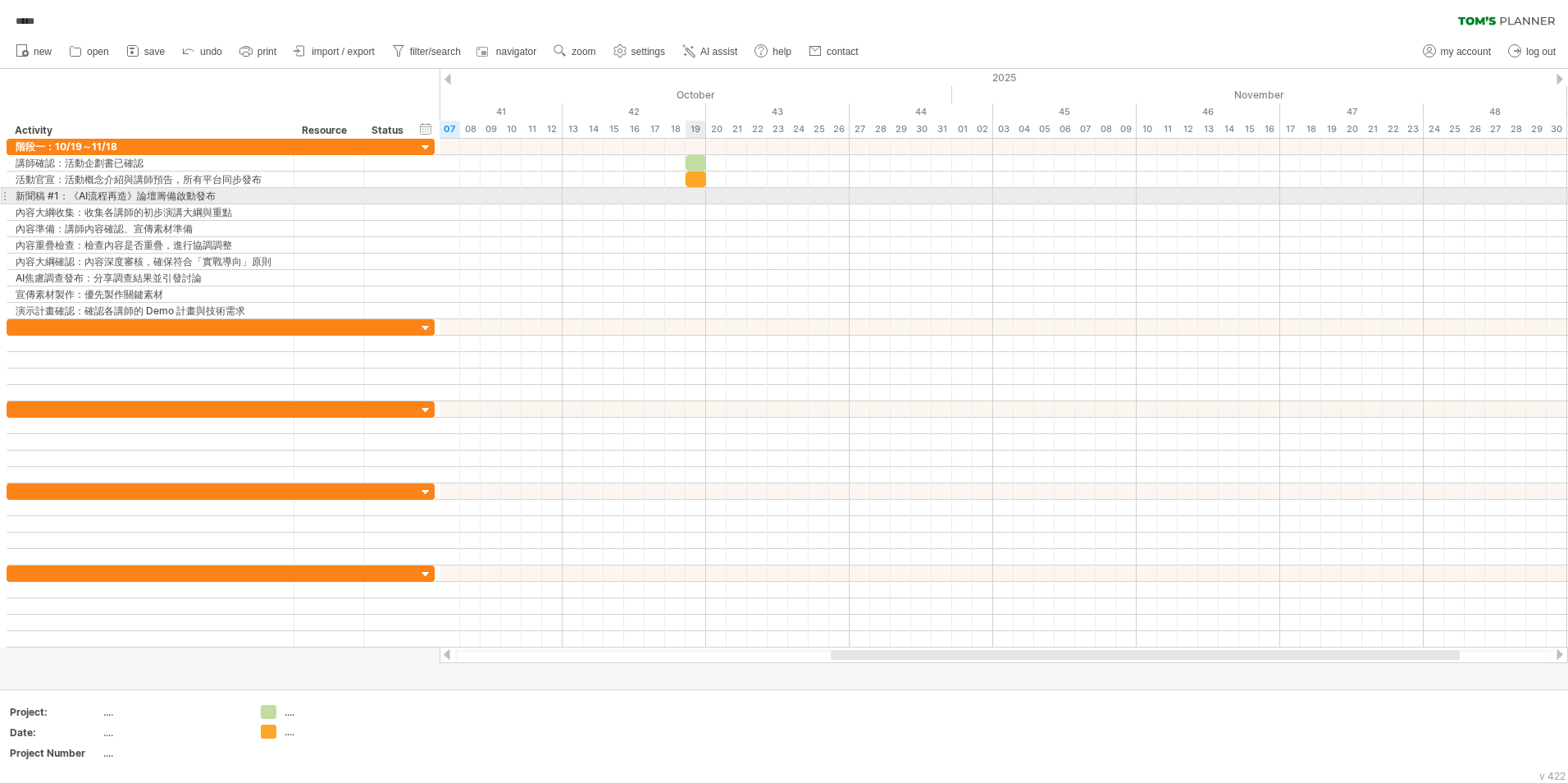
click at [693, 196] on div at bounding box center [1004, 196] width 1128 height 16
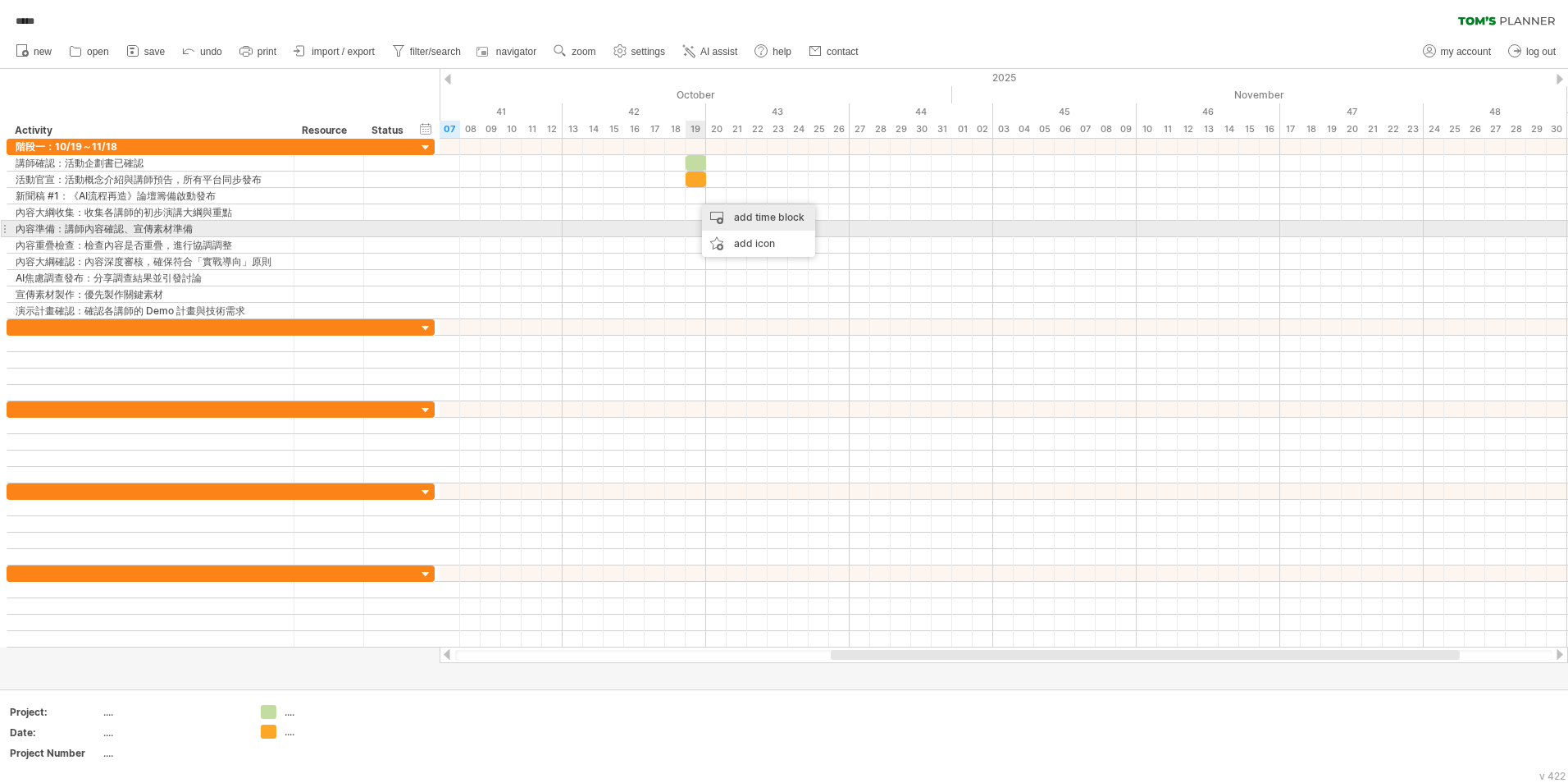
click at [705, 223] on div "add time block" at bounding box center [758, 218] width 113 height 27
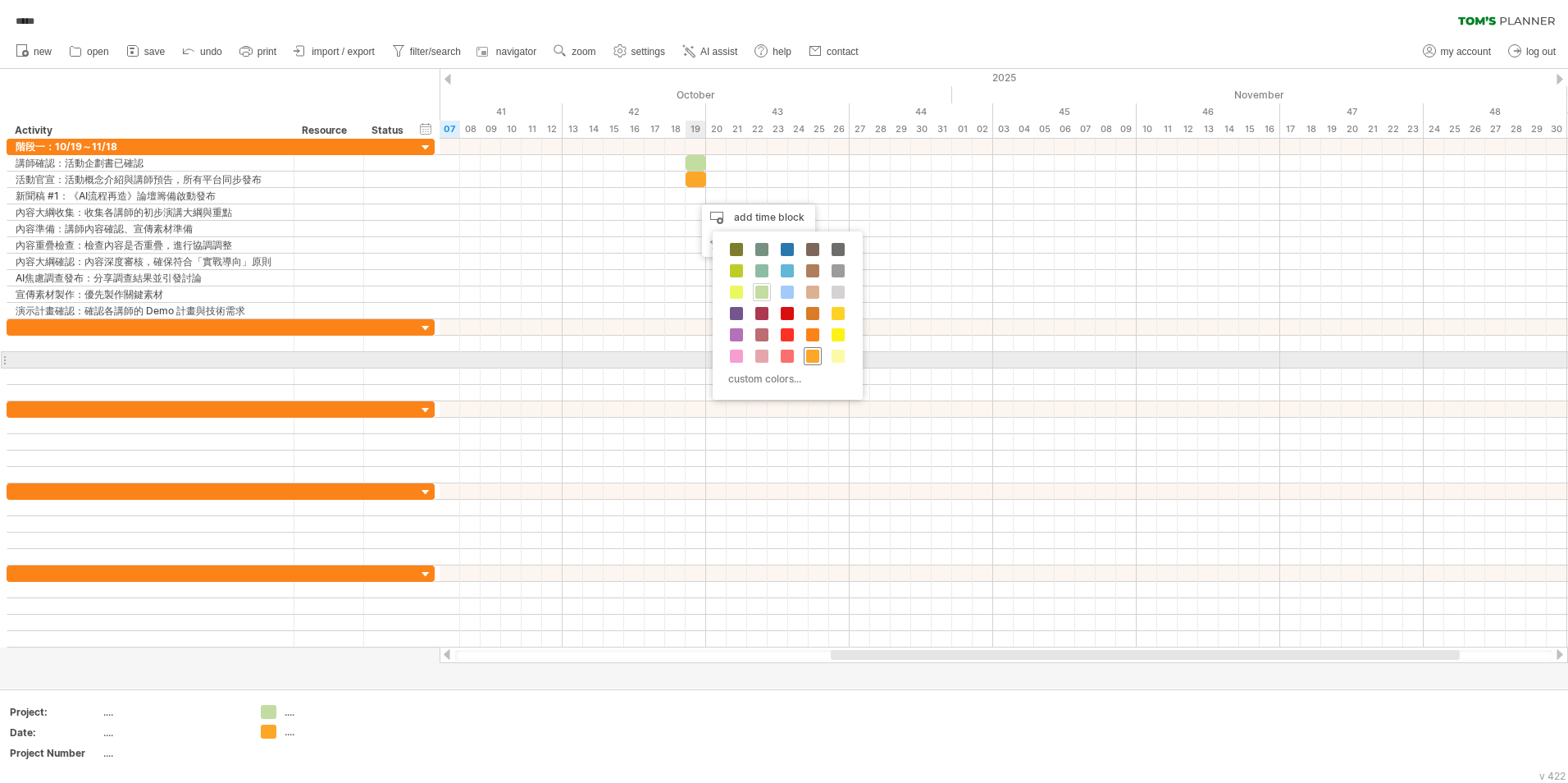
click at [814, 353] on span at bounding box center [813, 356] width 13 height 13
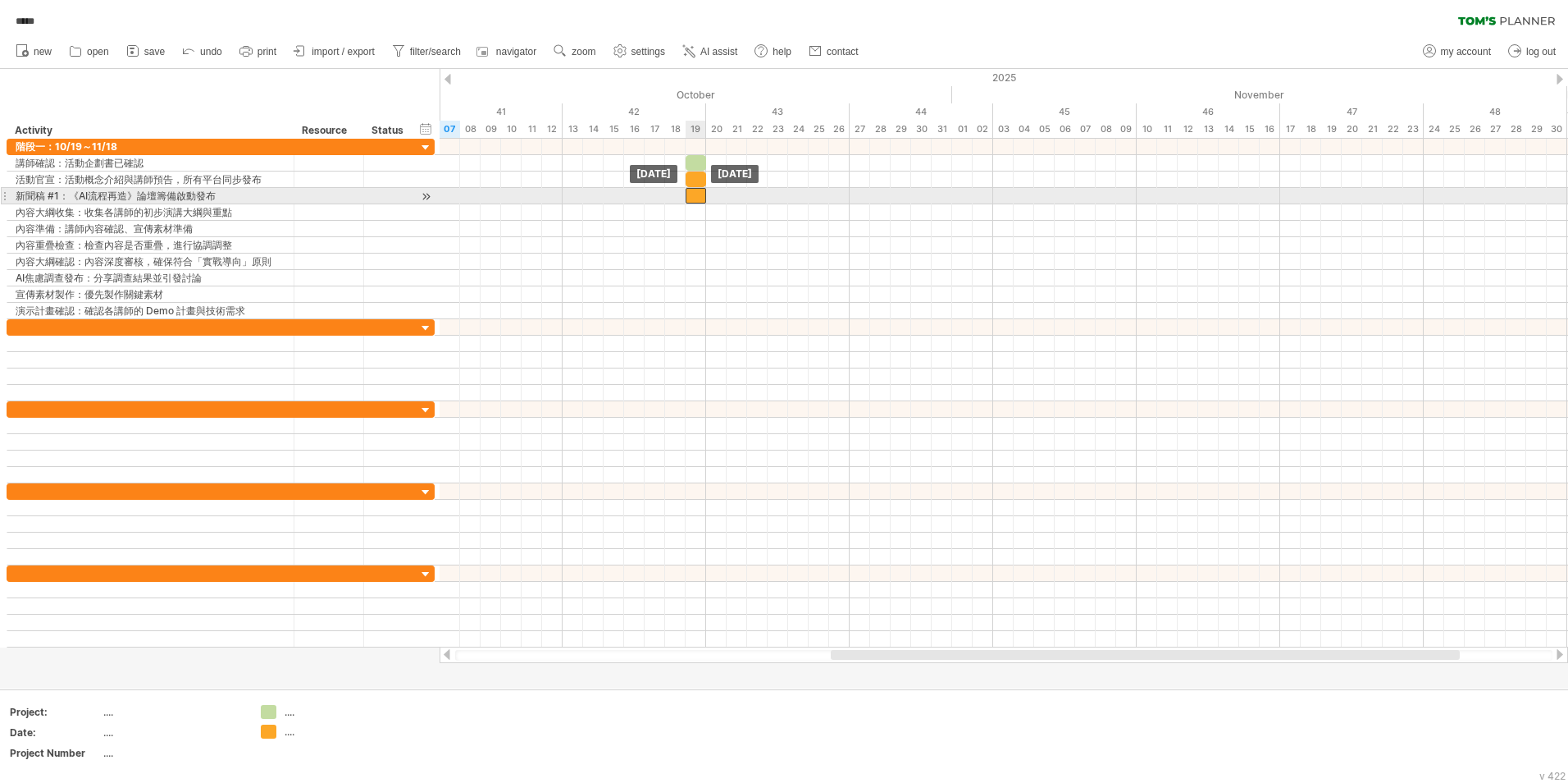
drag, startPoint x: 704, startPoint y: 194, endPoint x: 694, endPoint y: 193, distance: 10.0
click at [694, 193] on div at bounding box center [696, 196] width 21 height 15
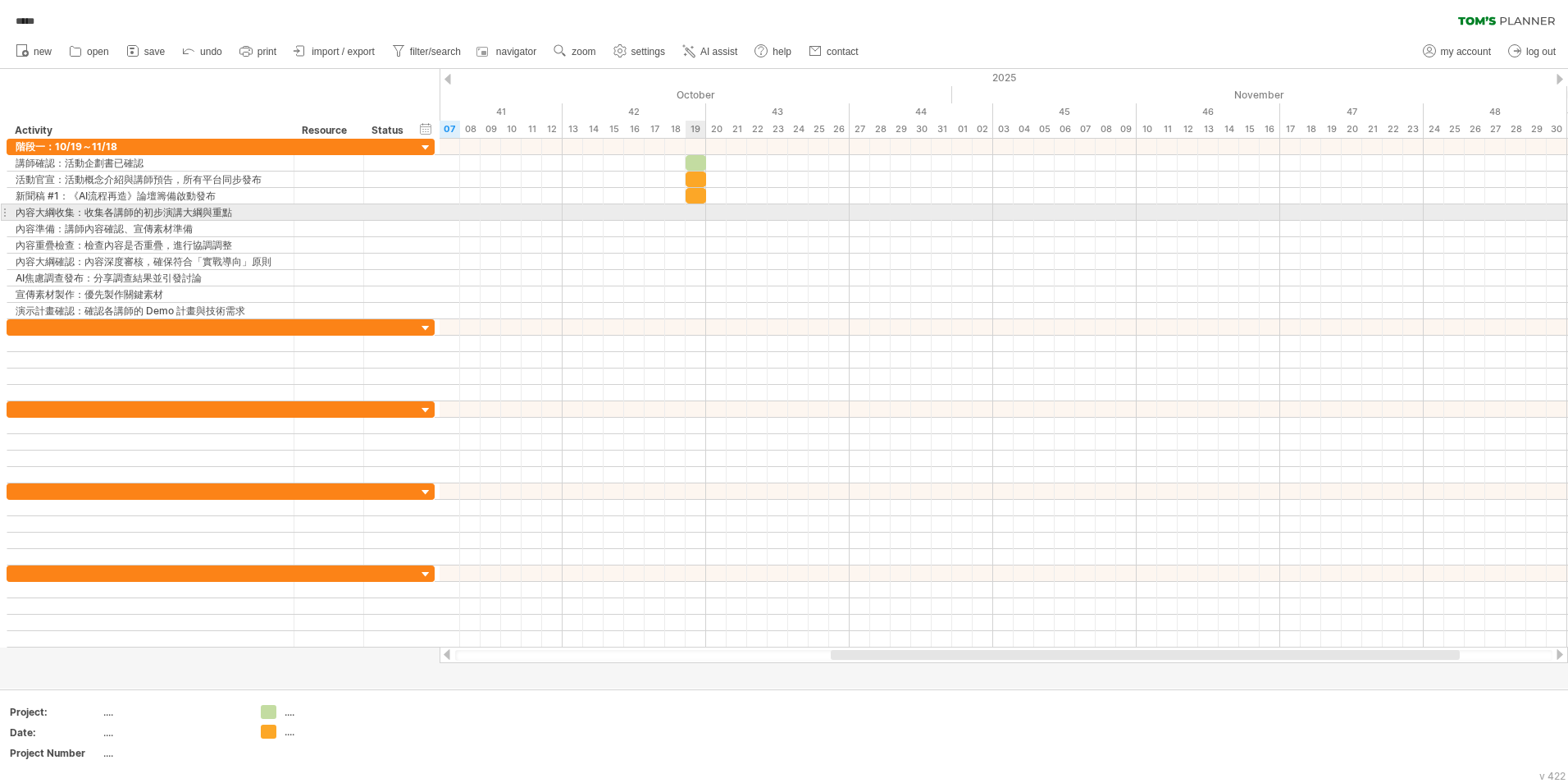
click at [690, 210] on div at bounding box center [1004, 212] width 1128 height 16
click at [690, 217] on div at bounding box center [1004, 212] width 1128 height 16
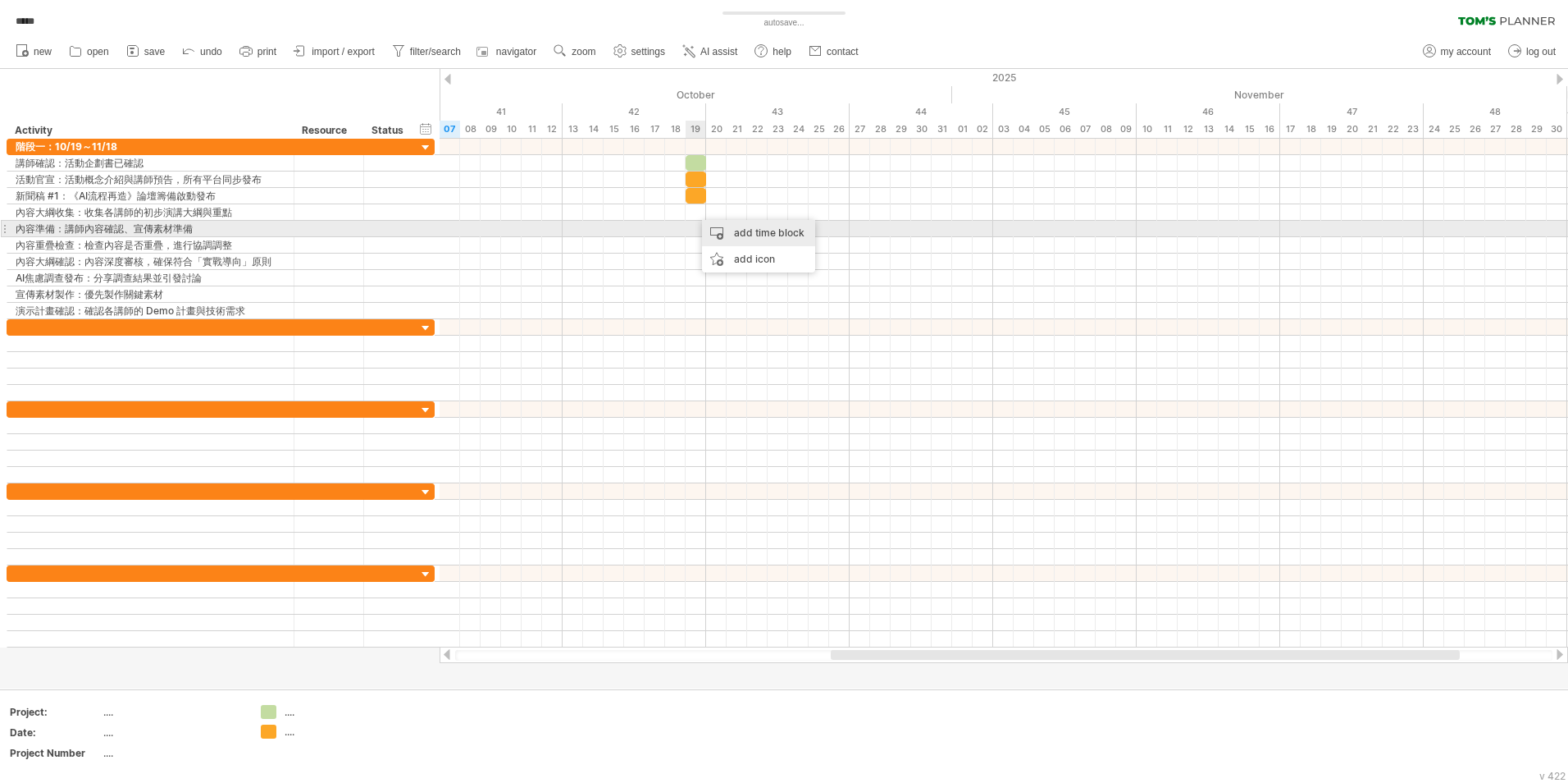
click at [716, 231] on div "add time block" at bounding box center [758, 233] width 113 height 27
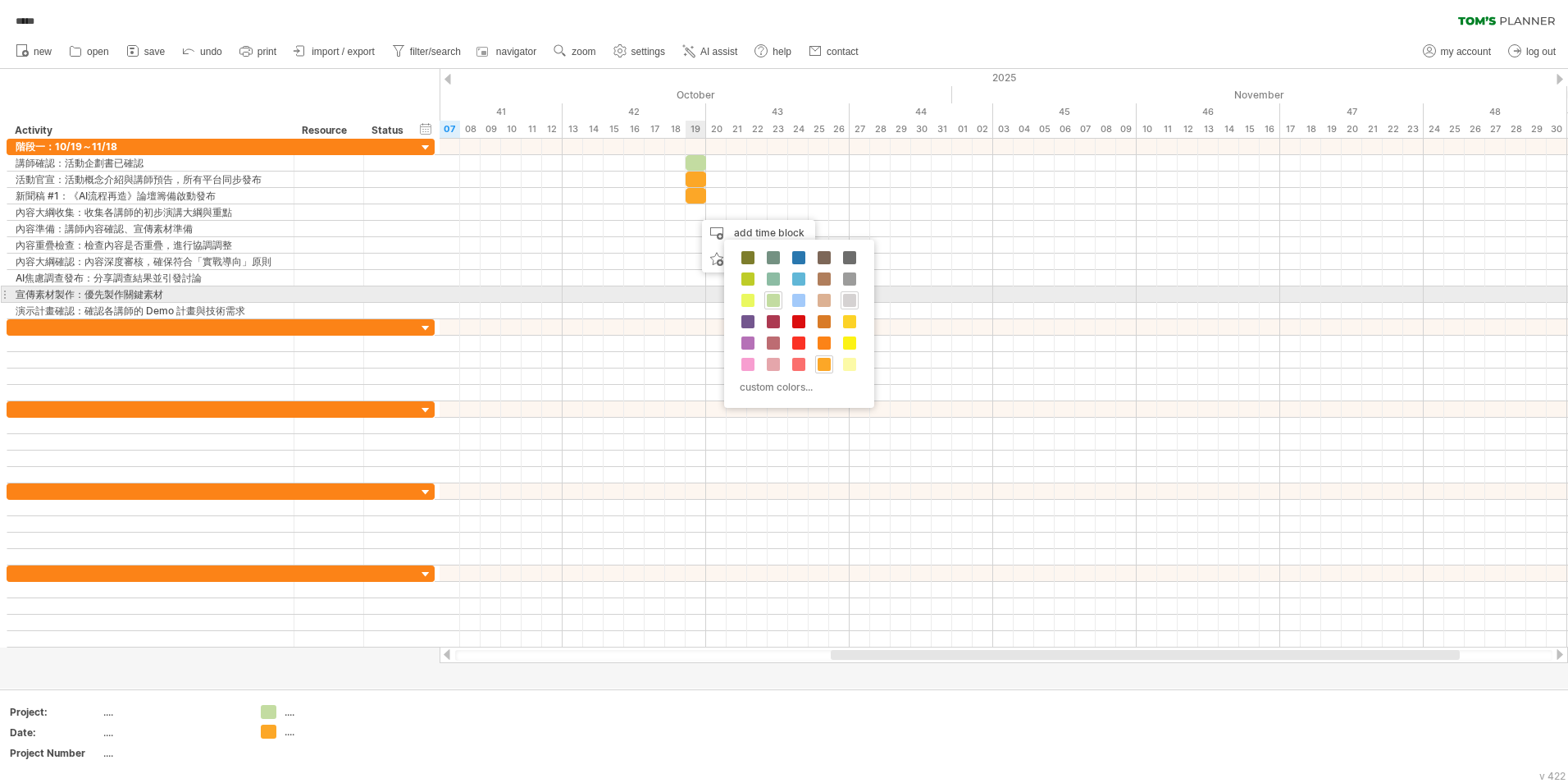
click at [845, 298] on span at bounding box center [850, 300] width 13 height 13
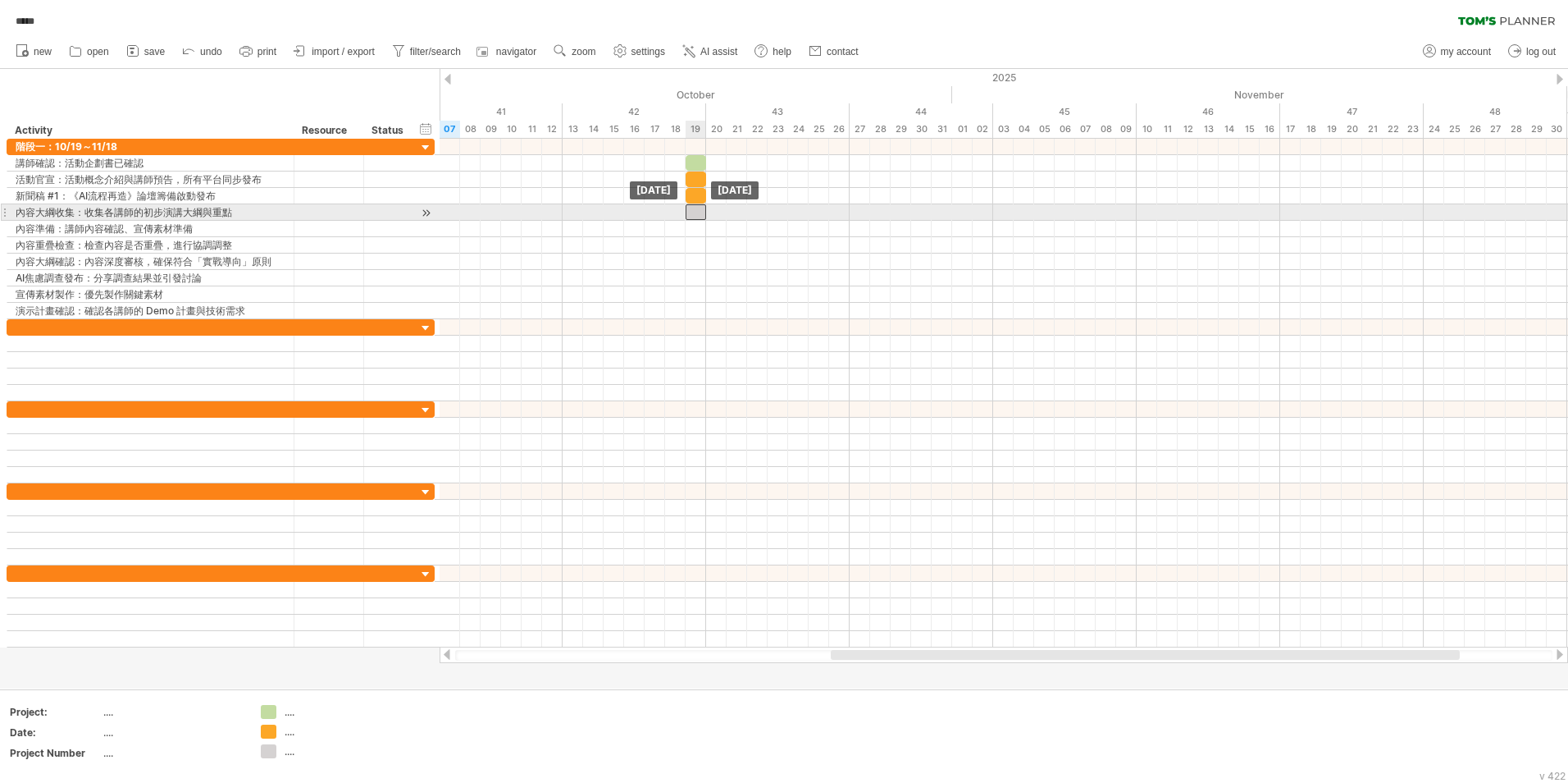
drag, startPoint x: 707, startPoint y: 209, endPoint x: 694, endPoint y: 209, distance: 13.0
click at [694, 209] on div at bounding box center [696, 212] width 21 height 15
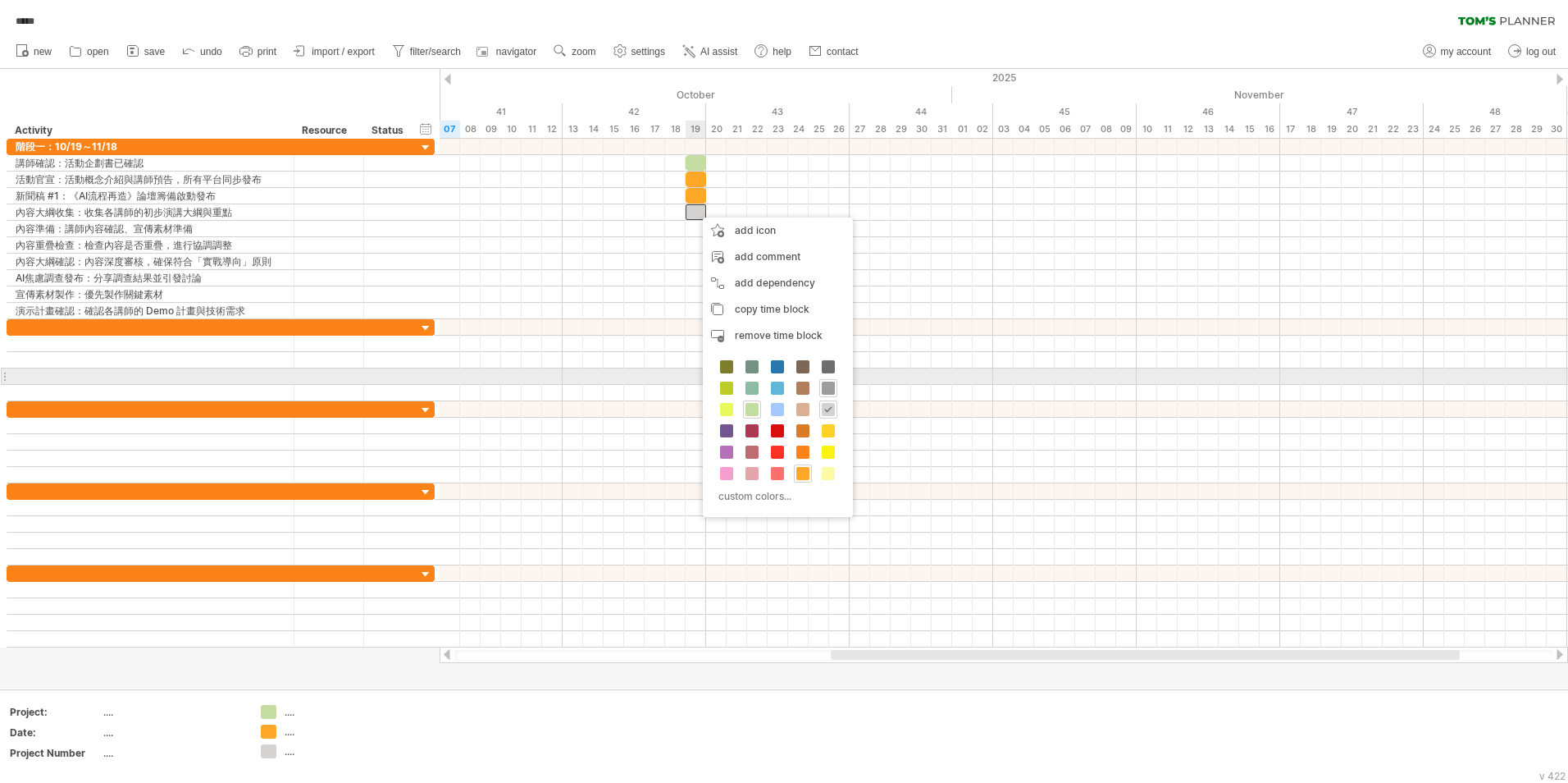
click at [822, 385] on span at bounding box center [828, 388] width 13 height 13
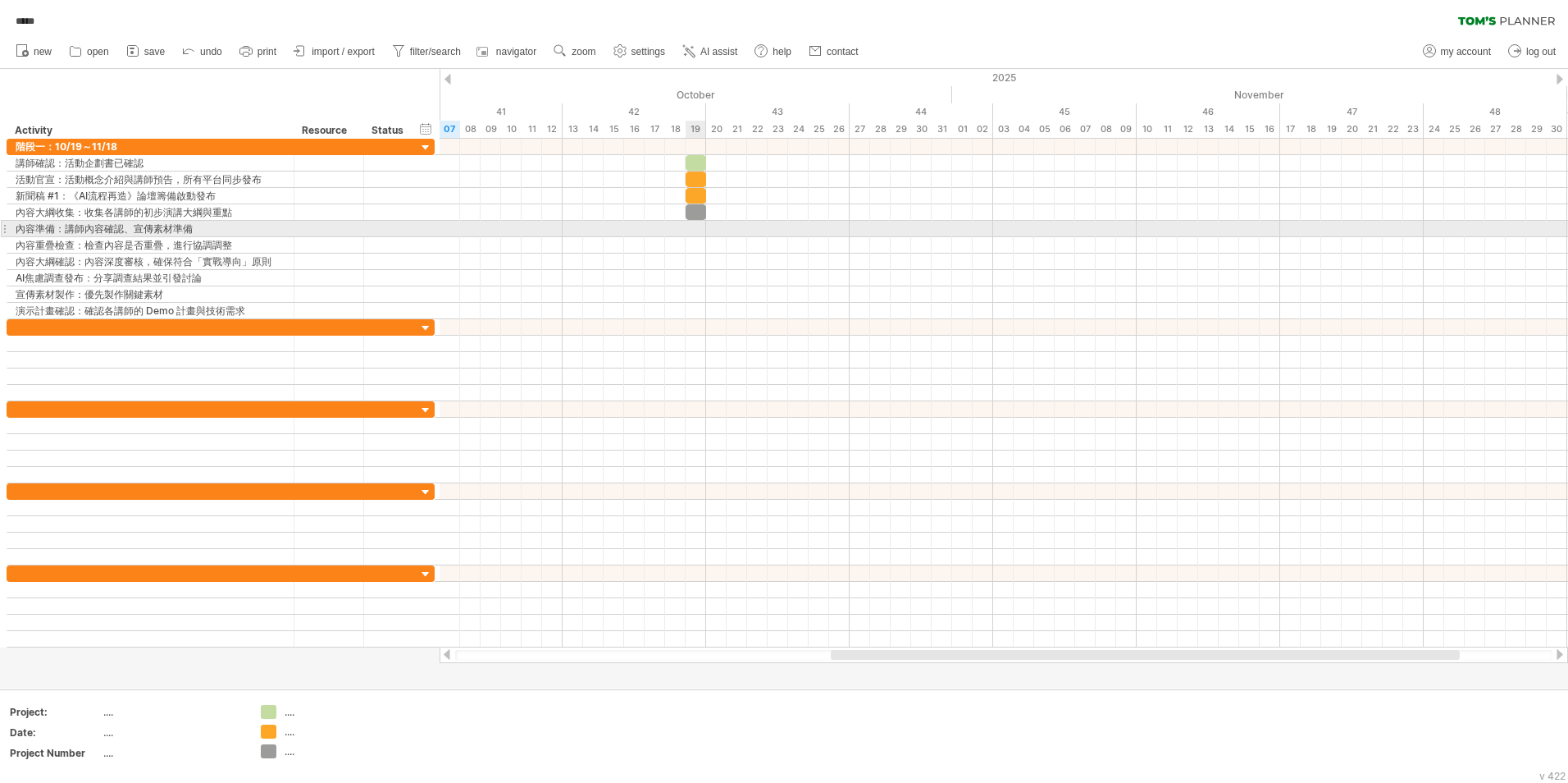
click at [692, 230] on div at bounding box center [1004, 228] width 1128 height 16
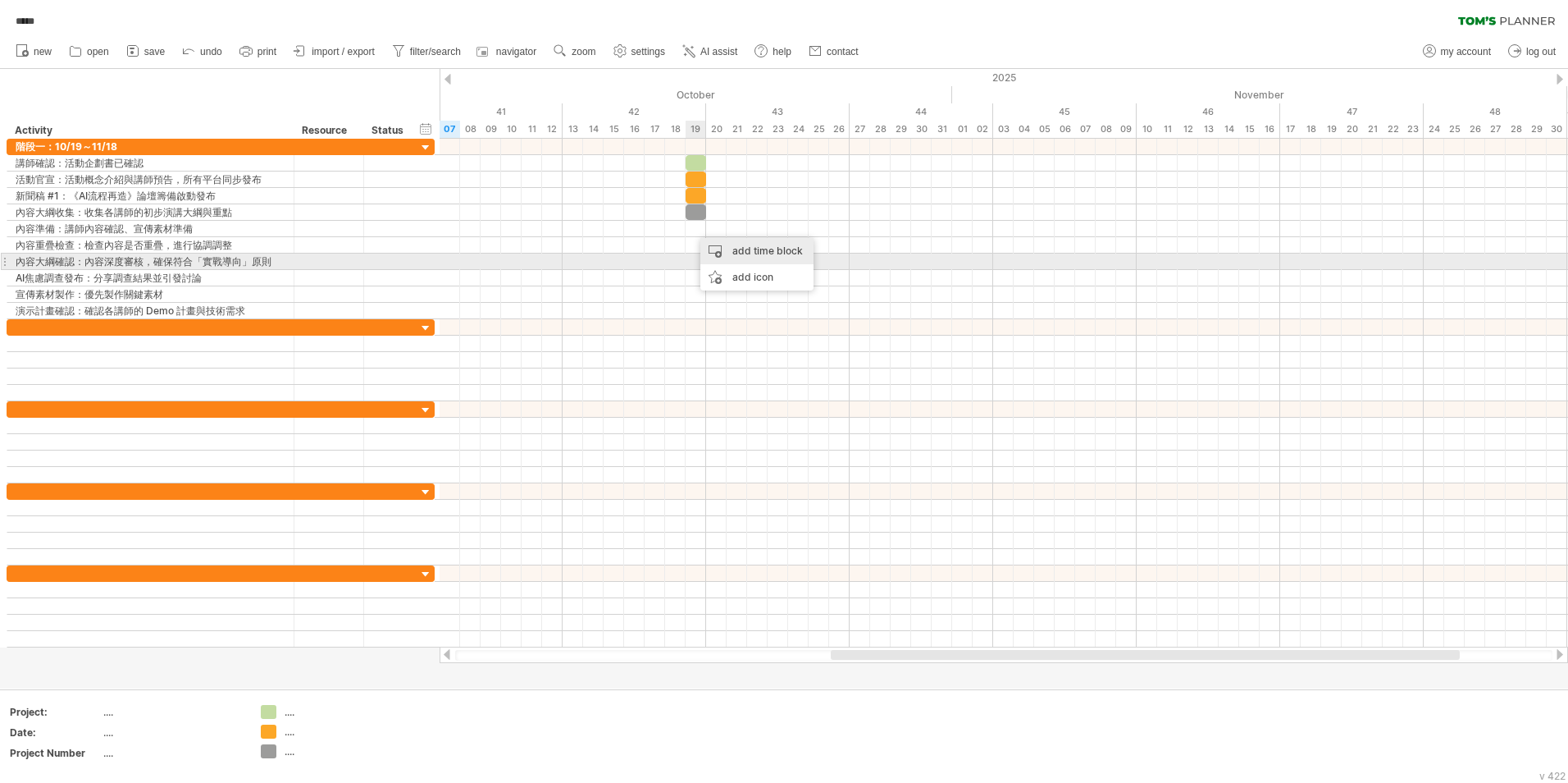
click at [725, 254] on div "add time block" at bounding box center [756, 251] width 113 height 27
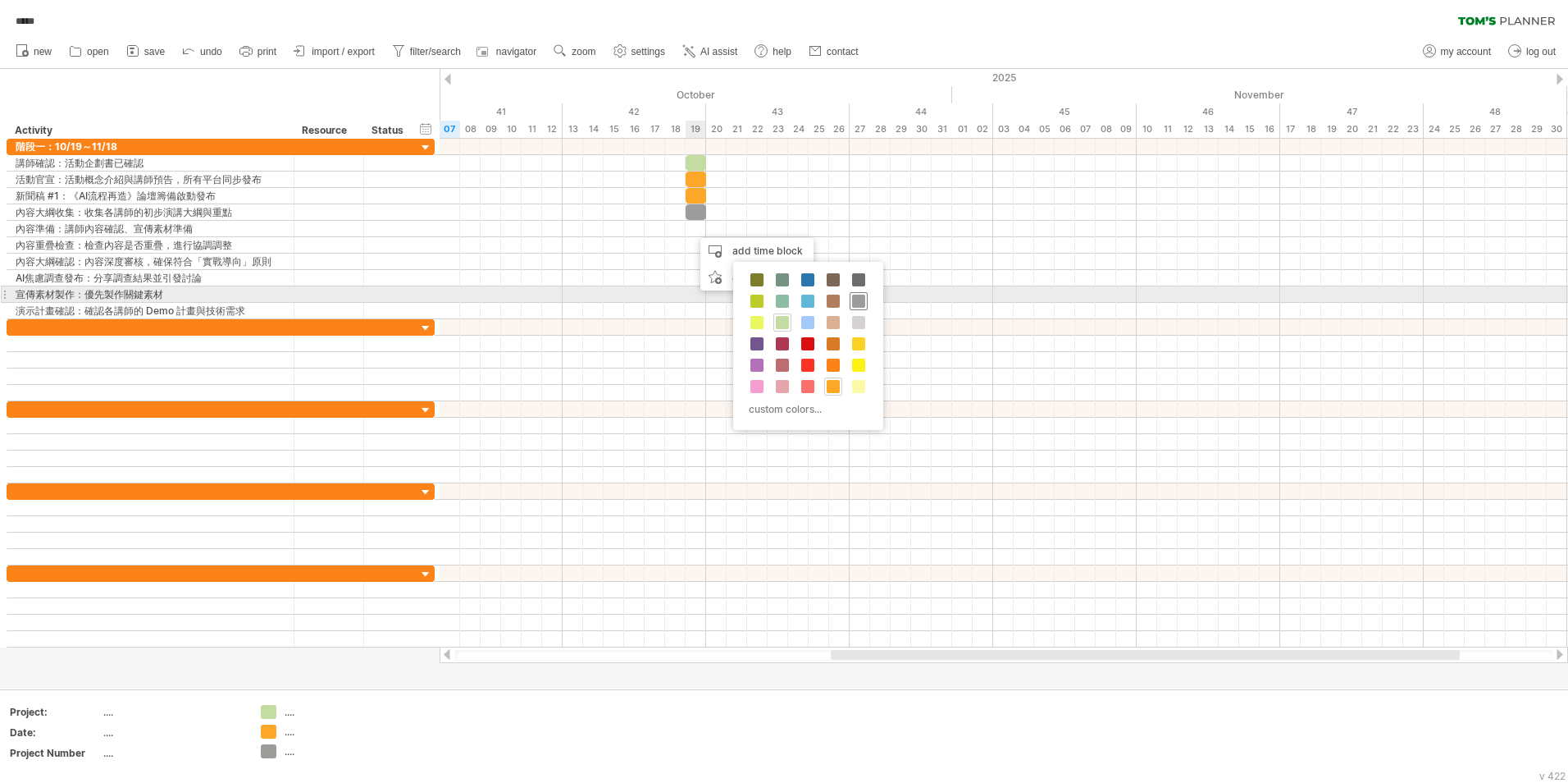
click at [856, 296] on span at bounding box center [859, 301] width 13 height 13
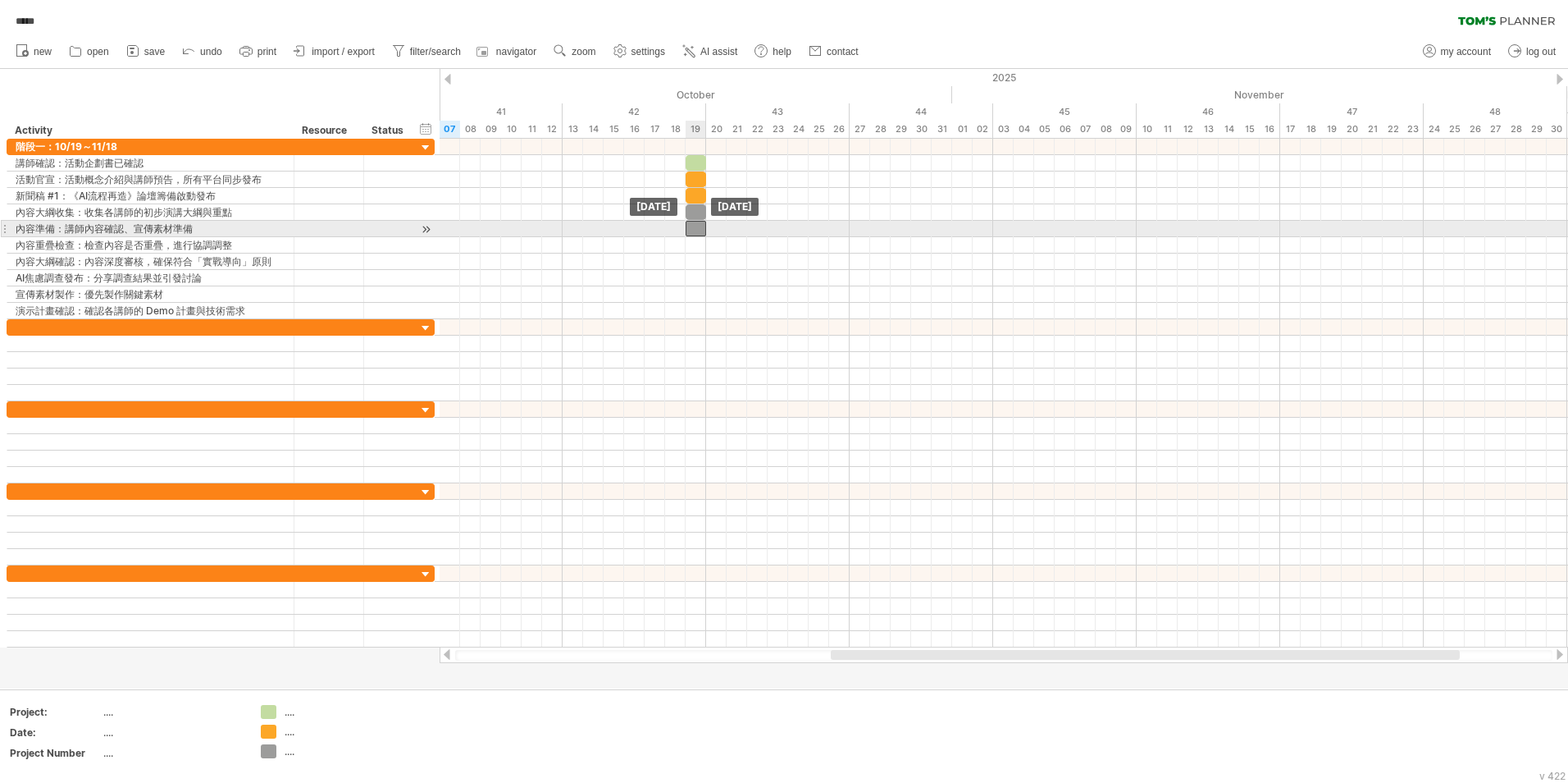
drag, startPoint x: 710, startPoint y: 228, endPoint x: 700, endPoint y: 228, distance: 10.0
click at [700, 228] on div at bounding box center [696, 228] width 21 height 15
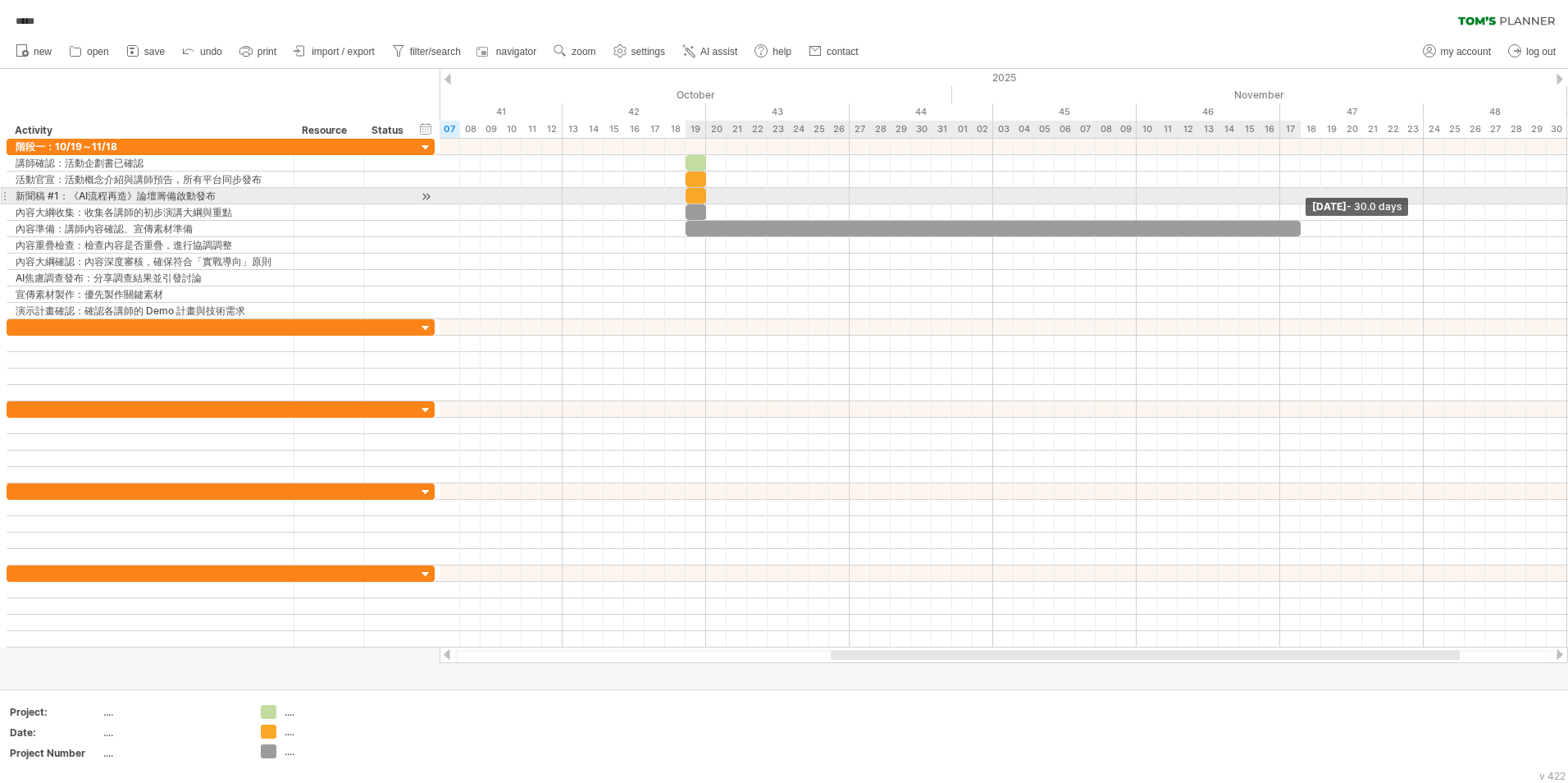
drag, startPoint x: 706, startPoint y: 236, endPoint x: 1304, endPoint y: 196, distance: 599.3
click at [1304, 196] on div "[DATE] - 30.0 days [DATE]" at bounding box center [1004, 392] width 1128 height 508
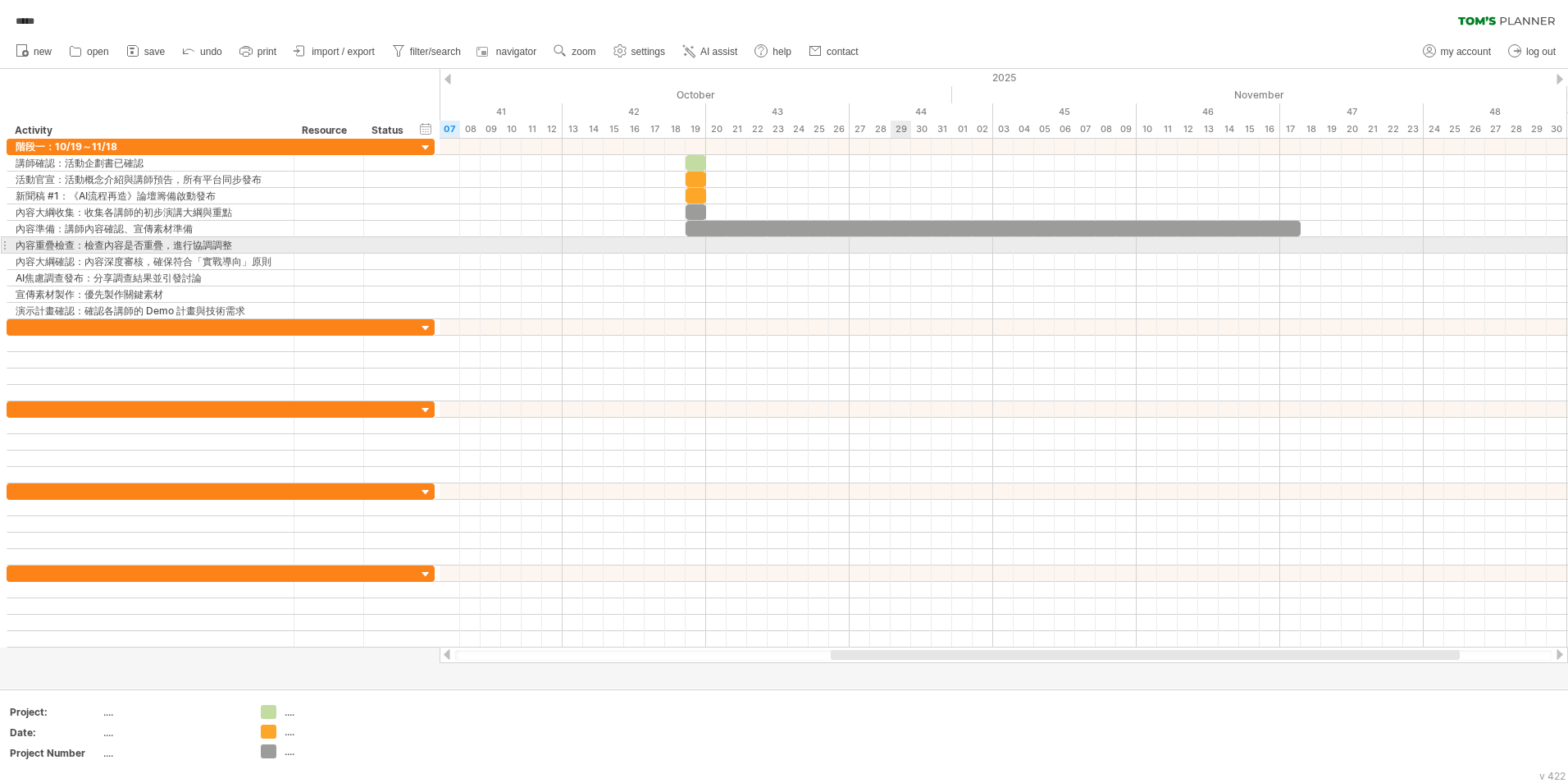
click at [901, 246] on div at bounding box center [1004, 245] width 1128 height 16
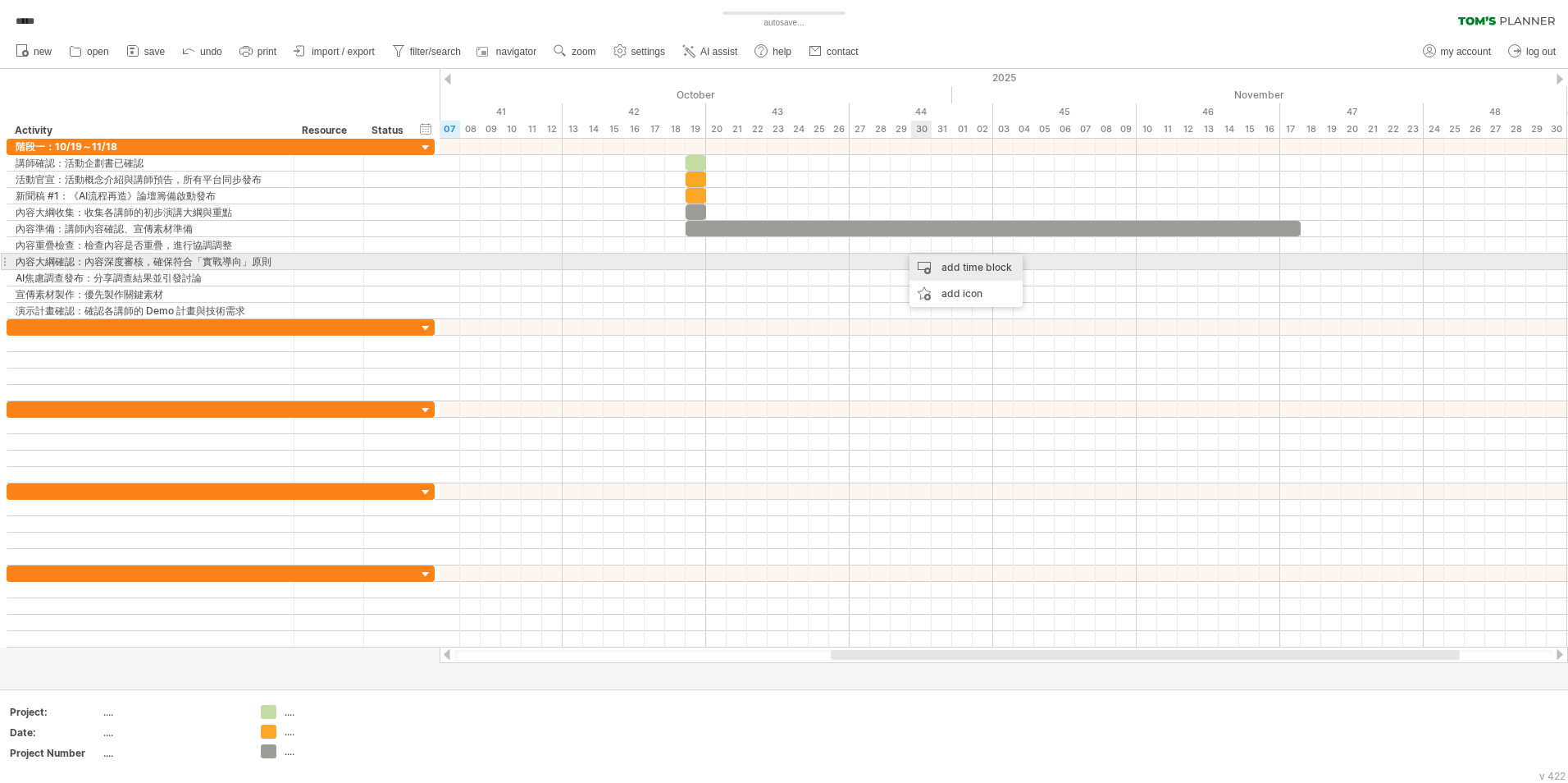
click at [932, 265] on div "add time block" at bounding box center [966, 268] width 113 height 27
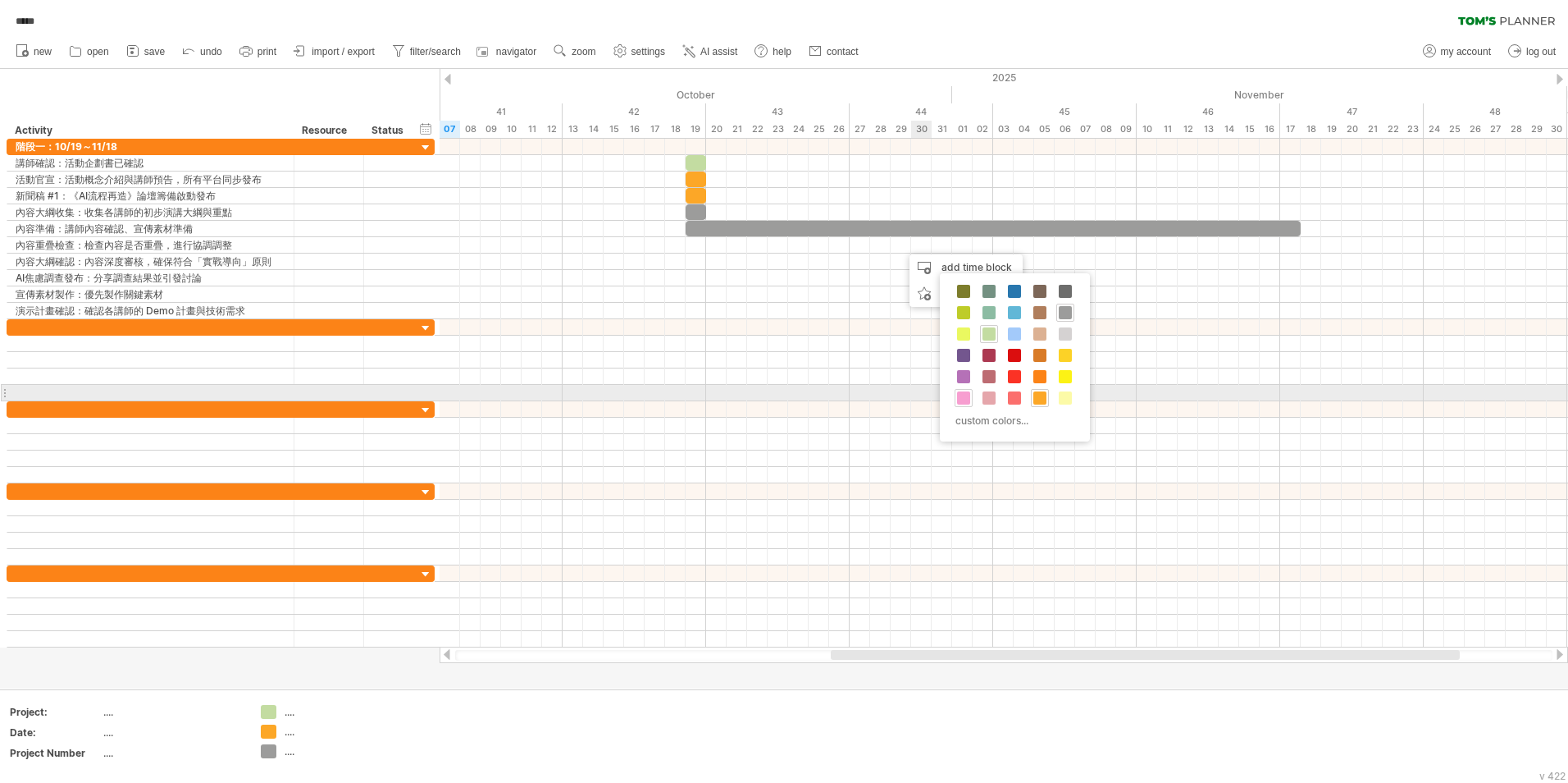
click at [969, 396] on span at bounding box center [964, 398] width 13 height 13
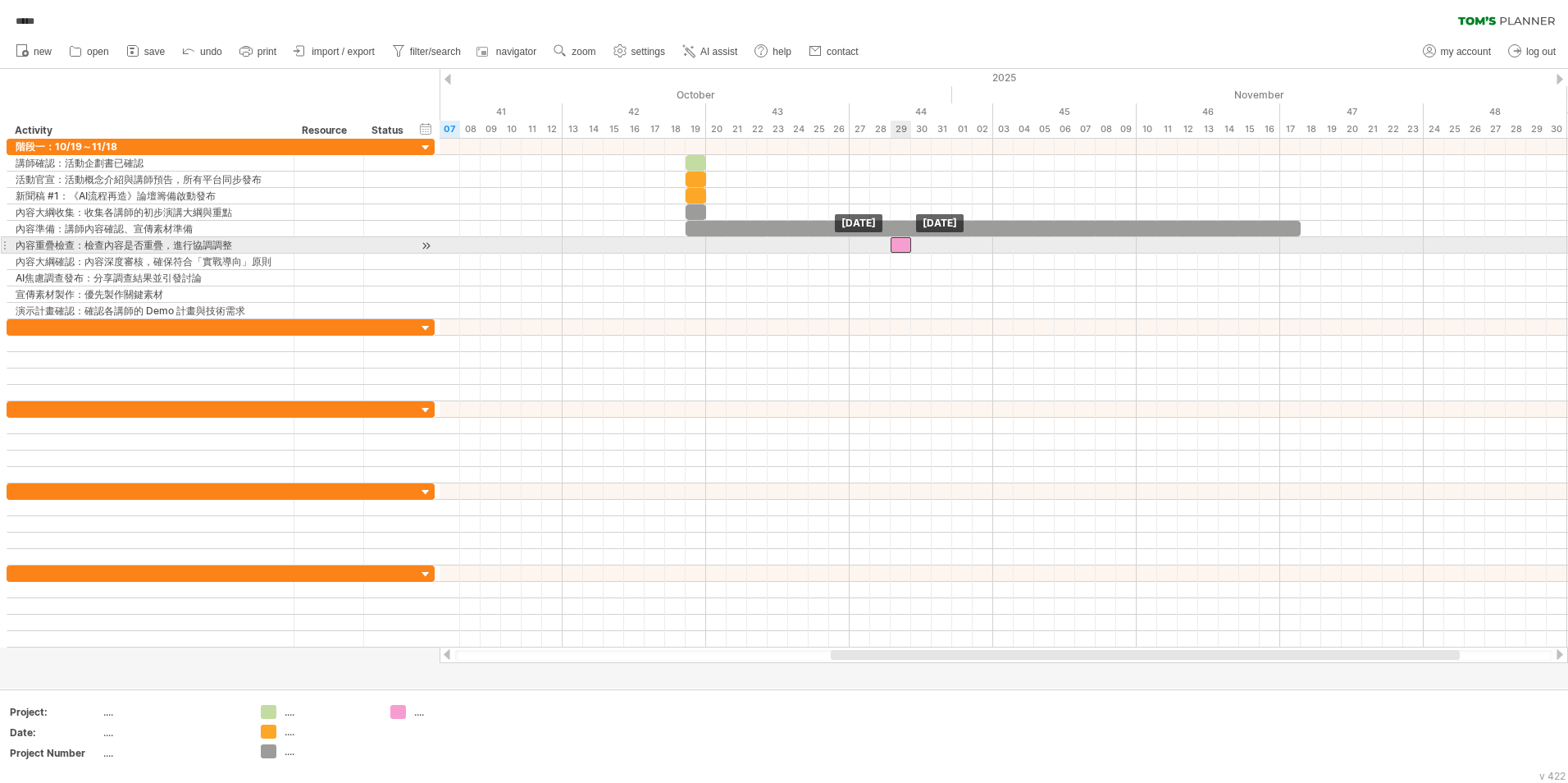
drag, startPoint x: 912, startPoint y: 242, endPoint x: 901, endPoint y: 242, distance: 11.0
click at [901, 242] on div at bounding box center [901, 245] width 21 height 15
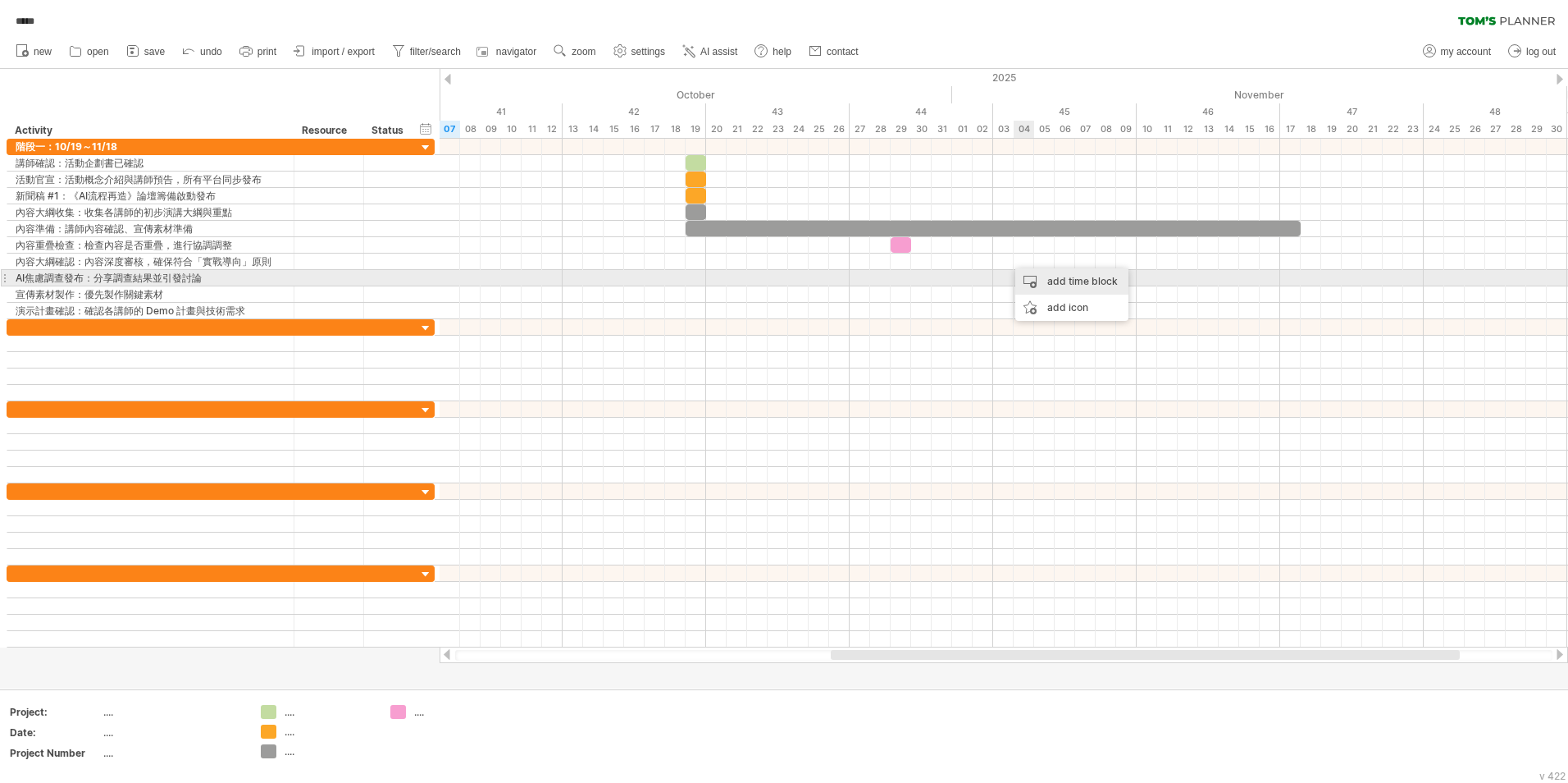
click at [1018, 281] on div "add time block" at bounding box center [1071, 281] width 113 height 27
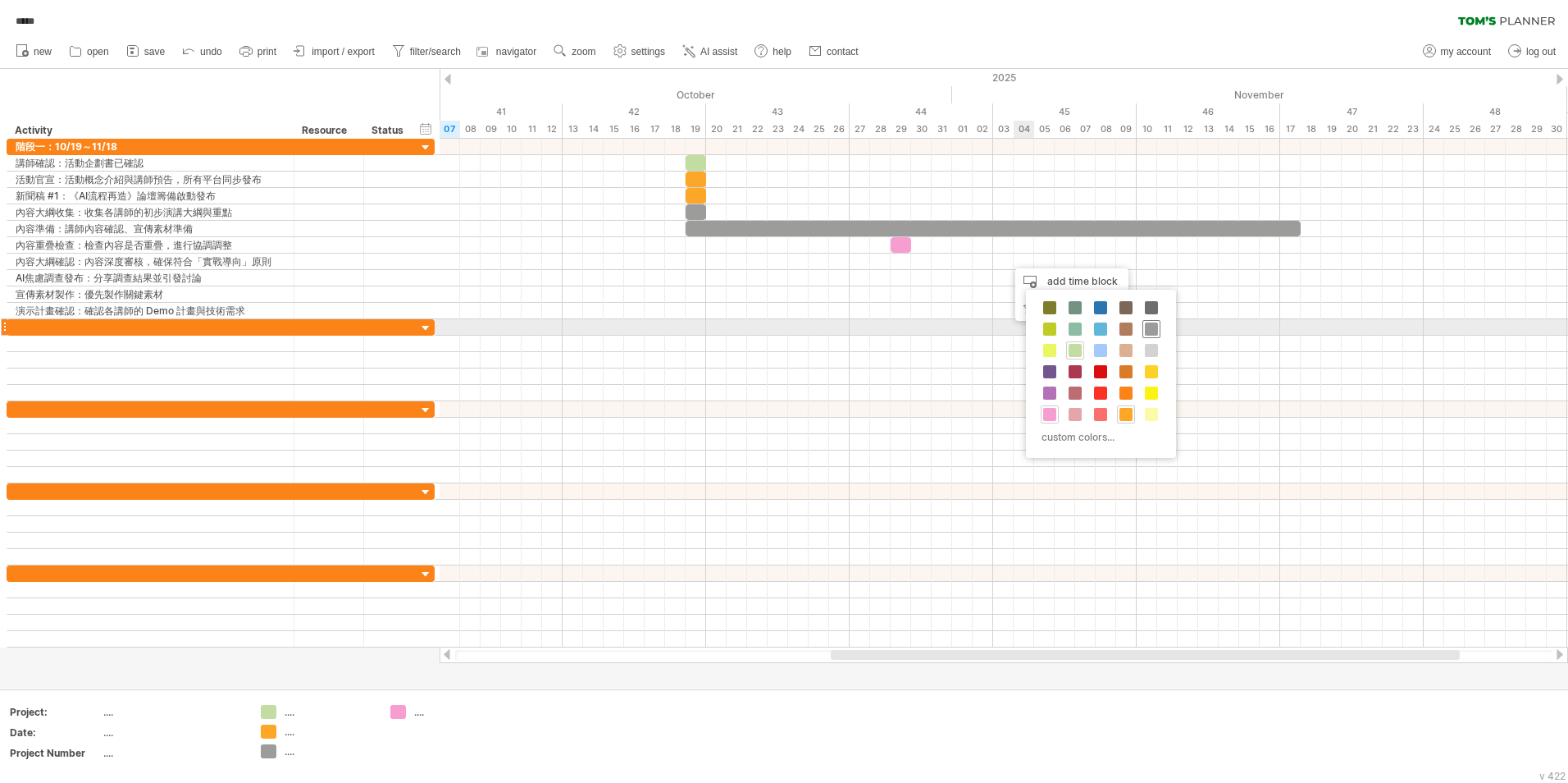
click at [1153, 329] on span at bounding box center [1151, 329] width 13 height 13
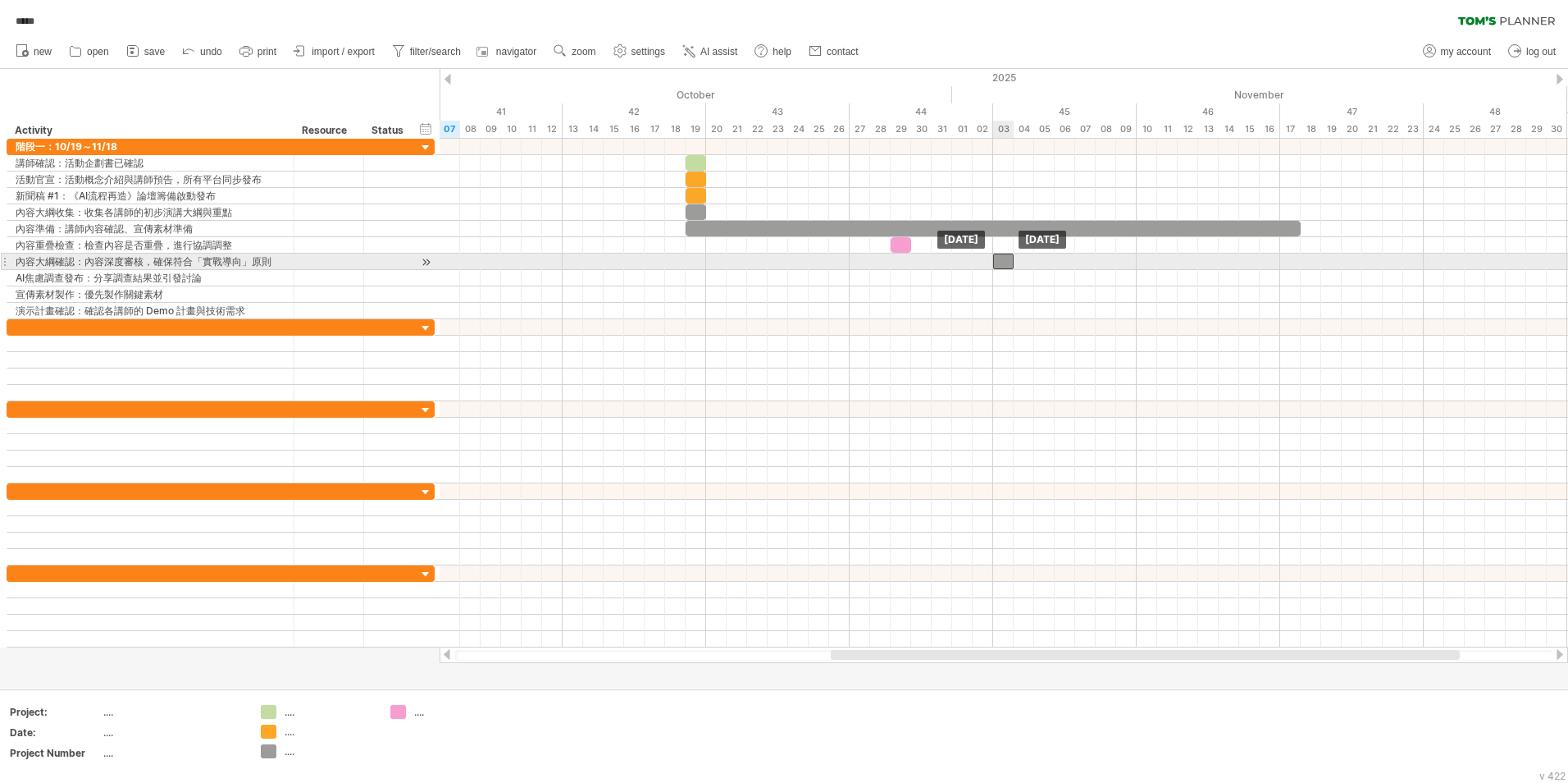
drag, startPoint x: 1019, startPoint y: 258, endPoint x: 1009, endPoint y: 258, distance: 10.0
click at [1009, 258] on div at bounding box center [1004, 261] width 21 height 15
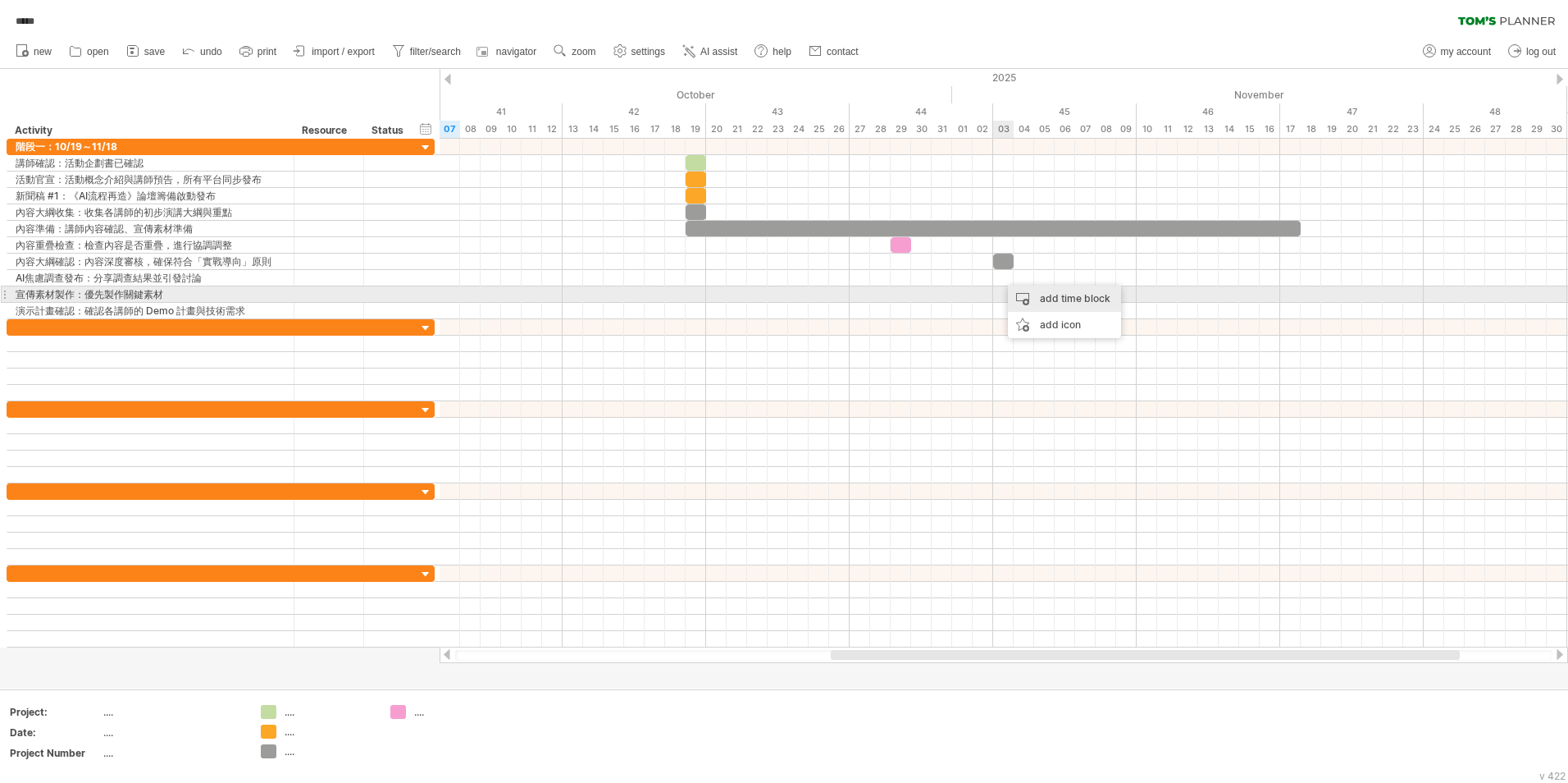
click at [1019, 298] on div "add time block" at bounding box center [1064, 298] width 113 height 27
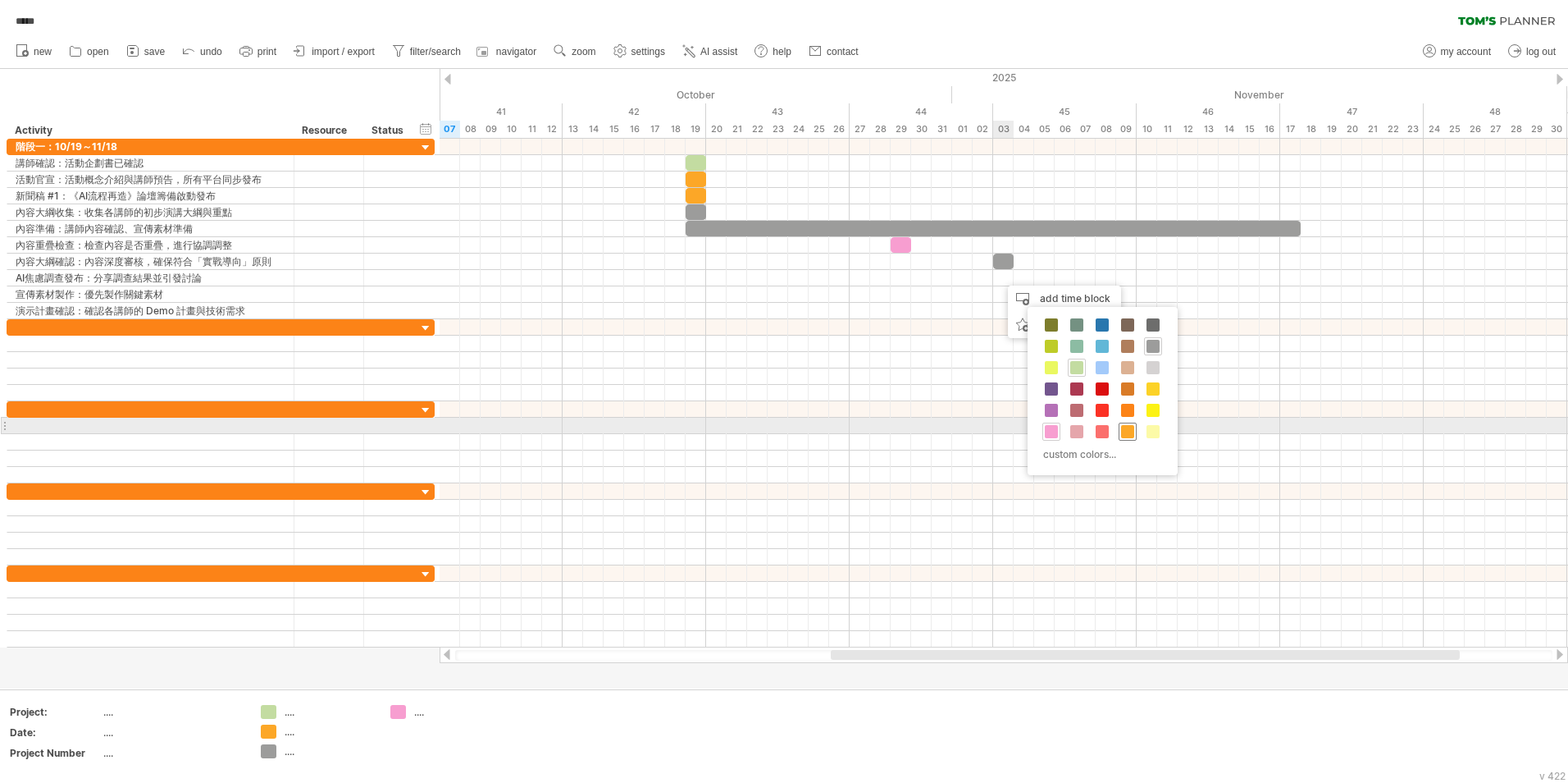
click at [1127, 426] on span at bounding box center [1127, 431] width 13 height 13
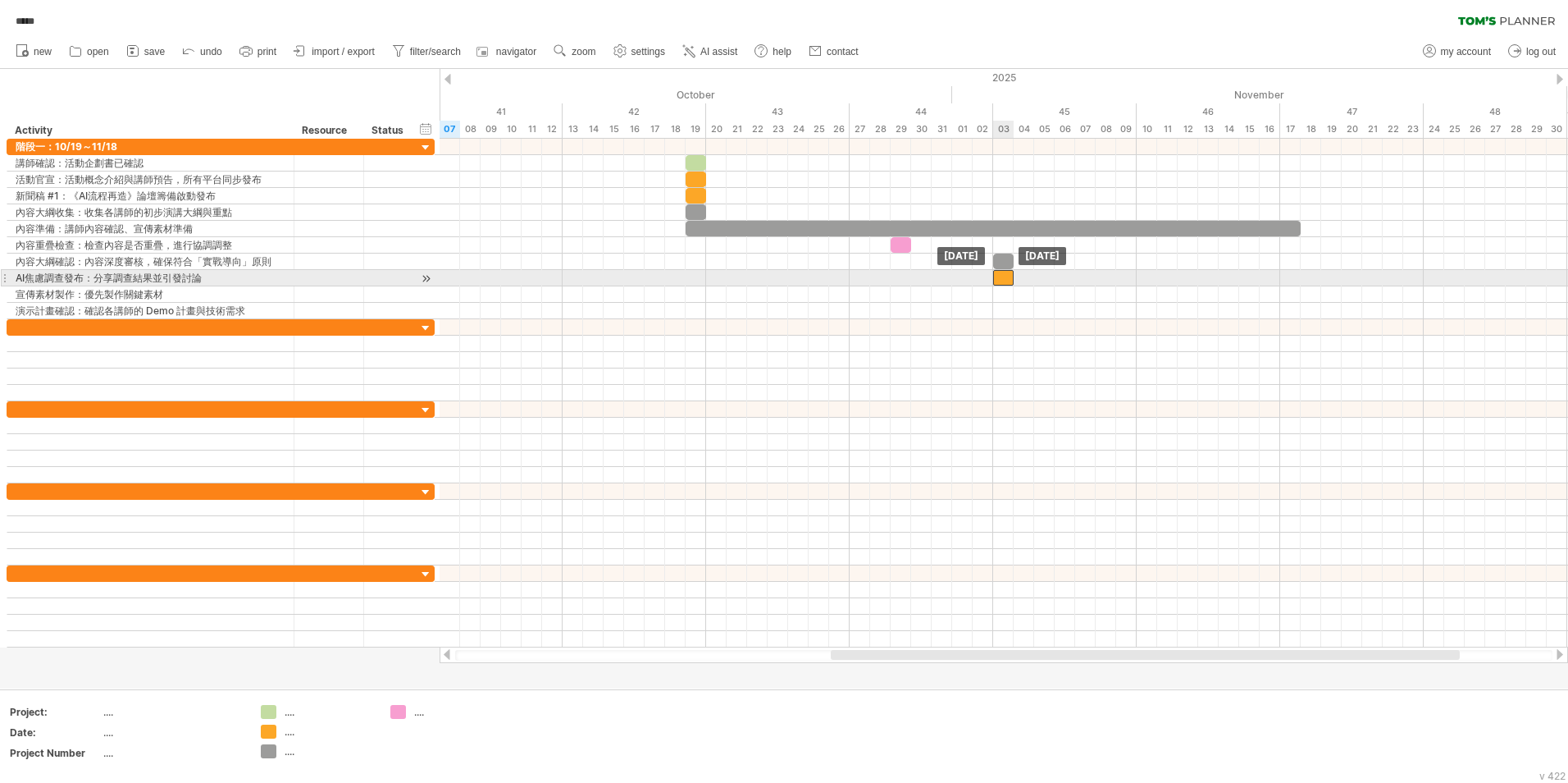
click at [1005, 277] on div at bounding box center [1004, 277] width 21 height 15
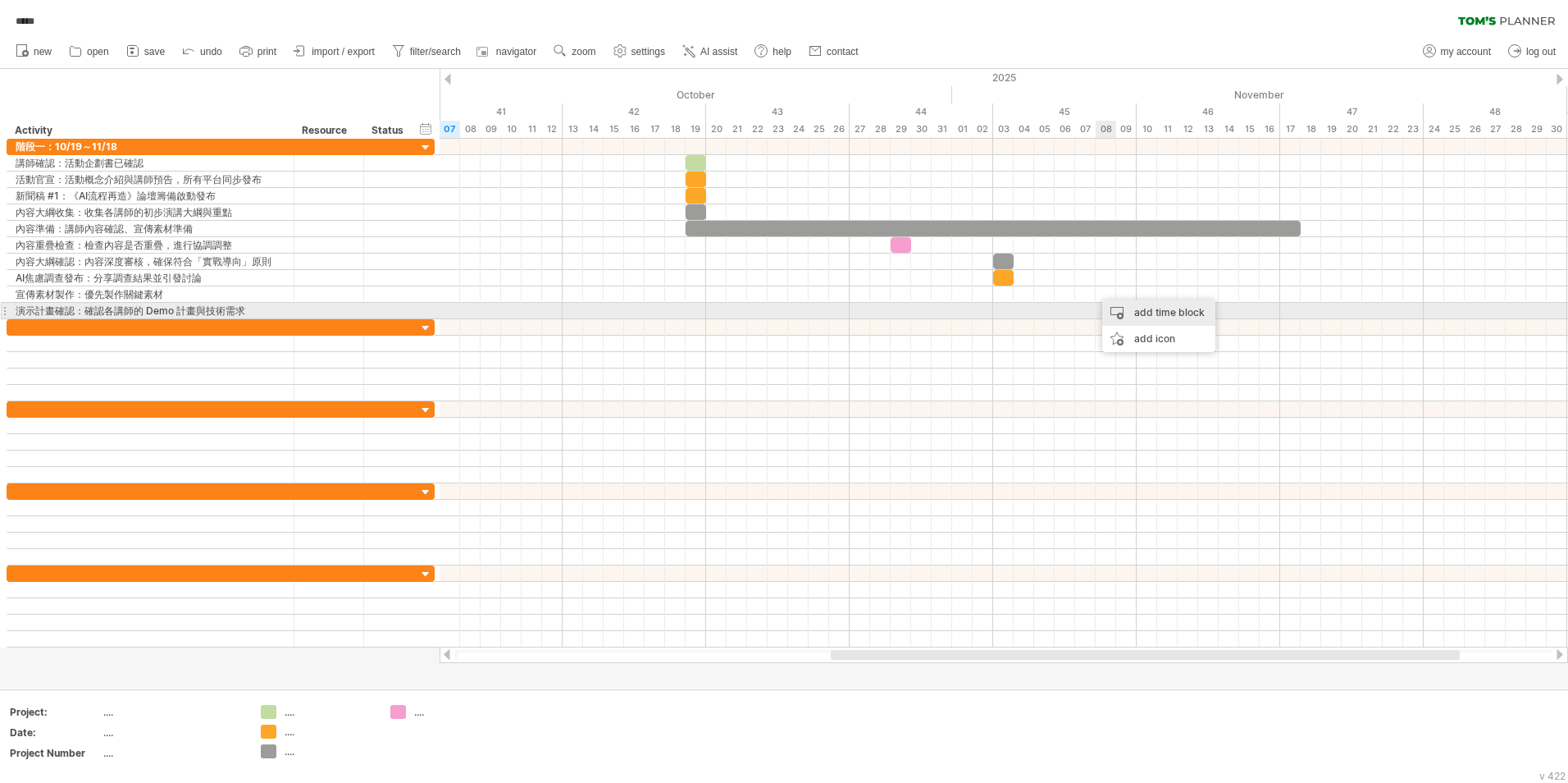
click at [1118, 310] on div "add time block" at bounding box center [1158, 313] width 113 height 27
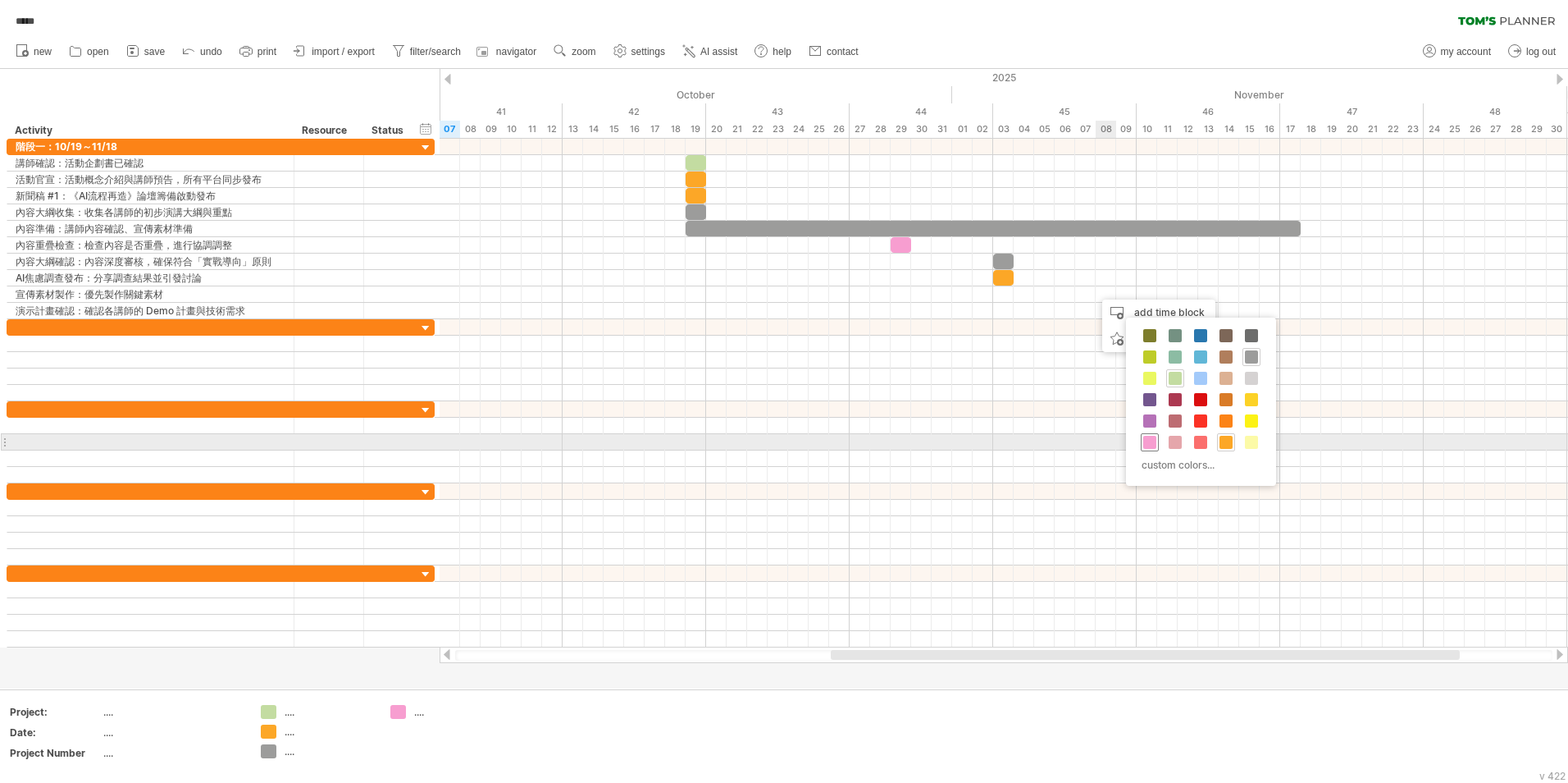
click at [1156, 439] on div at bounding box center [1149, 442] width 18 height 18
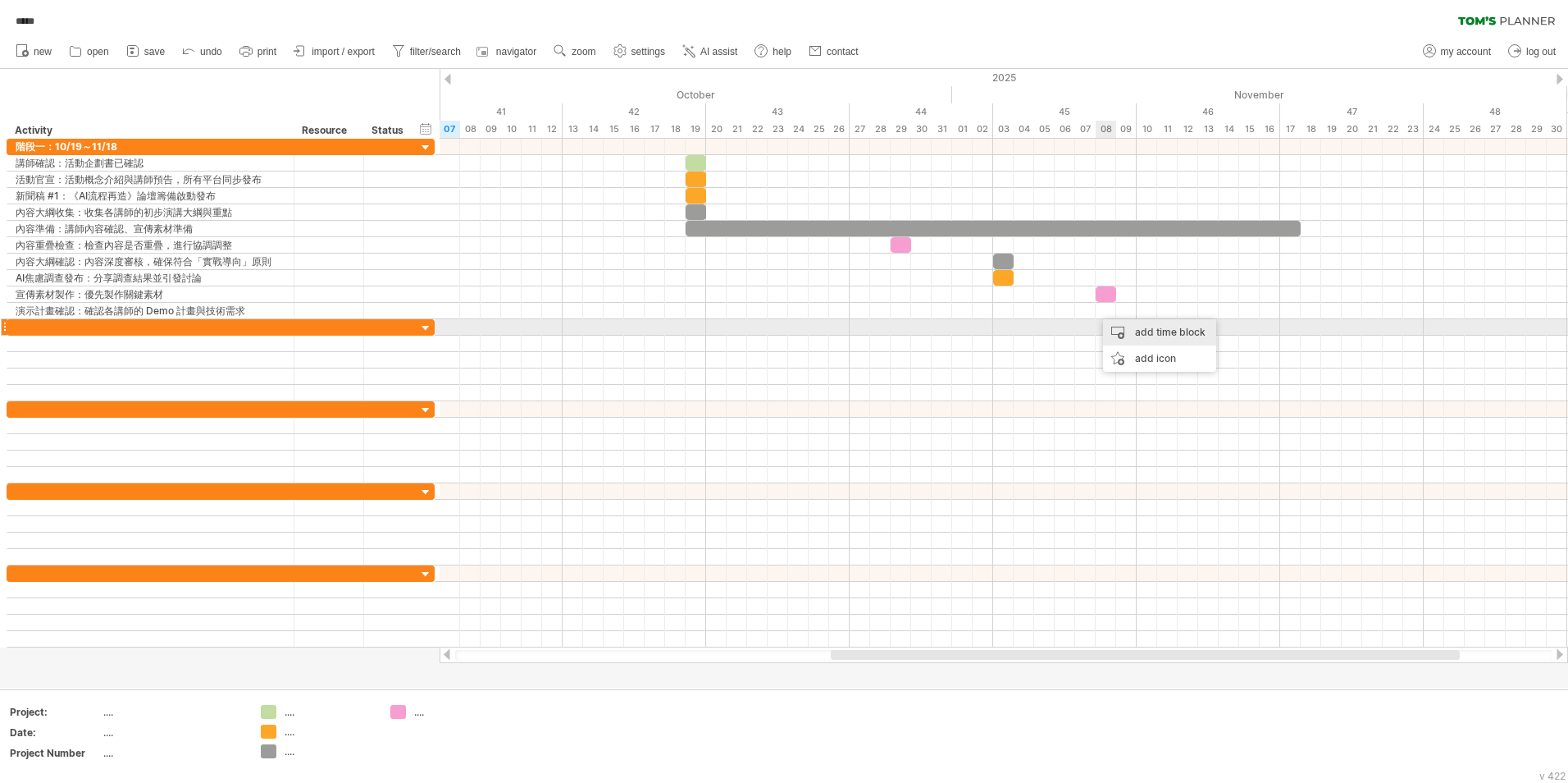
click at [1107, 332] on div "add time block" at bounding box center [1159, 333] width 113 height 27
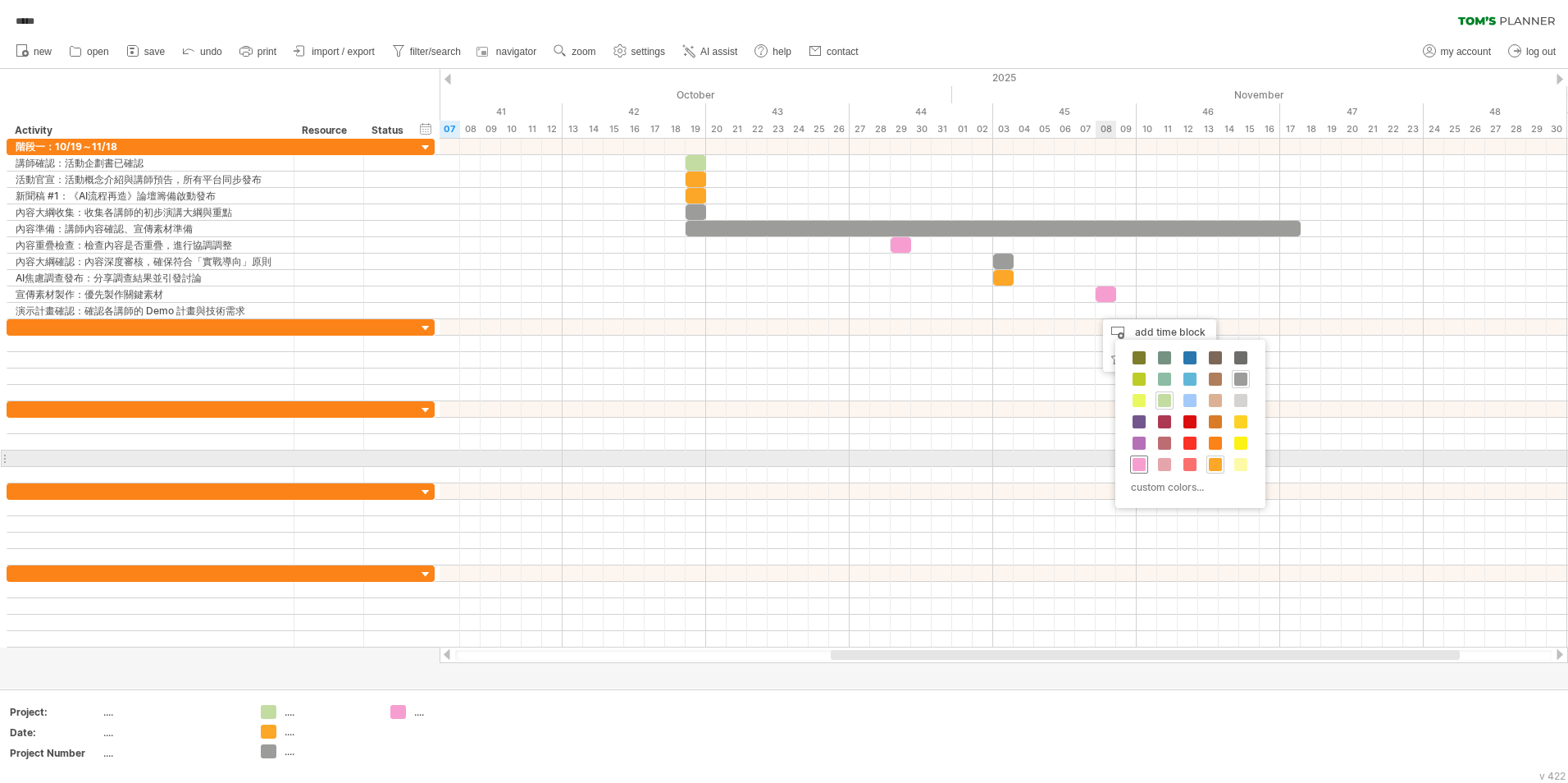
click at [1138, 465] on span at bounding box center [1139, 465] width 13 height 13
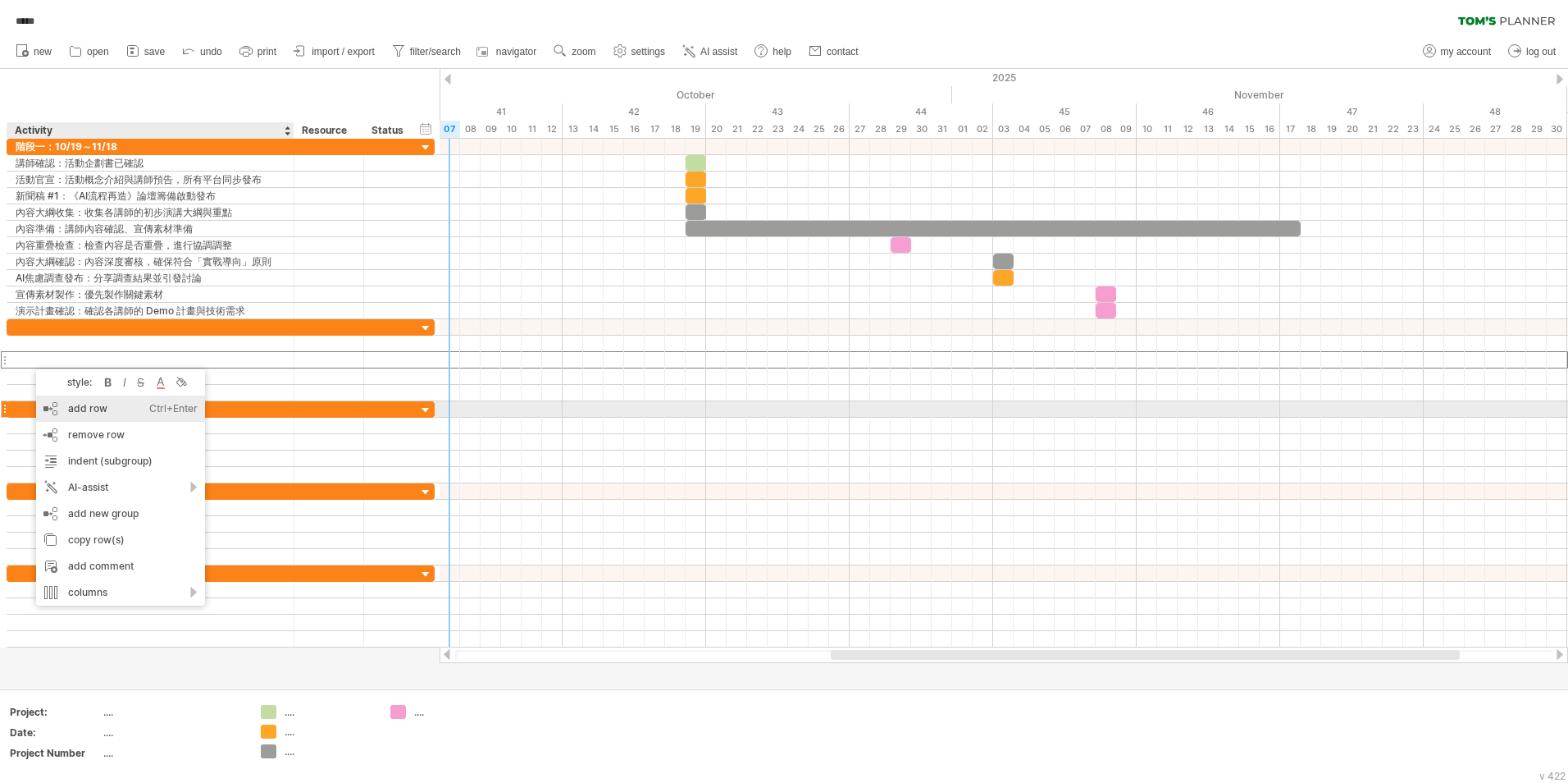
click at [50, 405] on div "add row Ctrl+Enter Cmd+Enter" at bounding box center [121, 409] width 169 height 27
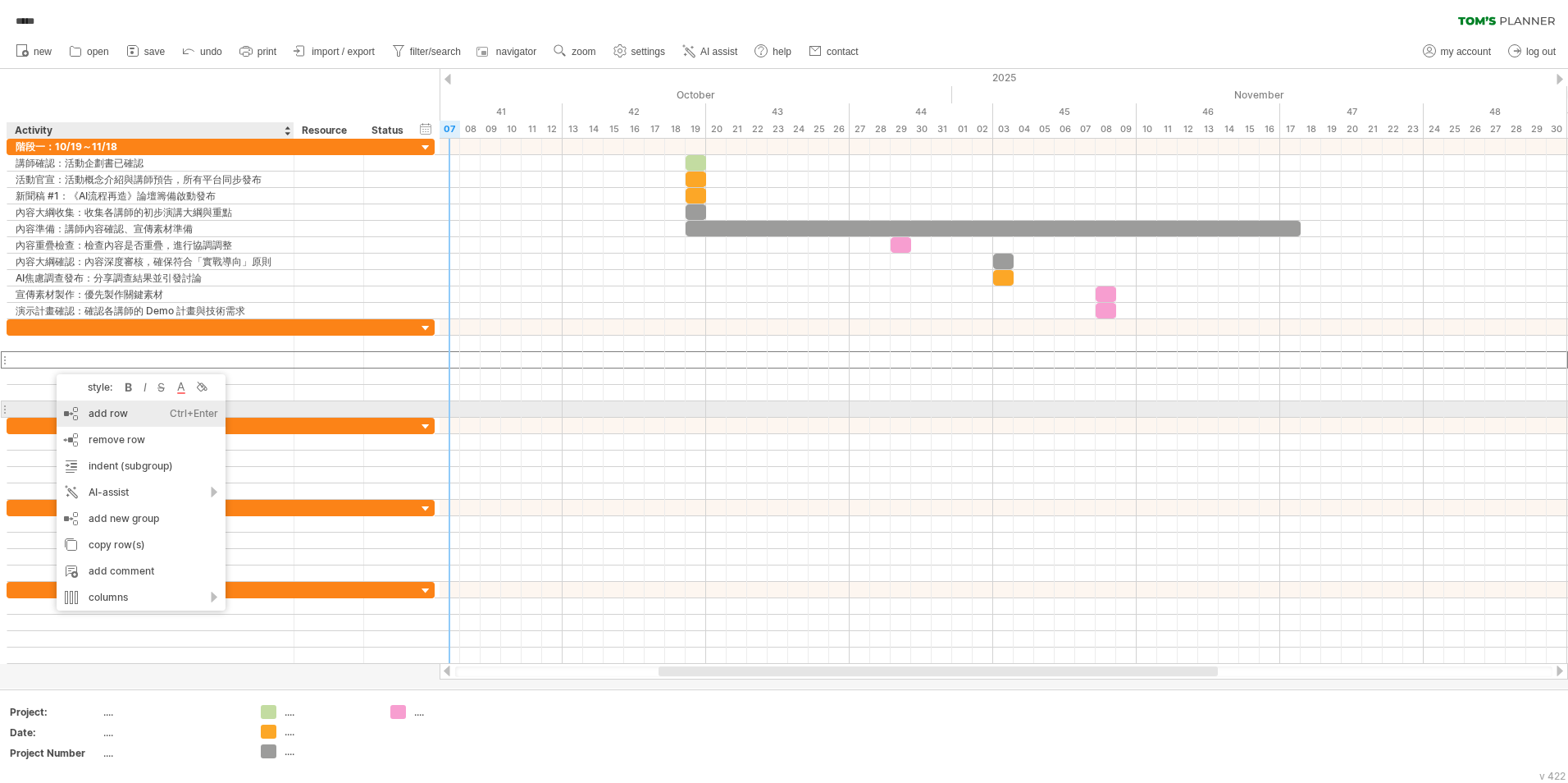
click at [87, 406] on div "add row Ctrl+Enter Cmd+Enter" at bounding box center [142, 413] width 169 height 27
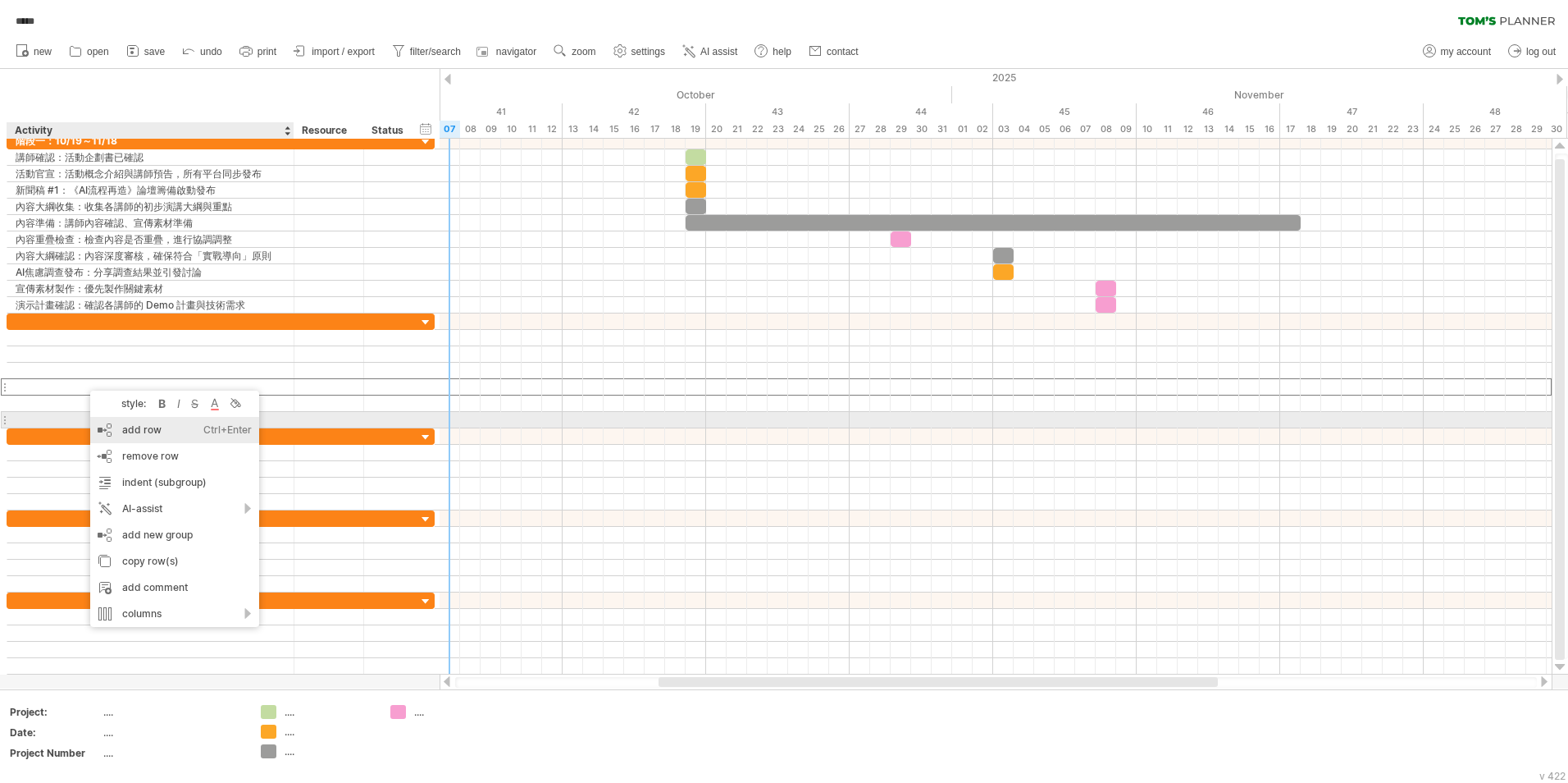
click at [125, 427] on div "add row Ctrl+Enter Cmd+Enter" at bounding box center [175, 430] width 169 height 27
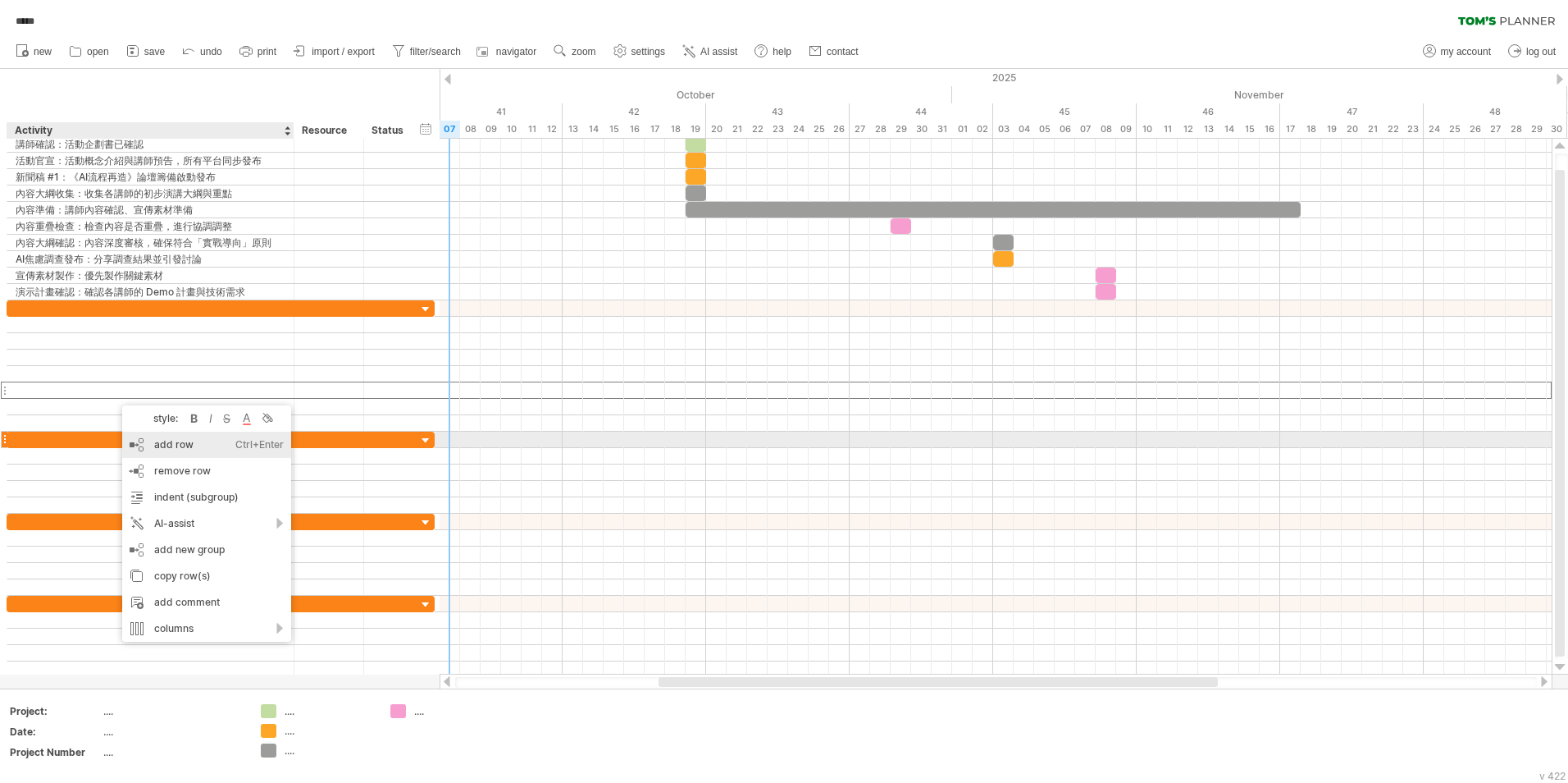
click at [148, 447] on div "add row Ctrl+Enter Cmd+Enter" at bounding box center [207, 445] width 169 height 27
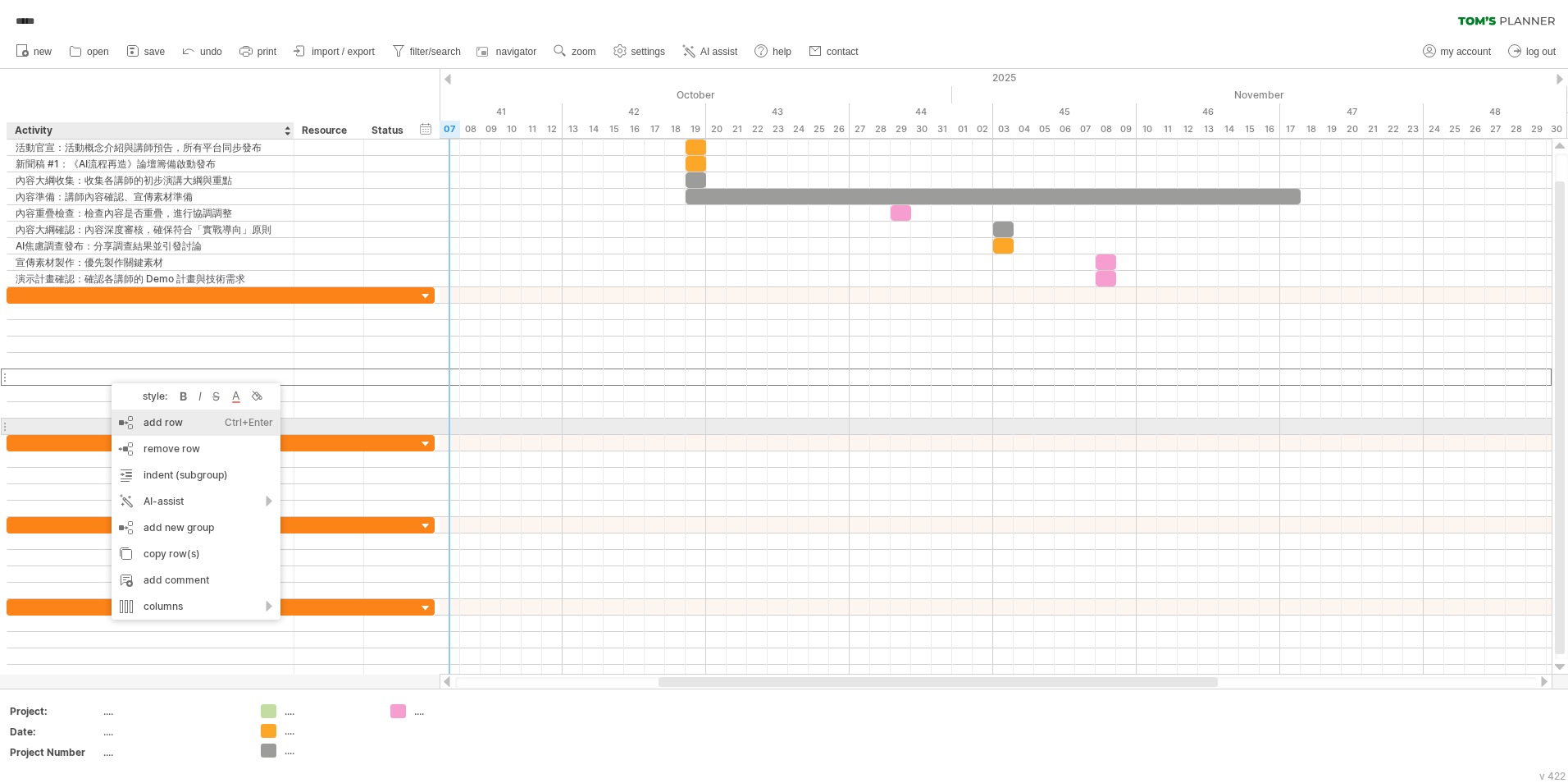
click at [160, 430] on div "add row Ctrl+Enter Cmd+Enter" at bounding box center [196, 423] width 169 height 27
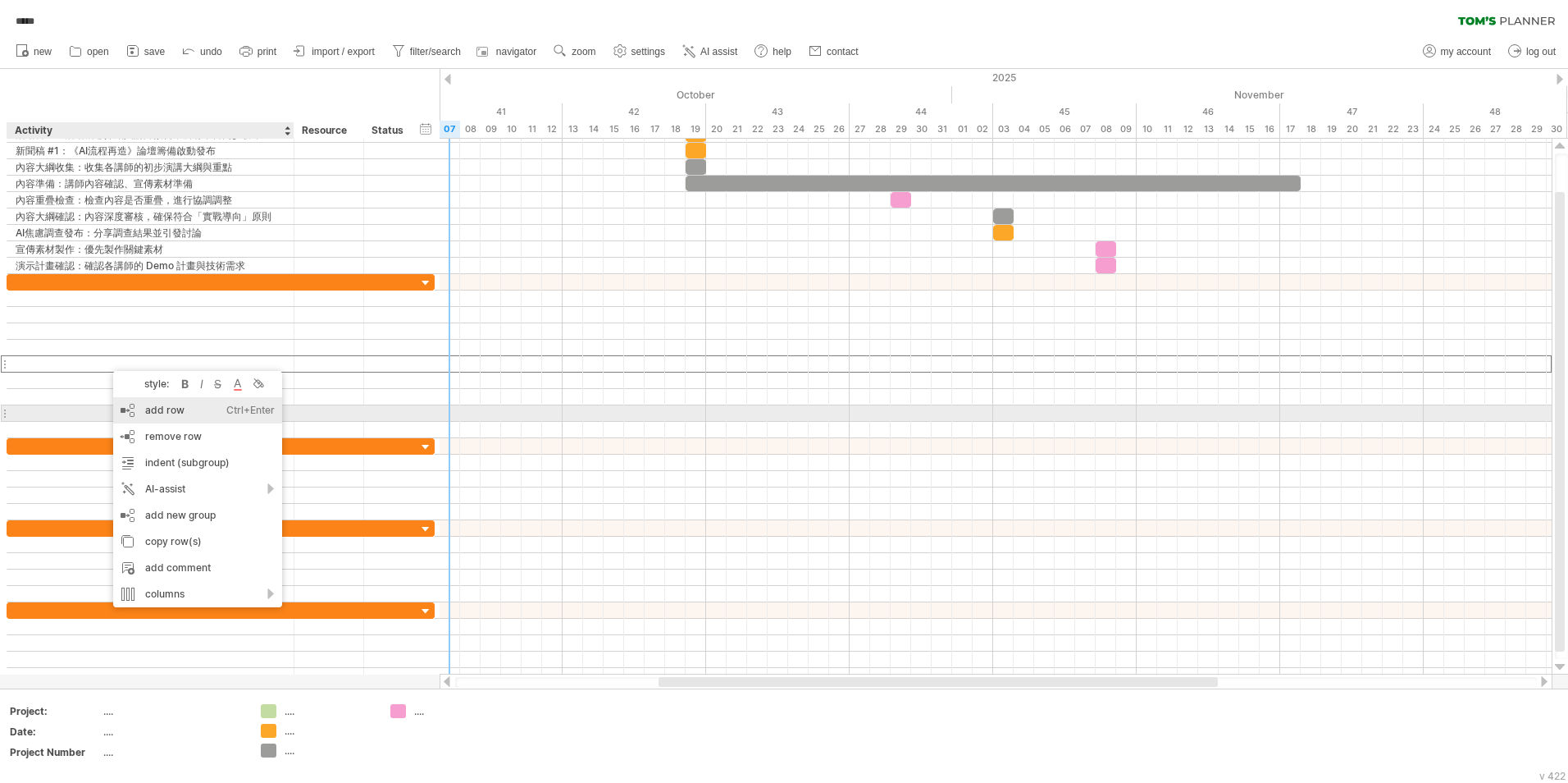
click at [148, 411] on div "add row Ctrl+Enter Cmd+Enter" at bounding box center [198, 411] width 169 height 27
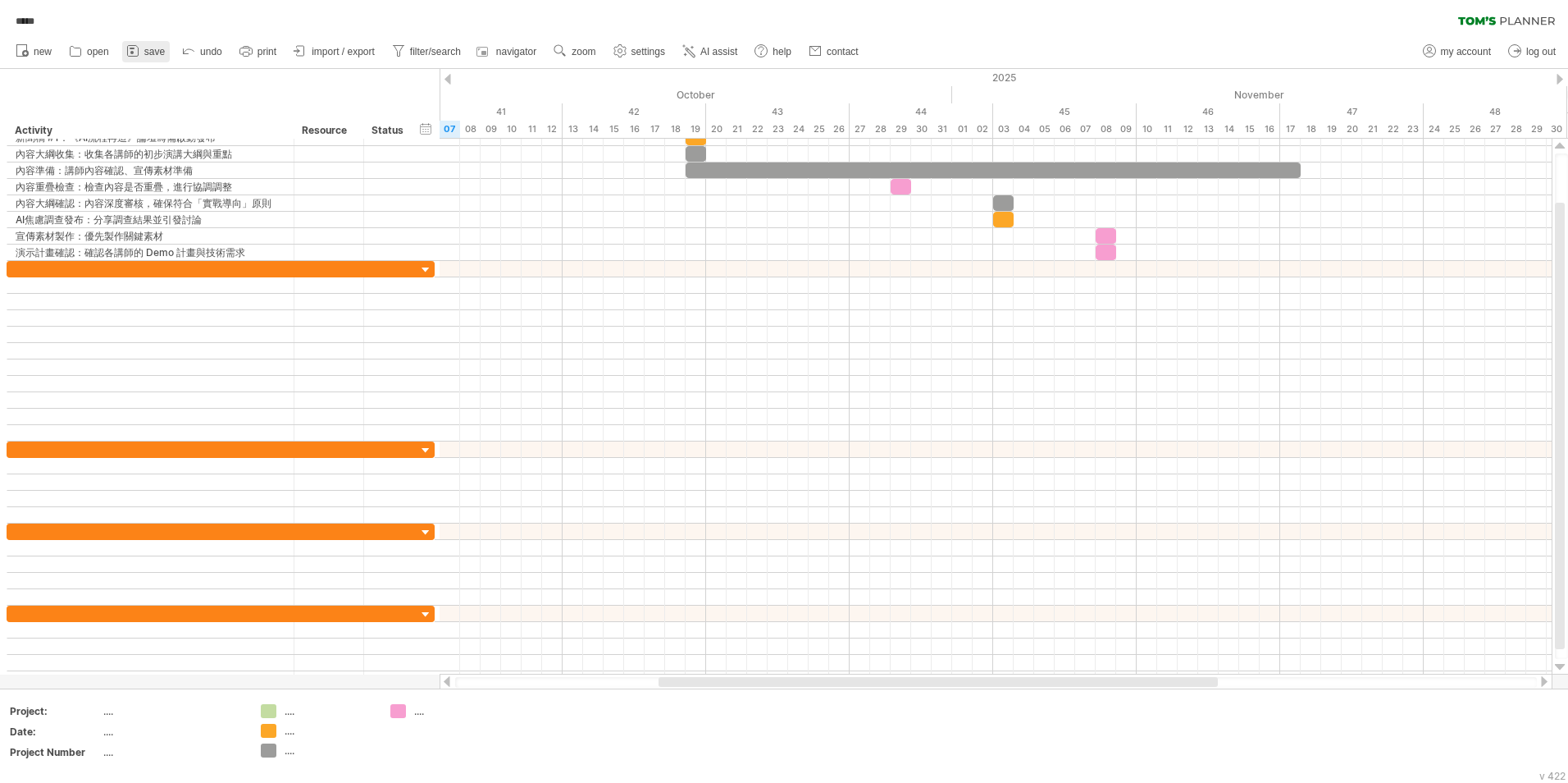
click at [143, 52] on link "save" at bounding box center [146, 51] width 47 height 21
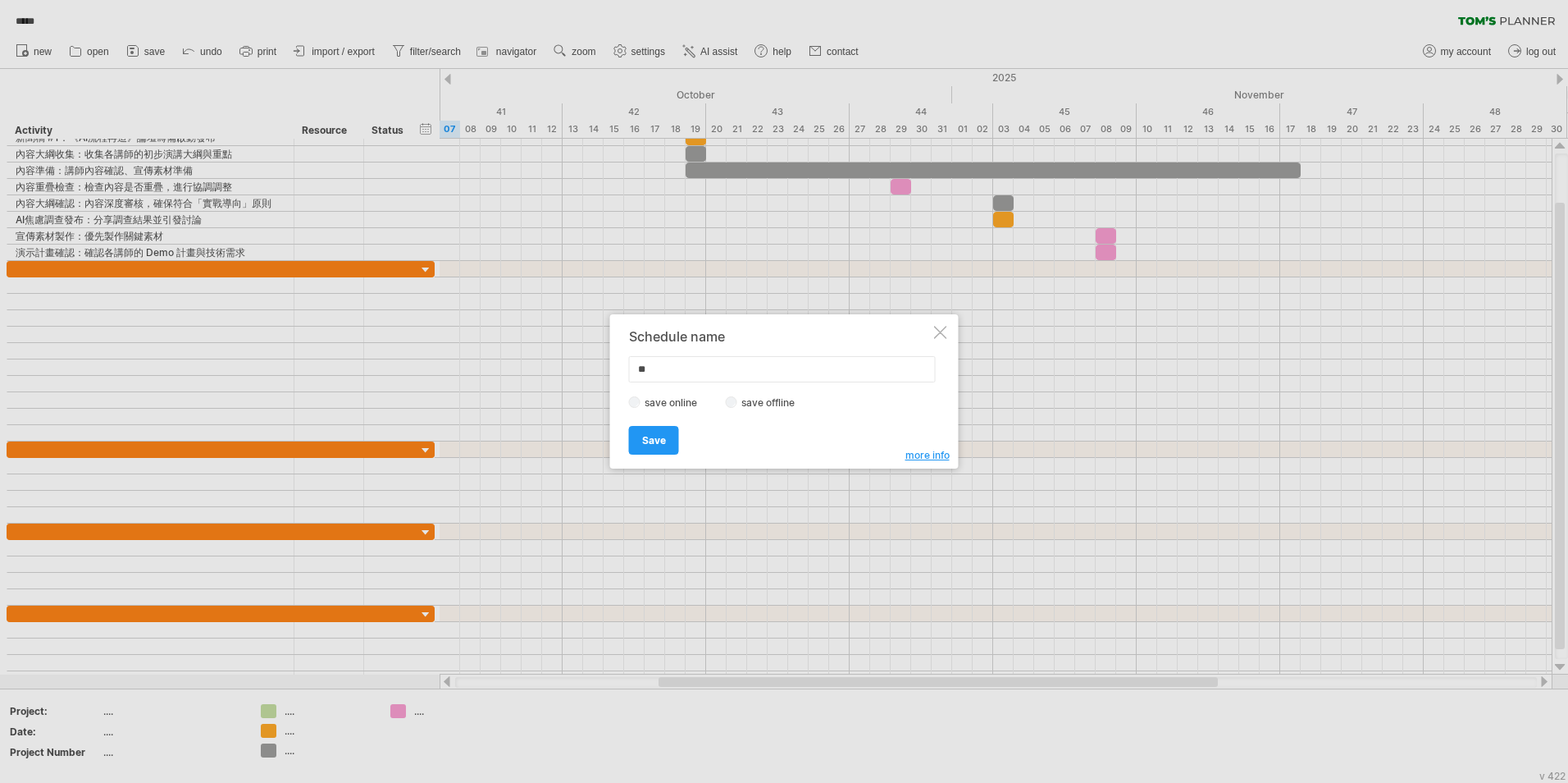
type input "*"
type input "**********"
click at [644, 442] on span "Save" at bounding box center [653, 440] width 24 height 12
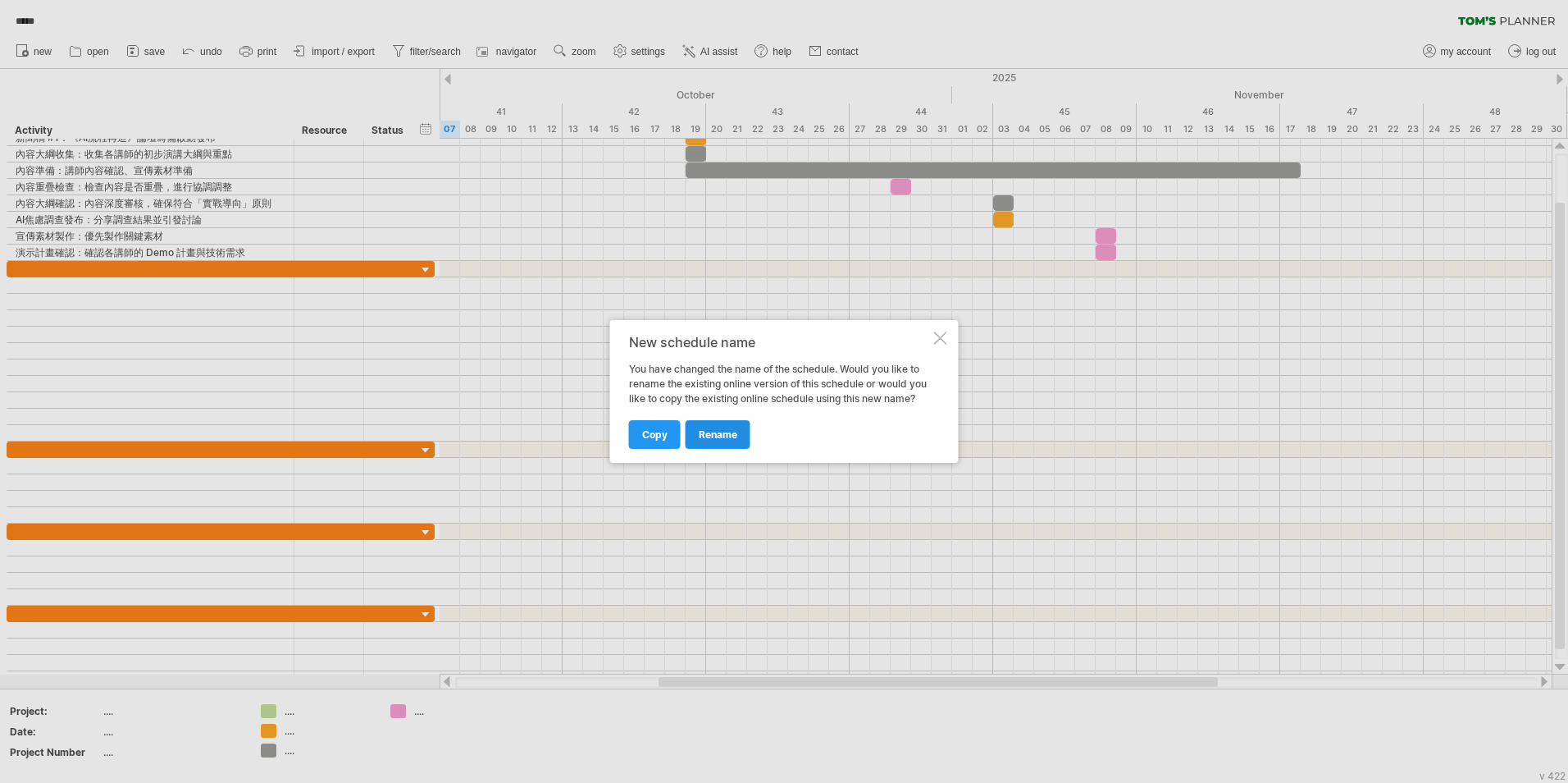
click at [706, 441] on link "rename" at bounding box center [718, 434] width 65 height 29
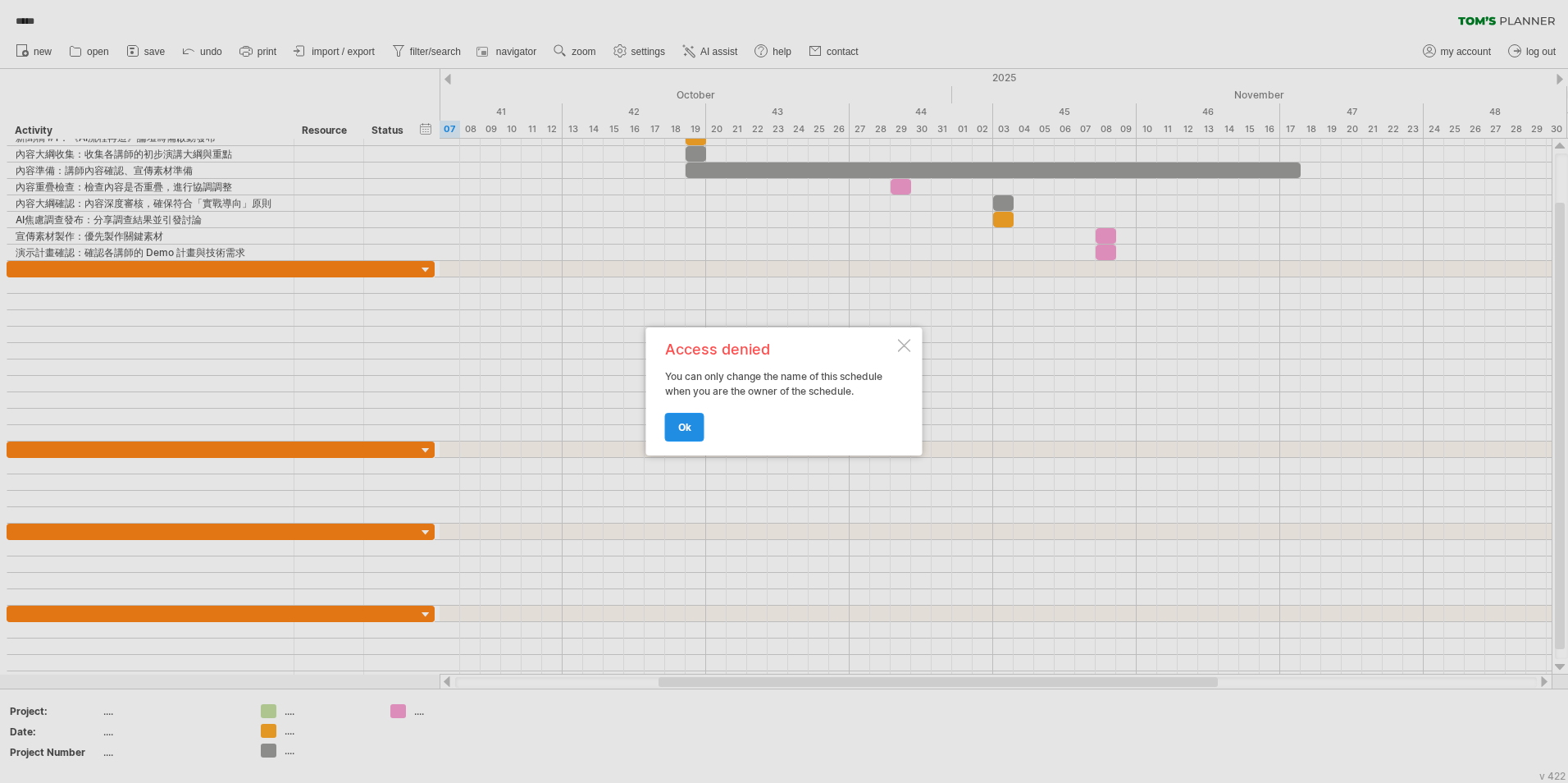
click at [675, 431] on link "ok" at bounding box center [684, 427] width 39 height 29
click at [675, 431] on div at bounding box center [995, 432] width 1112 height 16
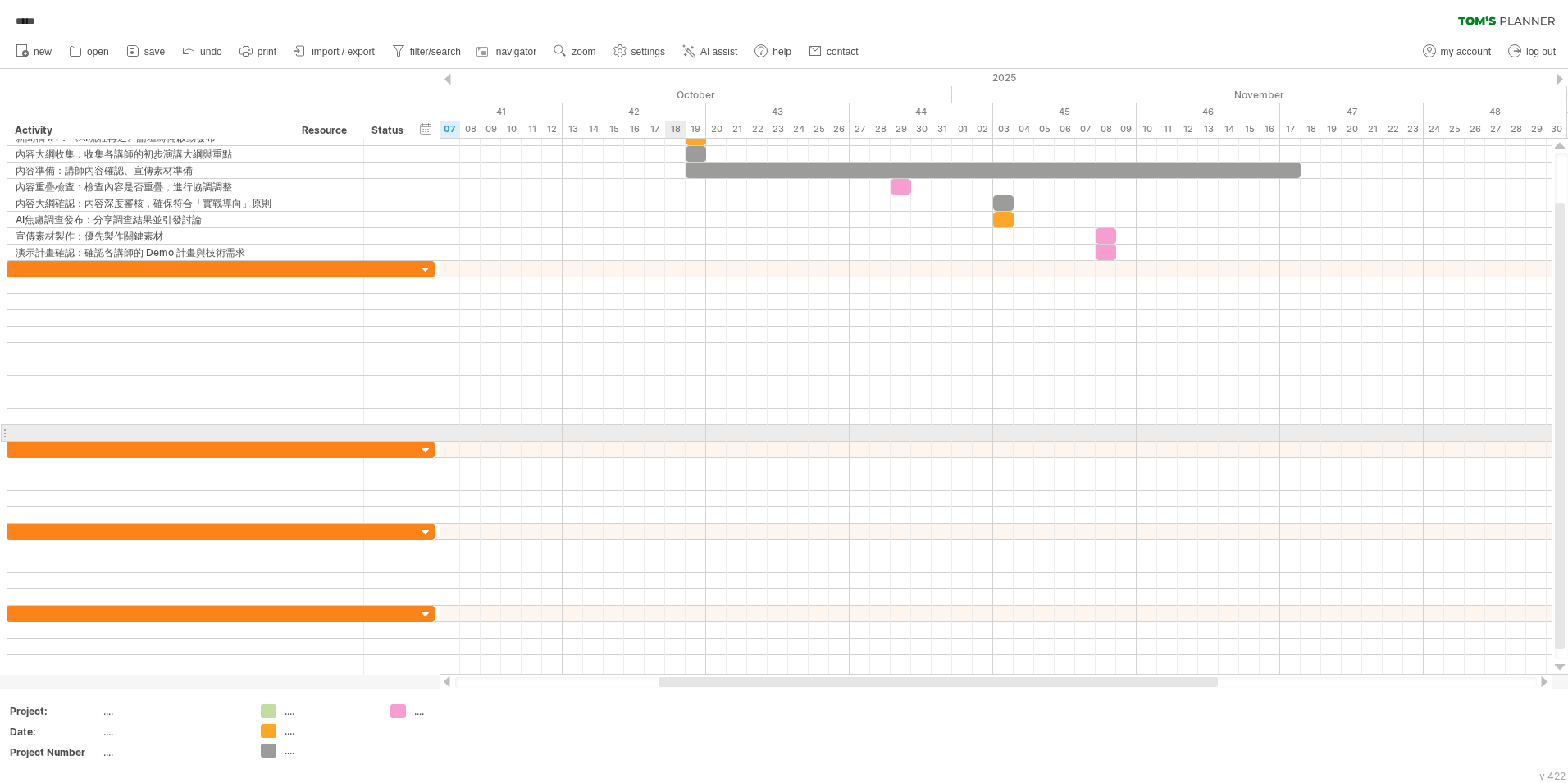
click at [675, 431] on div at bounding box center [995, 432] width 1112 height 16
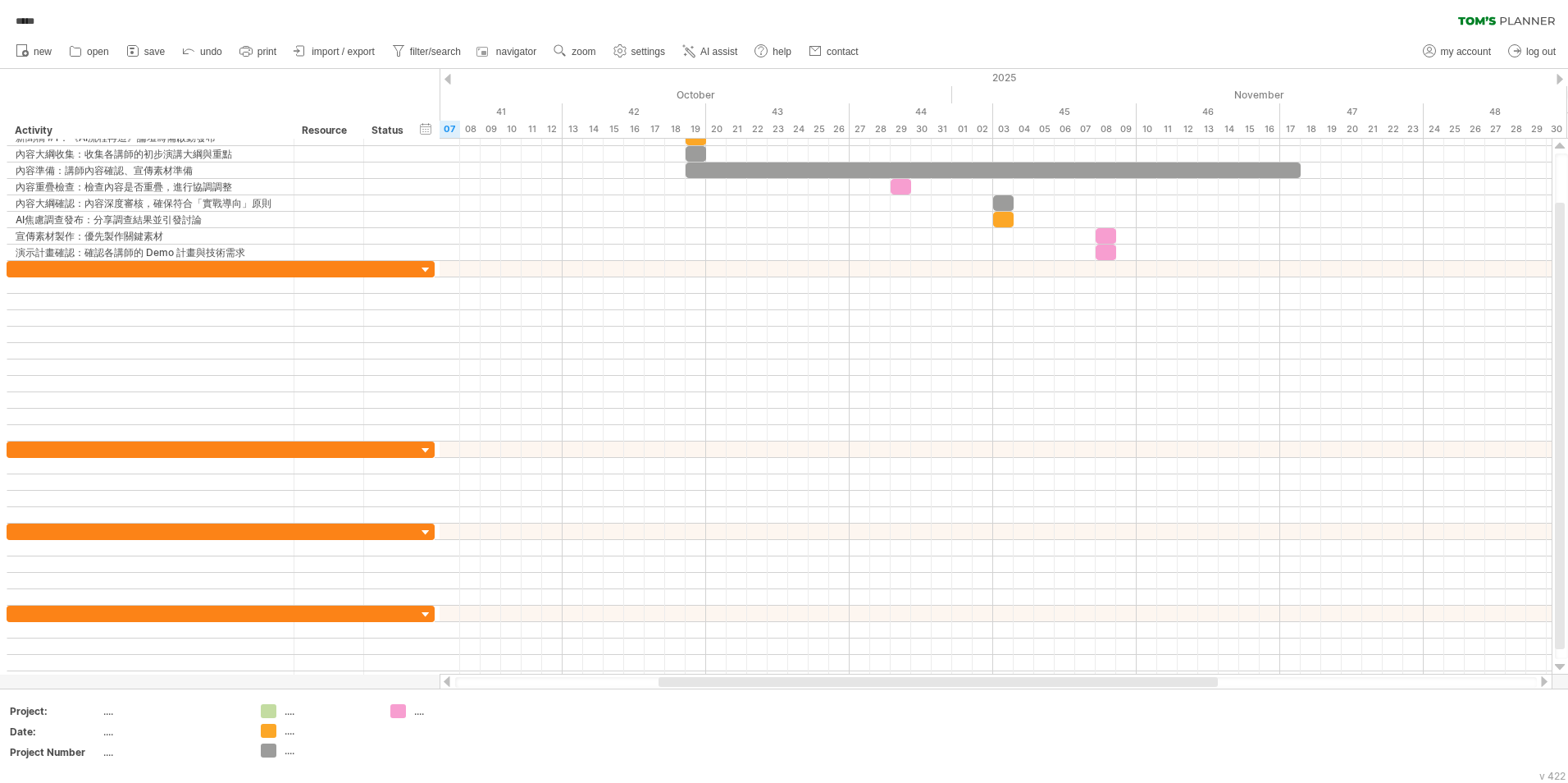
click at [613, 14] on div "***** clear filter reapply filter" at bounding box center [784, 17] width 1568 height 34
